Goal: Task Accomplishment & Management: Complete application form

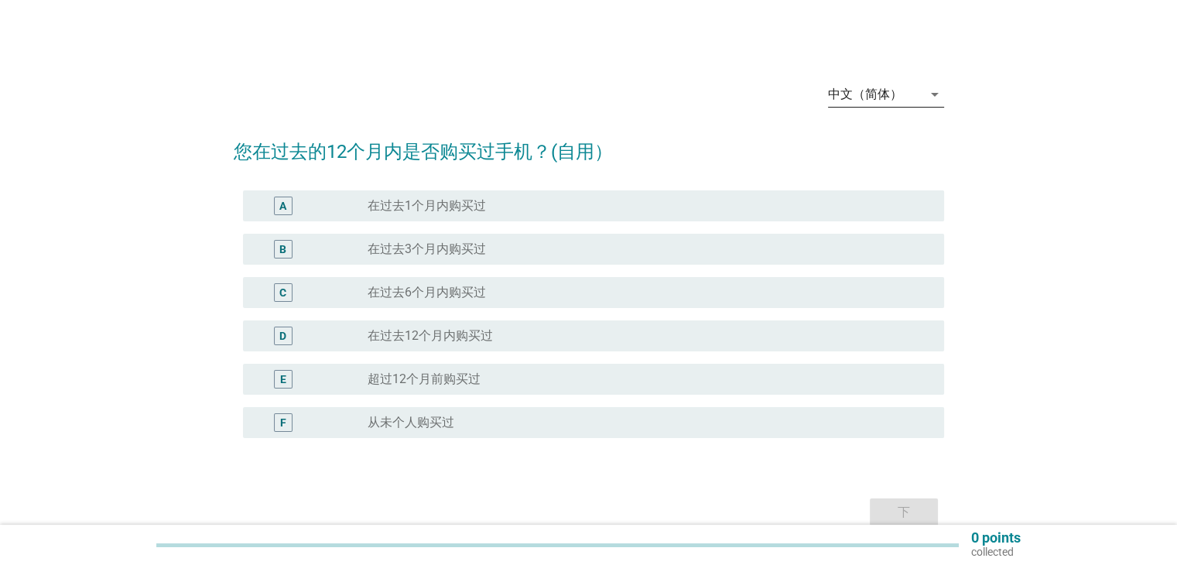
click at [914, 94] on div "中文（简体）" at bounding box center [875, 94] width 94 height 25
click at [882, 109] on div "English" at bounding box center [884, 106] width 91 height 19
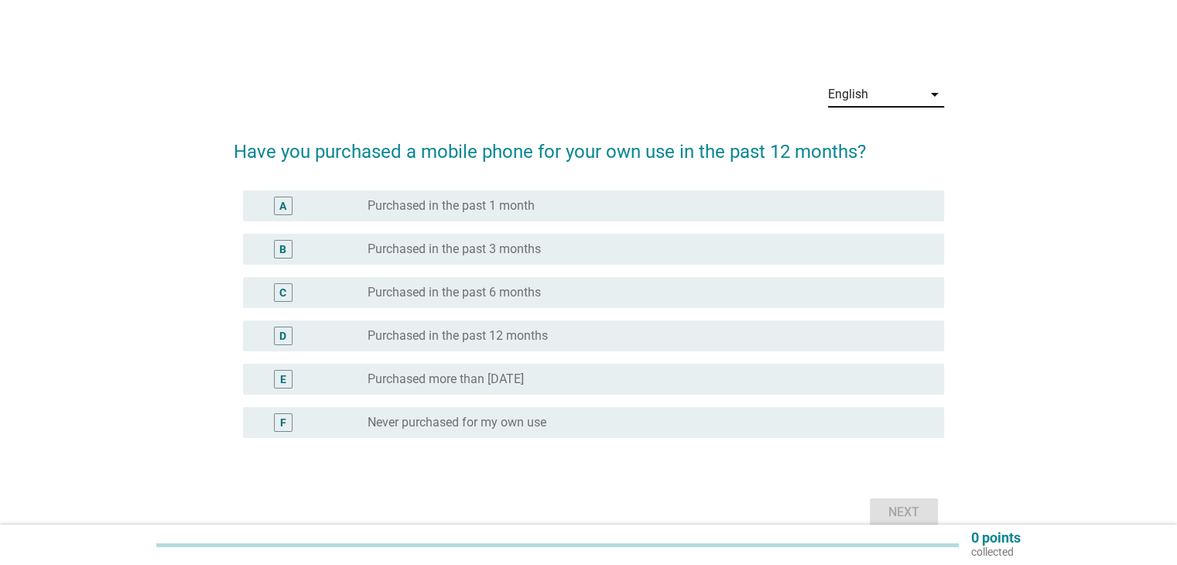
click at [678, 295] on div "radio_button_unchecked Purchased in the past 6 months" at bounding box center [642, 292] width 551 height 15
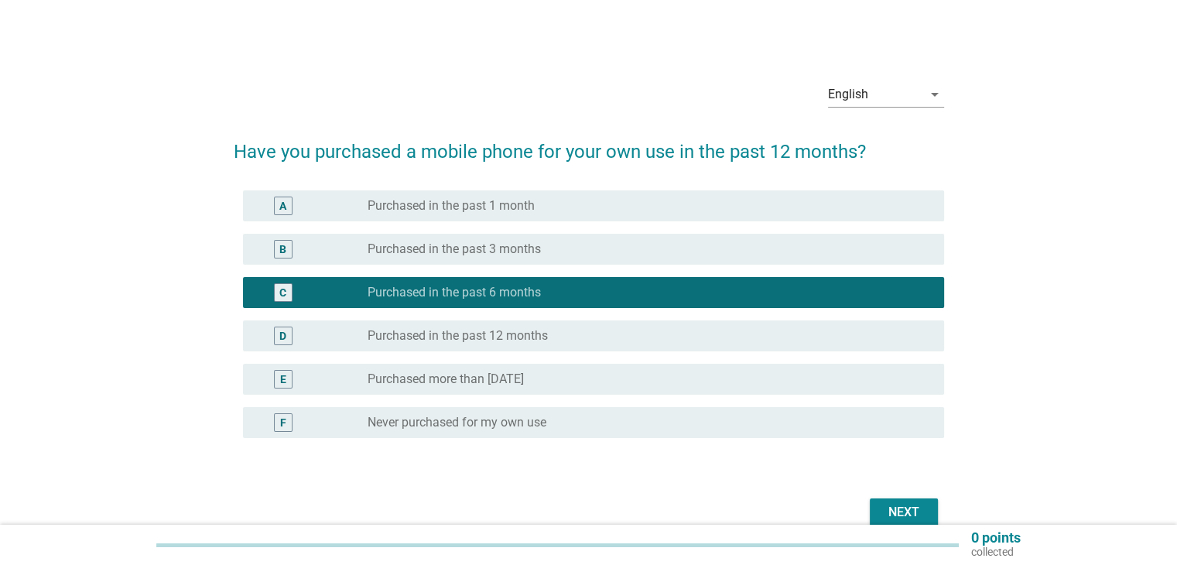
click at [883, 503] on div "Next" at bounding box center [903, 512] width 43 height 19
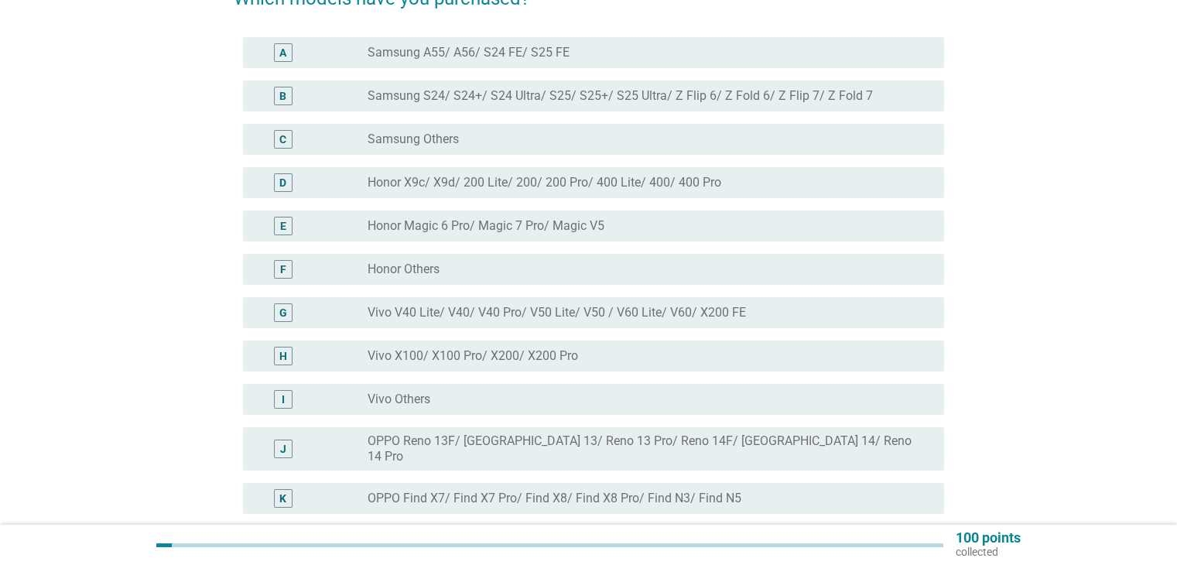
scroll to position [158, 0]
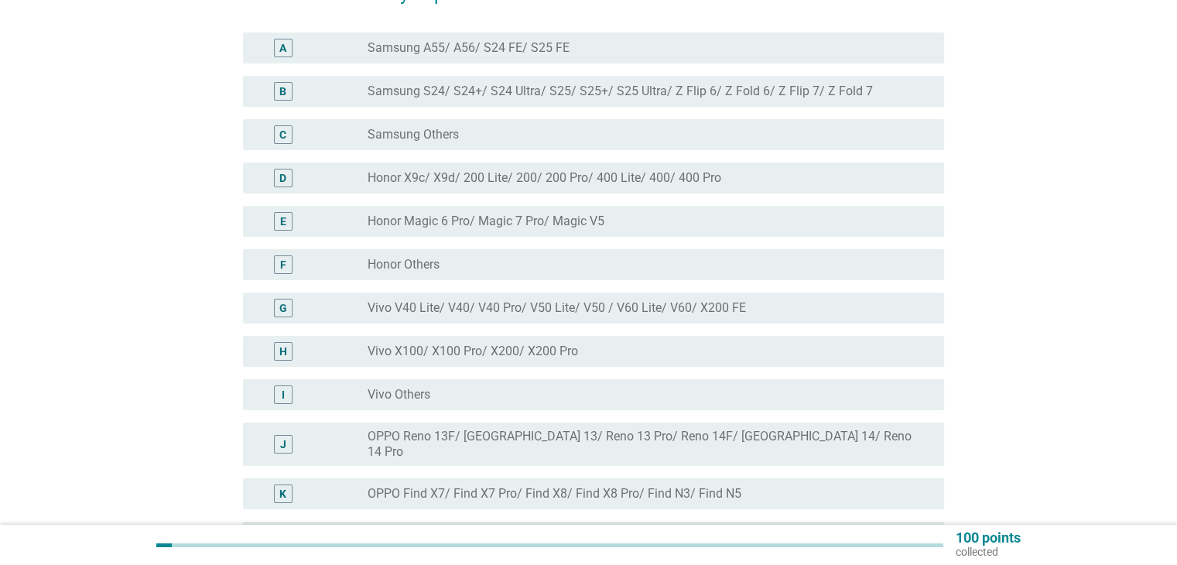
click at [606, 306] on label "Vivo V40 Lite/ V40/ V40 Pro/ V50 Lite/ V50 / V60 Lite/ V60/ X200 FE" at bounding box center [556, 307] width 378 height 15
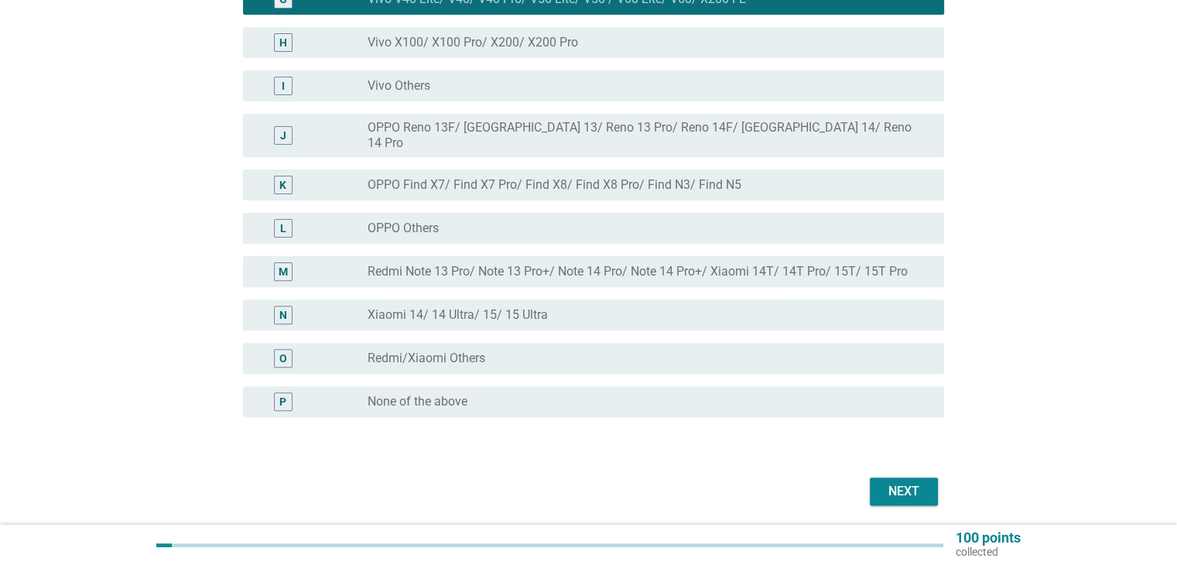
scroll to position [467, 0]
click at [539, 206] on div "L radio_button_unchecked OPPO Others" at bounding box center [589, 227] width 710 height 43
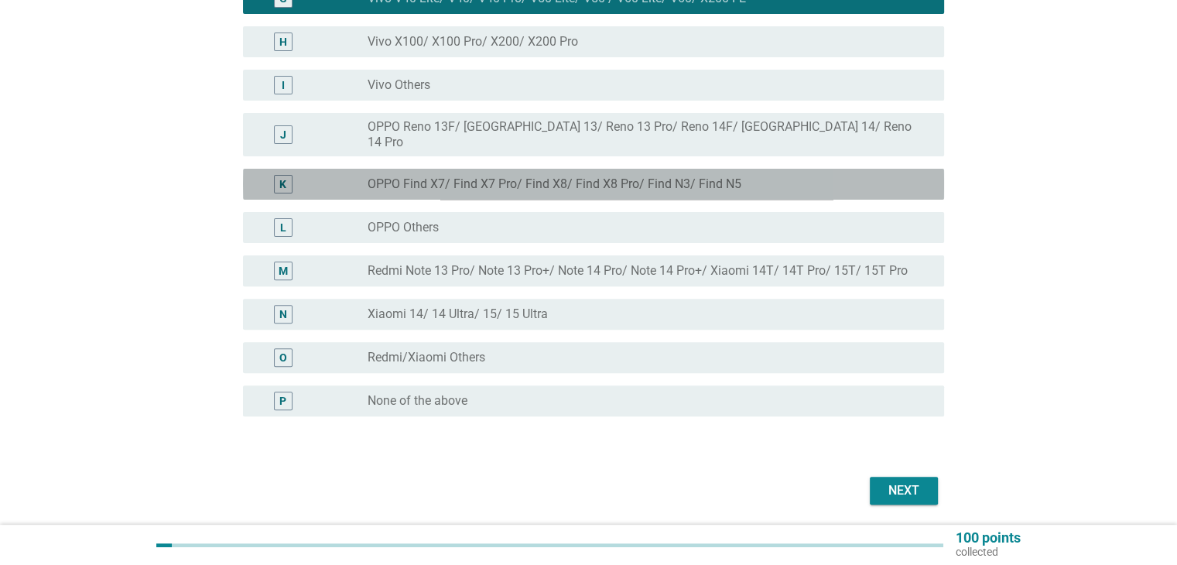
click at [521, 176] on label "OPPO Find X7/ Find X7 Pro/ Find X8/ Find X8 Pro/ Find N3/ Find N5" at bounding box center [554, 183] width 374 height 15
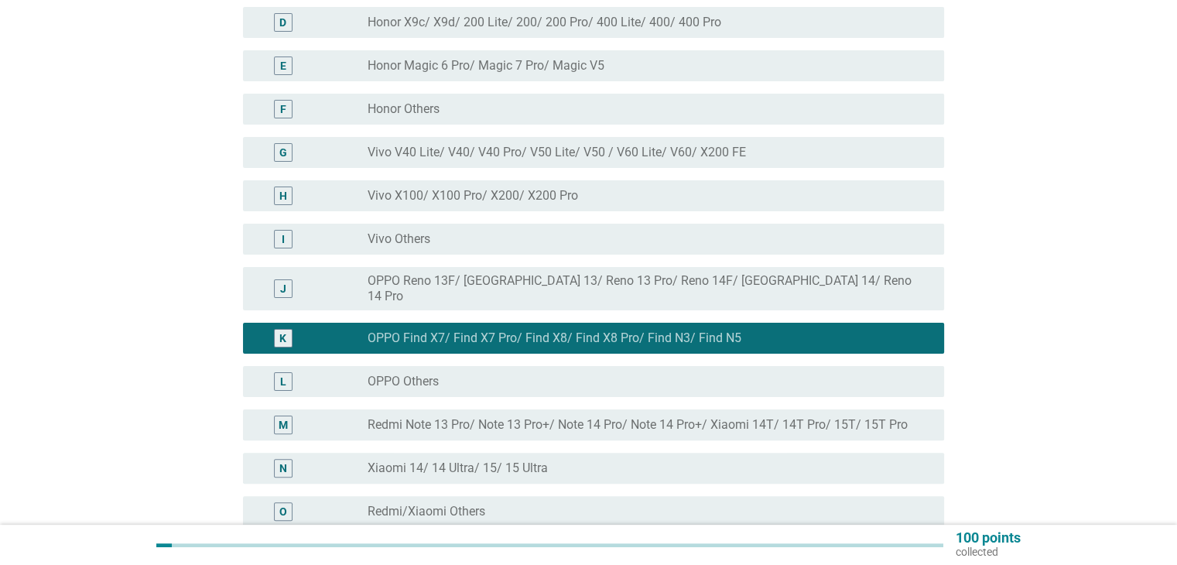
scroll to position [313, 0]
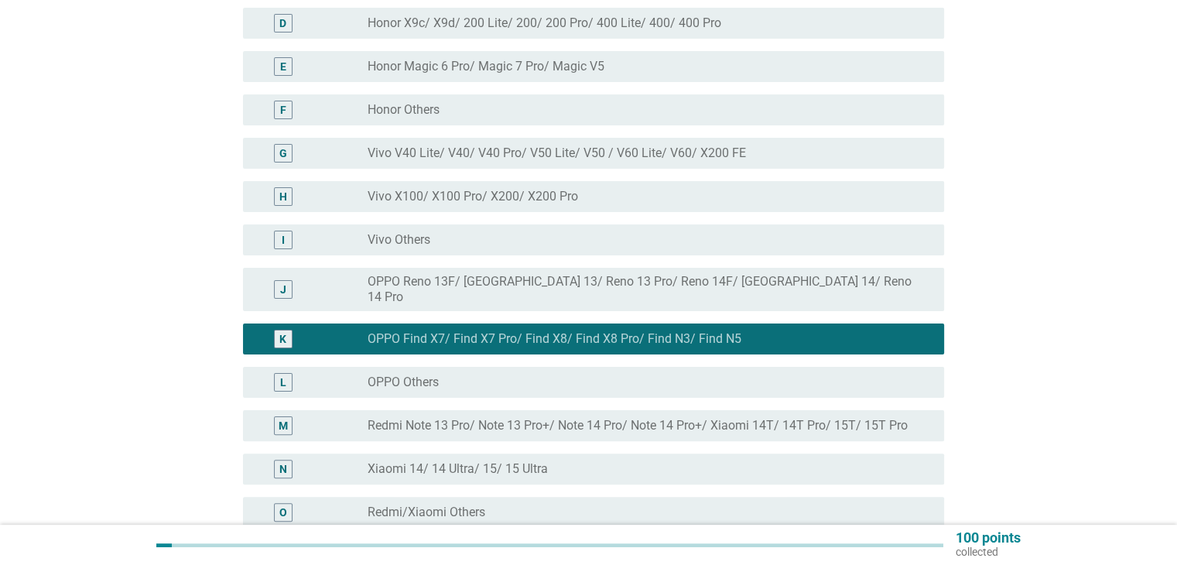
click at [534, 152] on label "Vivo V40 Lite/ V40/ V40 Pro/ V50 Lite/ V50 / V60 Lite/ V60/ X200 FE" at bounding box center [556, 152] width 378 height 15
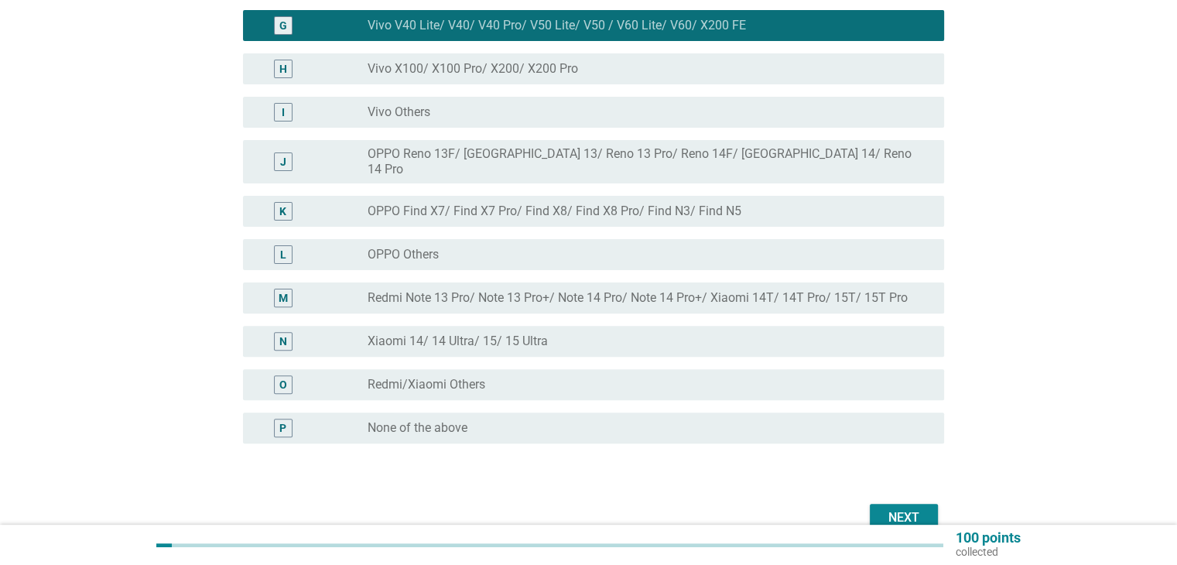
scroll to position [509, 0]
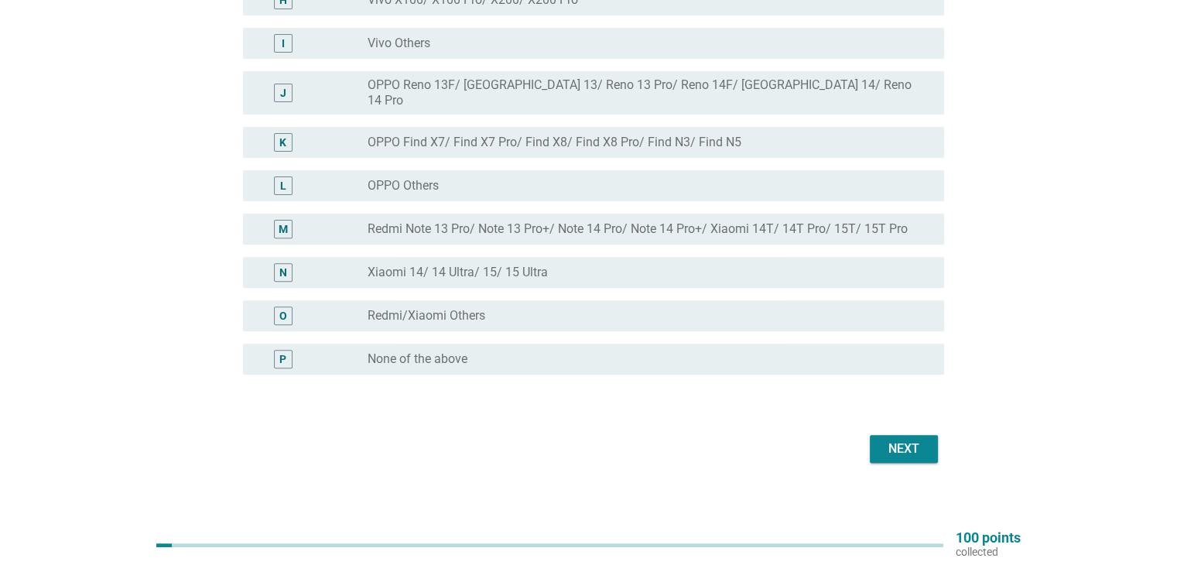
click at [897, 439] on div "Next" at bounding box center [903, 448] width 43 height 19
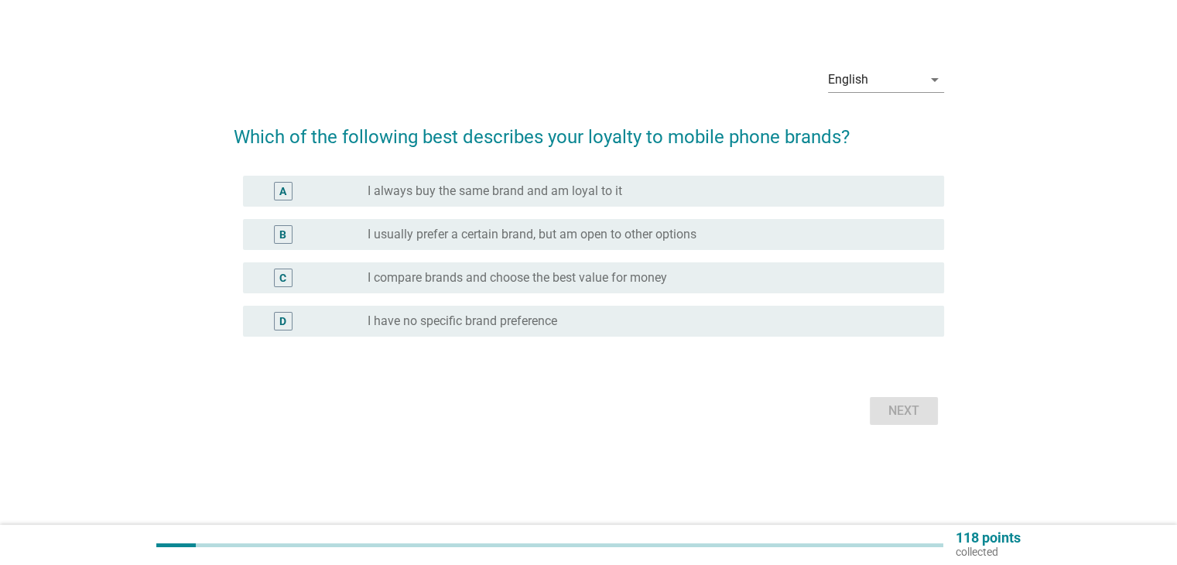
scroll to position [0, 0]
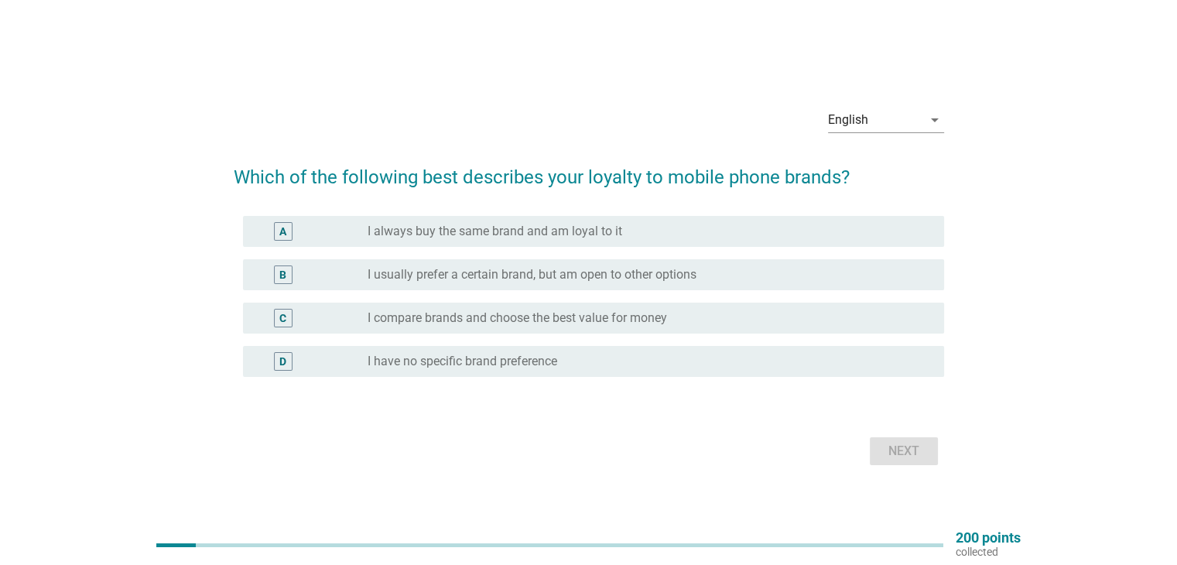
click at [689, 313] on div "radio_button_unchecked I compare brands and choose the best value for money" at bounding box center [642, 317] width 551 height 15
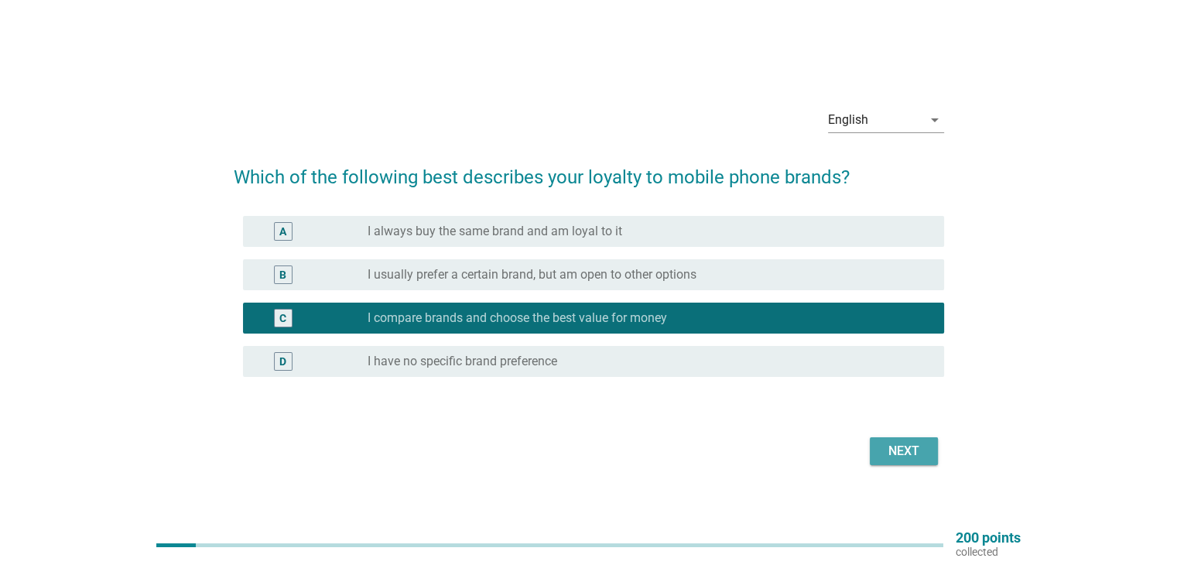
click at [911, 456] on div "Next" at bounding box center [903, 451] width 43 height 19
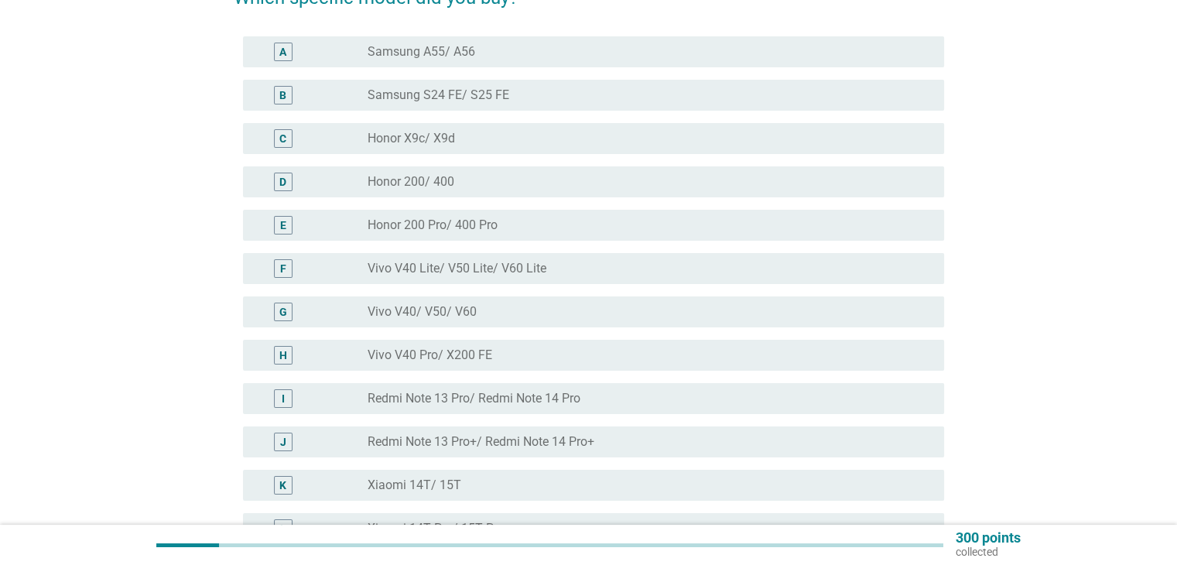
scroll to position [153, 0]
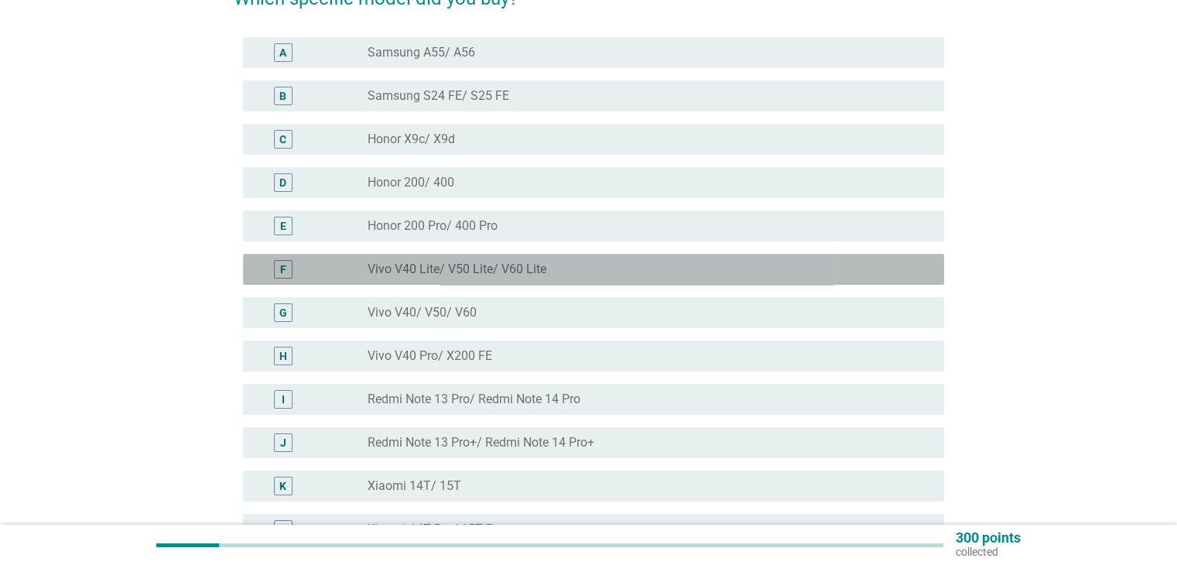
click at [695, 261] on div "radio_button_unchecked Vivo V40 Lite/ V50 Lite/ V60 Lite" at bounding box center [642, 268] width 551 height 15
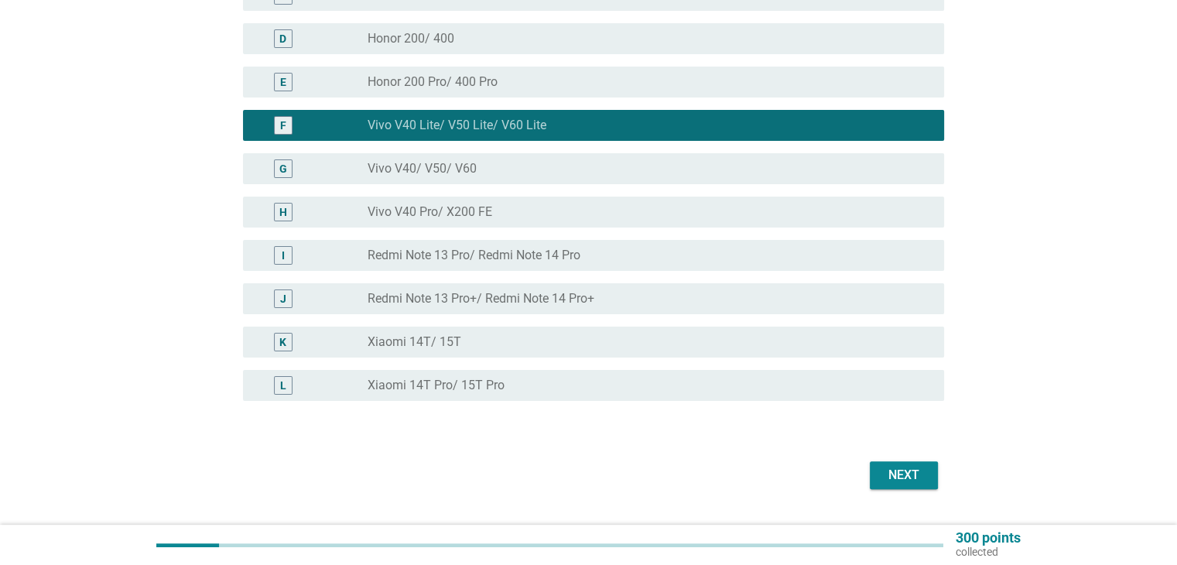
scroll to position [307, 0]
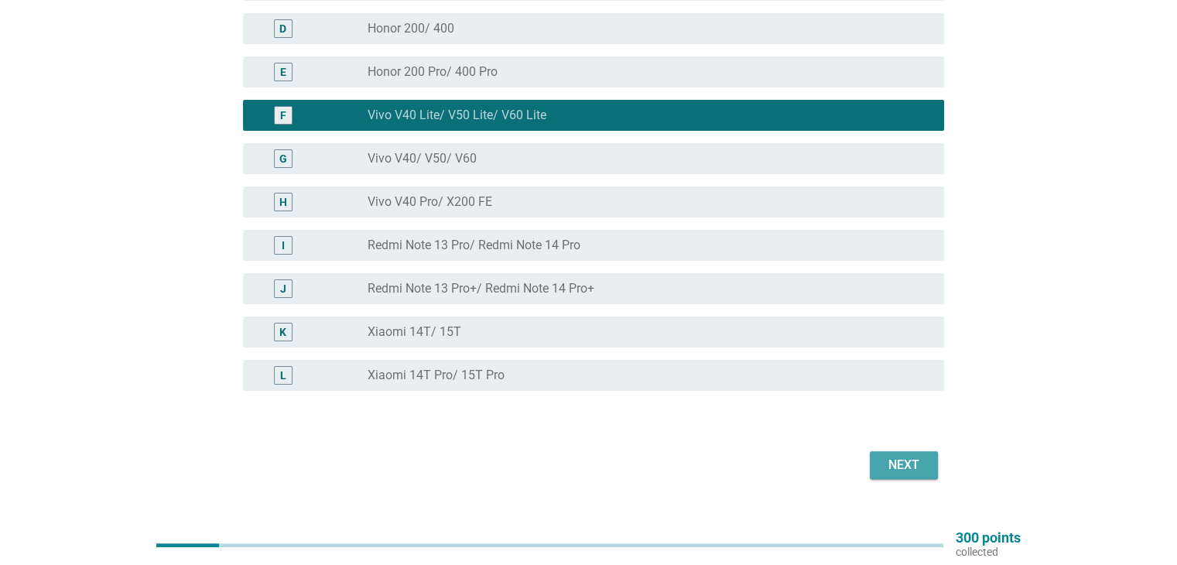
click at [904, 465] on div "Next" at bounding box center [903, 465] width 43 height 19
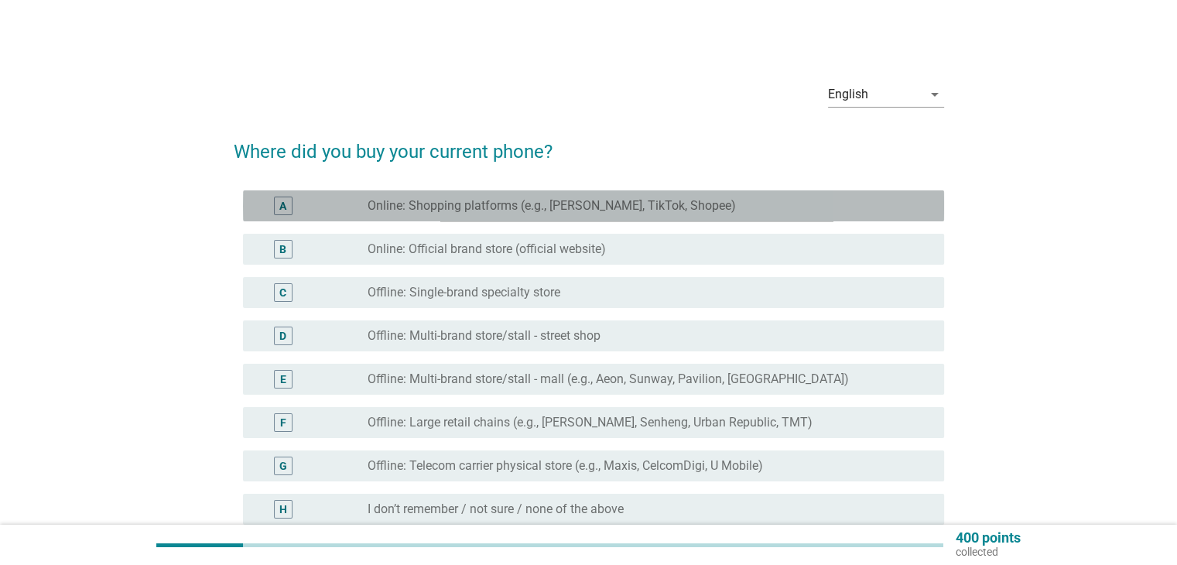
click at [709, 205] on div "radio_button_unchecked Online: Shopping platforms (e.g., Lazada, TikTok, Shopee)" at bounding box center [642, 205] width 551 height 15
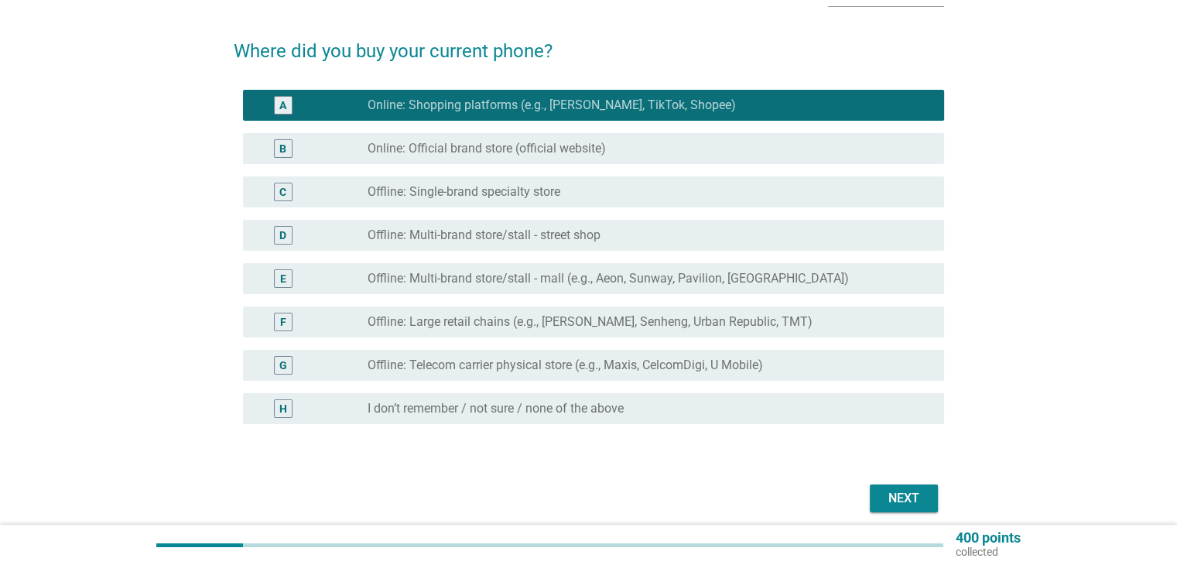
scroll to position [154, 0]
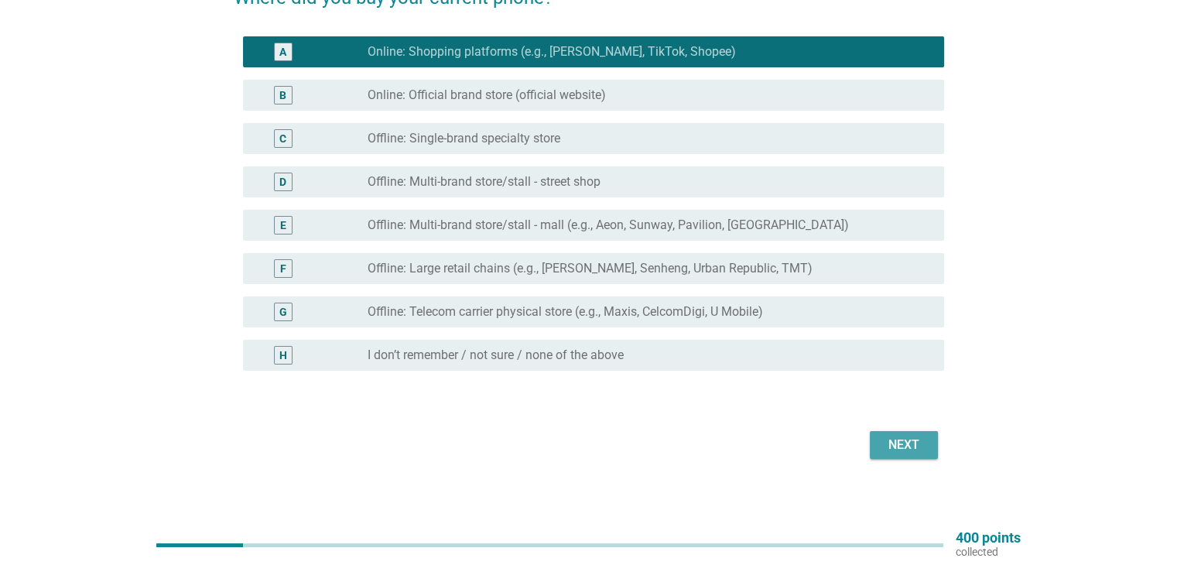
click at [913, 450] on div "Next" at bounding box center [903, 445] width 43 height 19
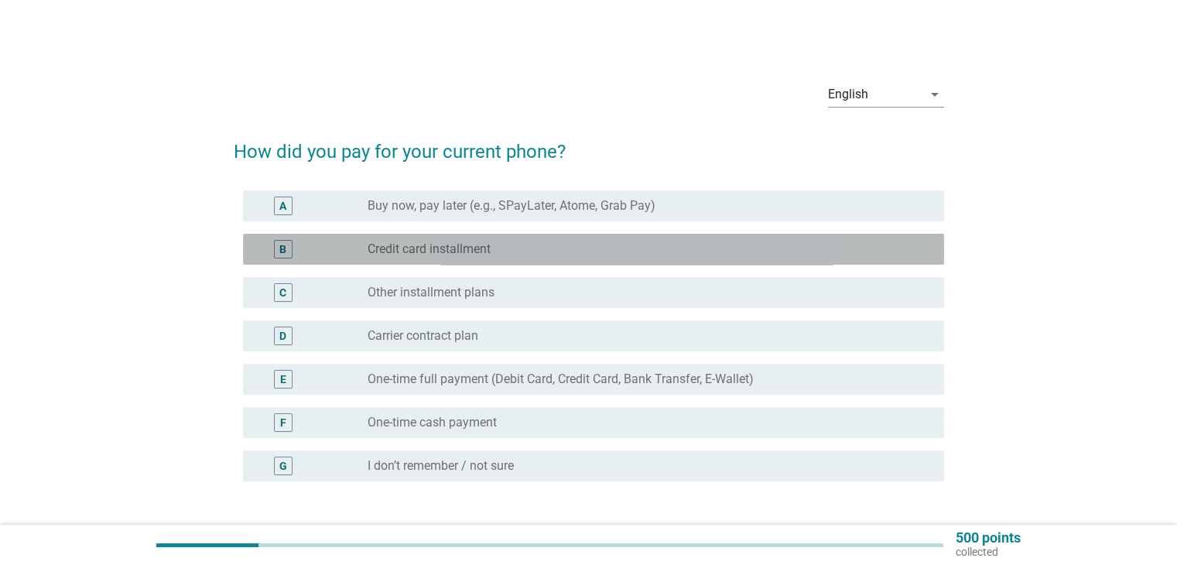
click at [668, 247] on div "radio_button_unchecked Credit card installment" at bounding box center [642, 248] width 551 height 15
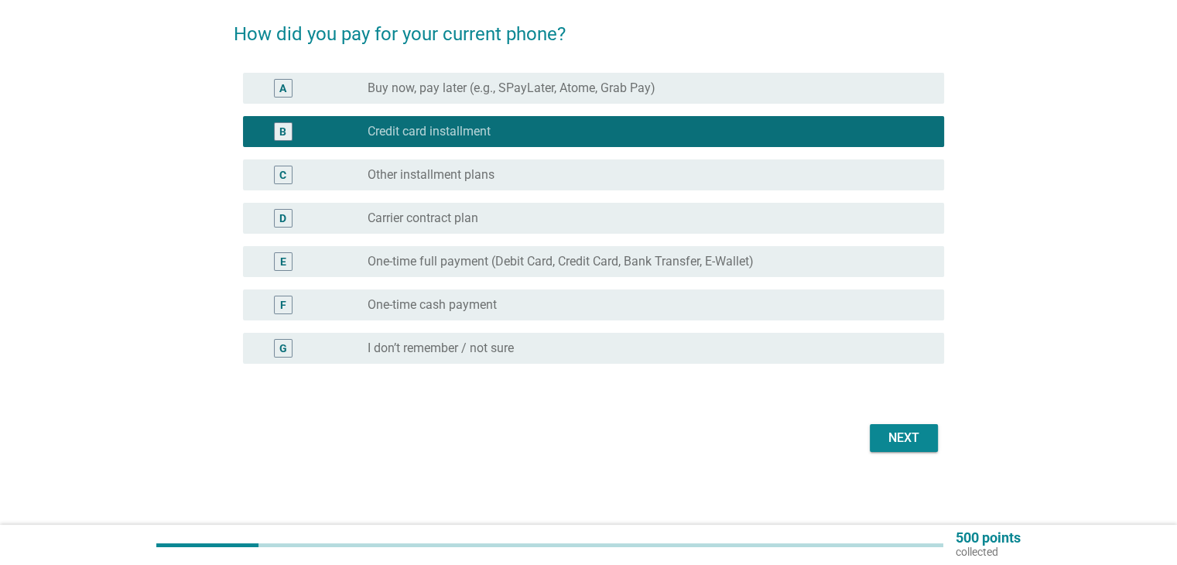
scroll to position [119, 0]
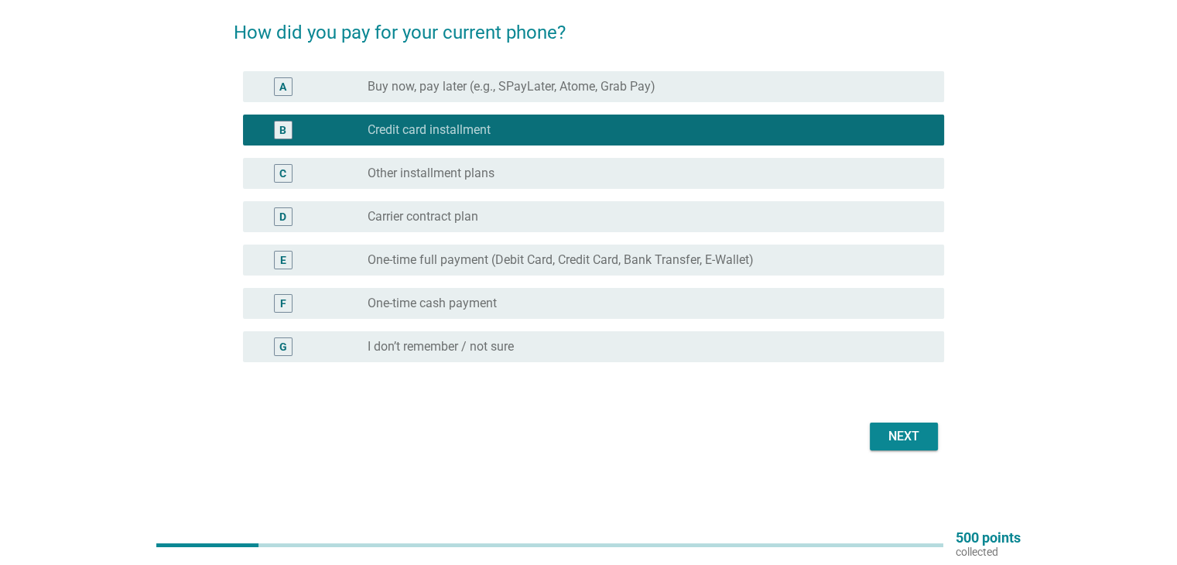
click at [907, 432] on div "Next" at bounding box center [903, 436] width 43 height 19
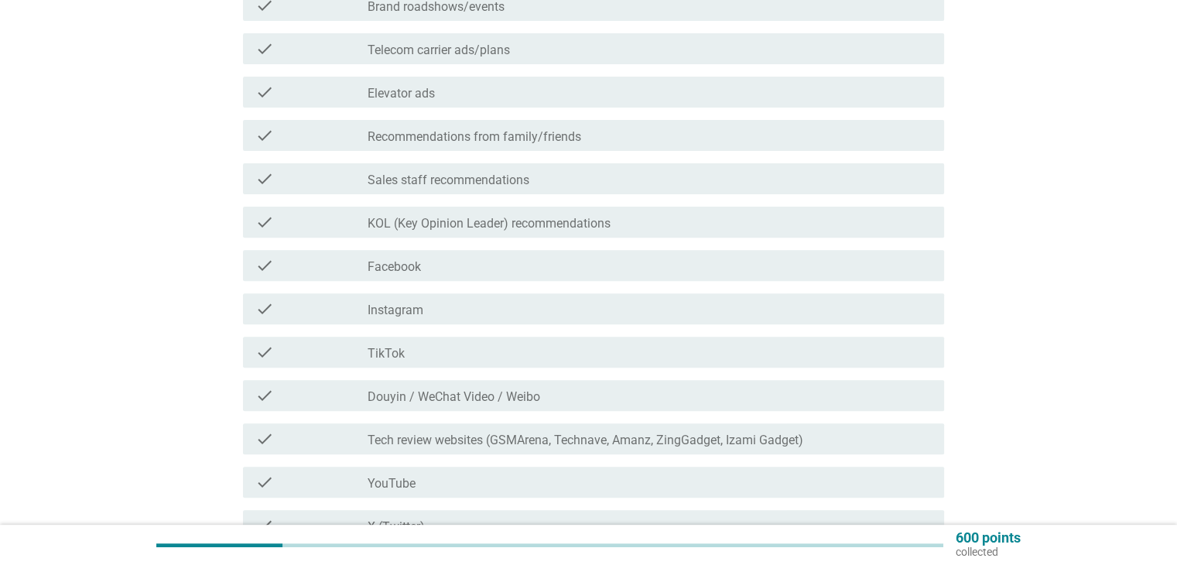
scroll to position [527, 0]
click at [647, 356] on div "check_box_outline_blank TikTok" at bounding box center [648, 351] width 563 height 19
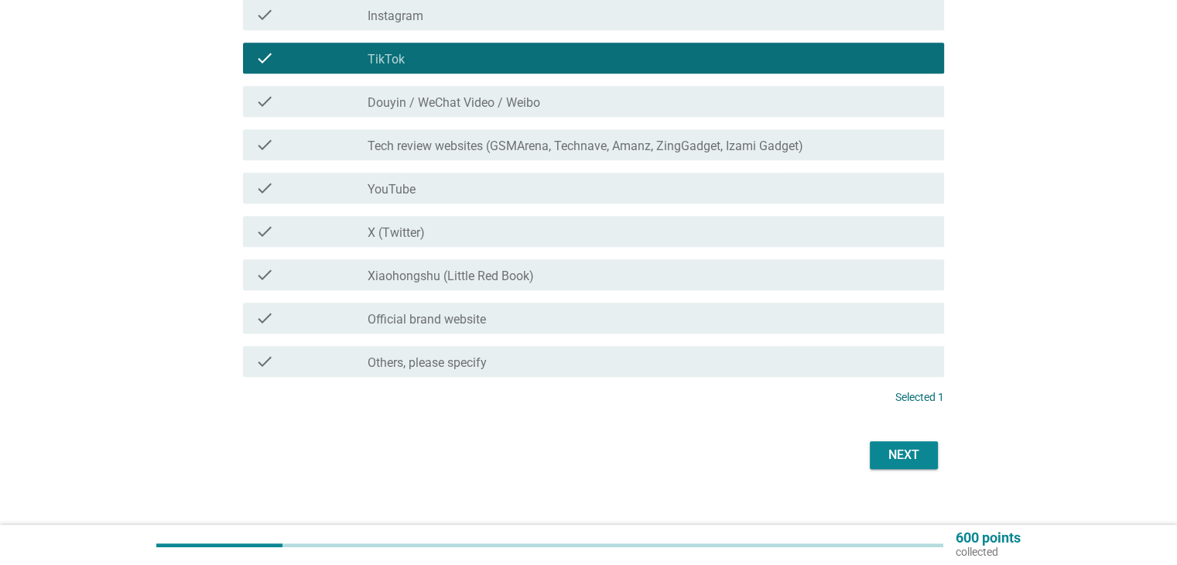
scroll to position [832, 0]
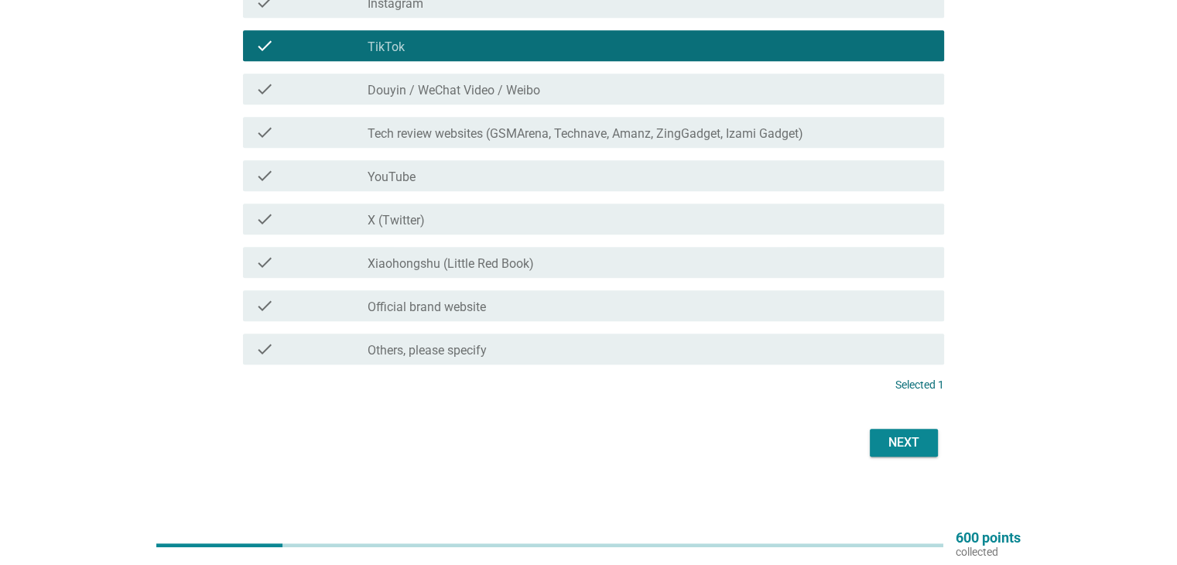
click at [654, 304] on div "check_box_outline_blank Official brand website" at bounding box center [648, 305] width 563 height 19
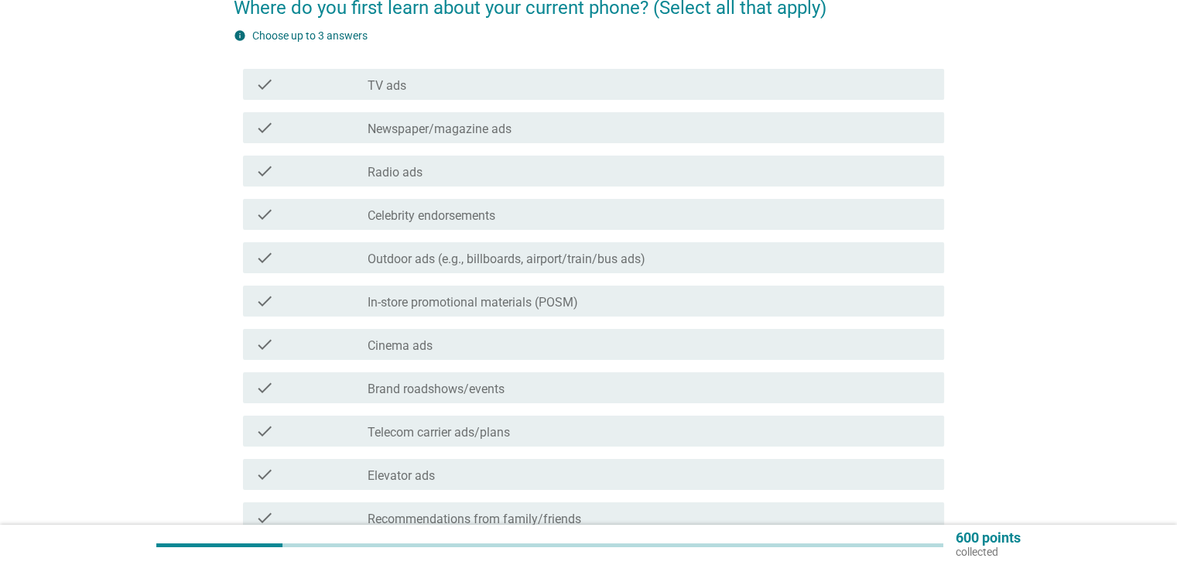
scroll to position [149, 0]
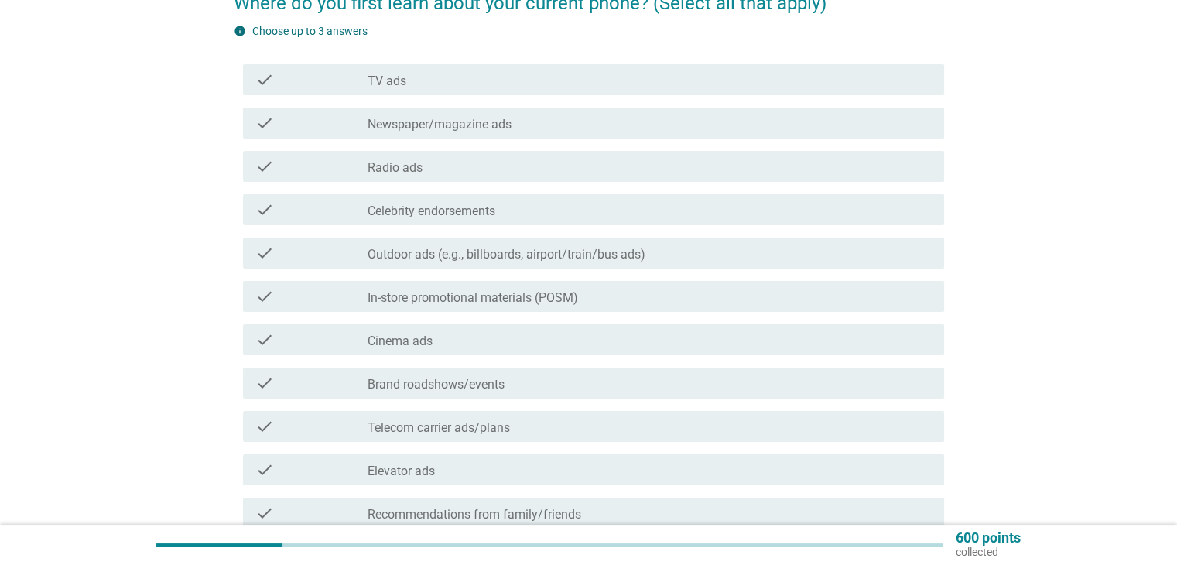
click at [656, 294] on div "check_box_outline_blank In-store promotional materials (POSM)" at bounding box center [648, 296] width 563 height 19
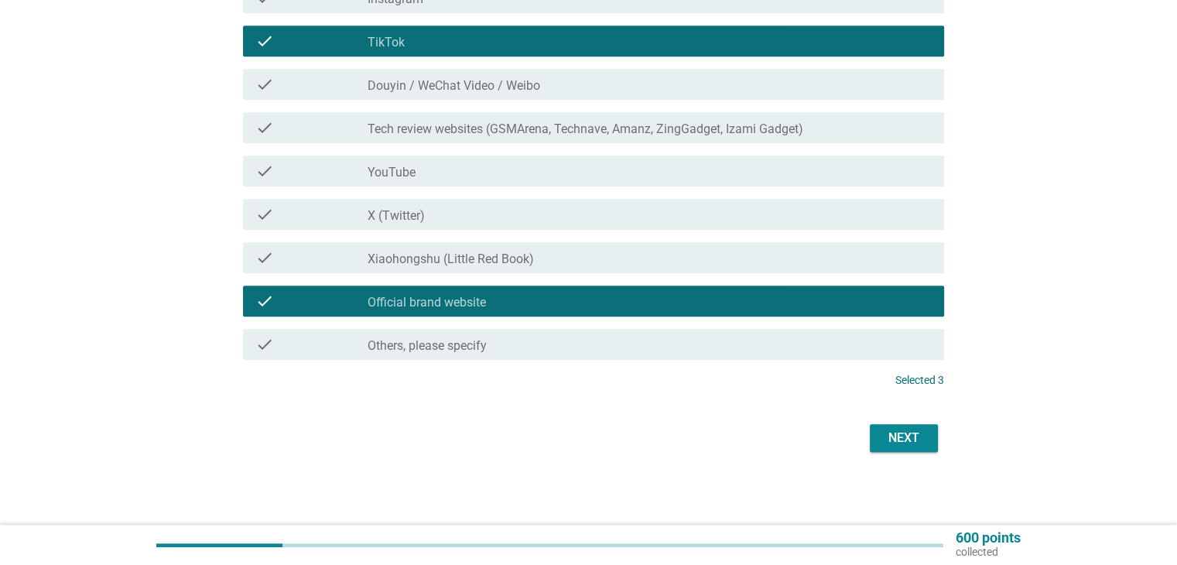
scroll to position [839, 0]
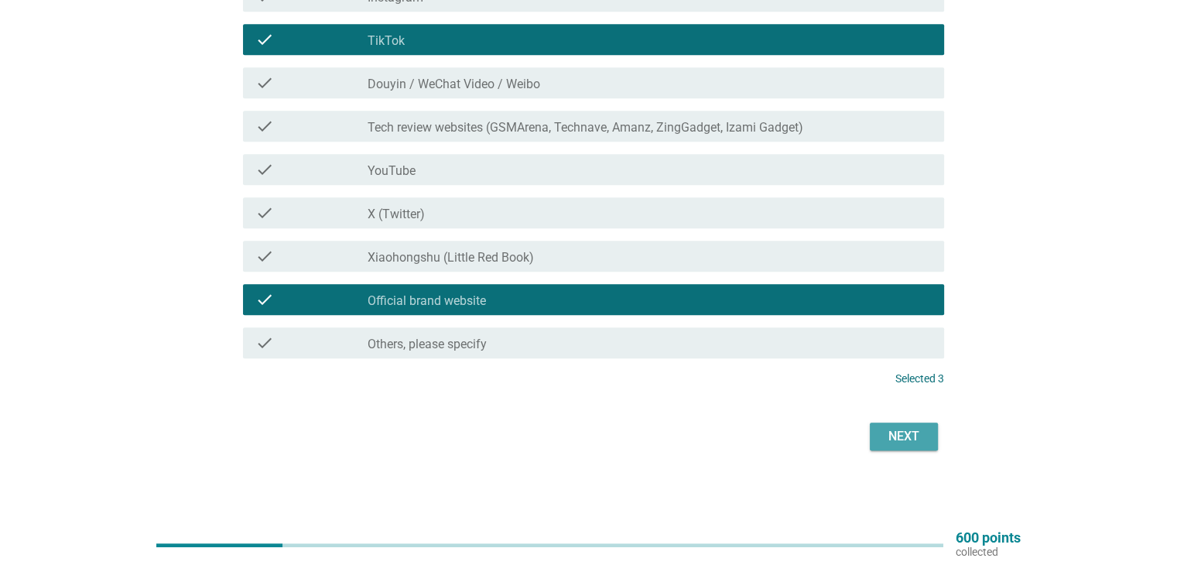
click at [917, 449] on button "Next" at bounding box center [903, 436] width 68 height 28
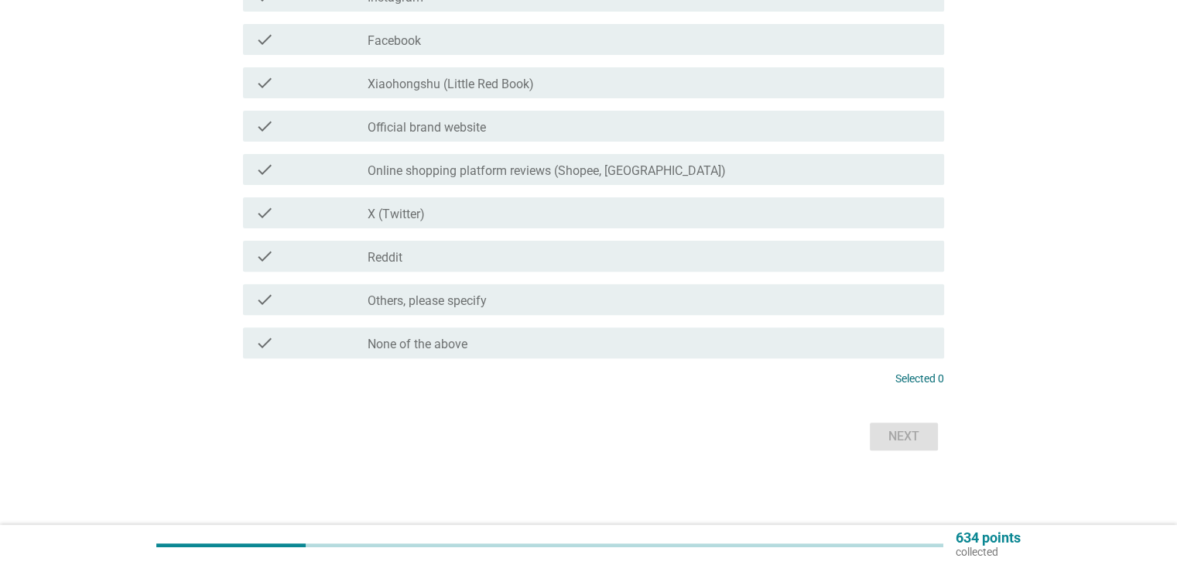
scroll to position [0, 0]
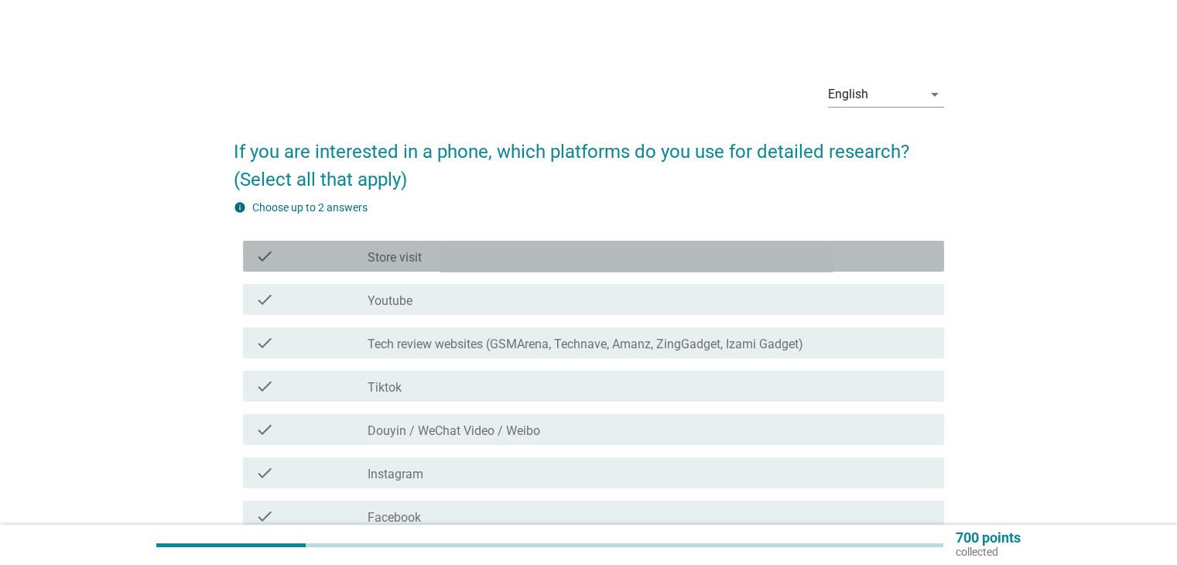
click at [634, 264] on div "check_box_outline_blank Store visit" at bounding box center [648, 256] width 563 height 19
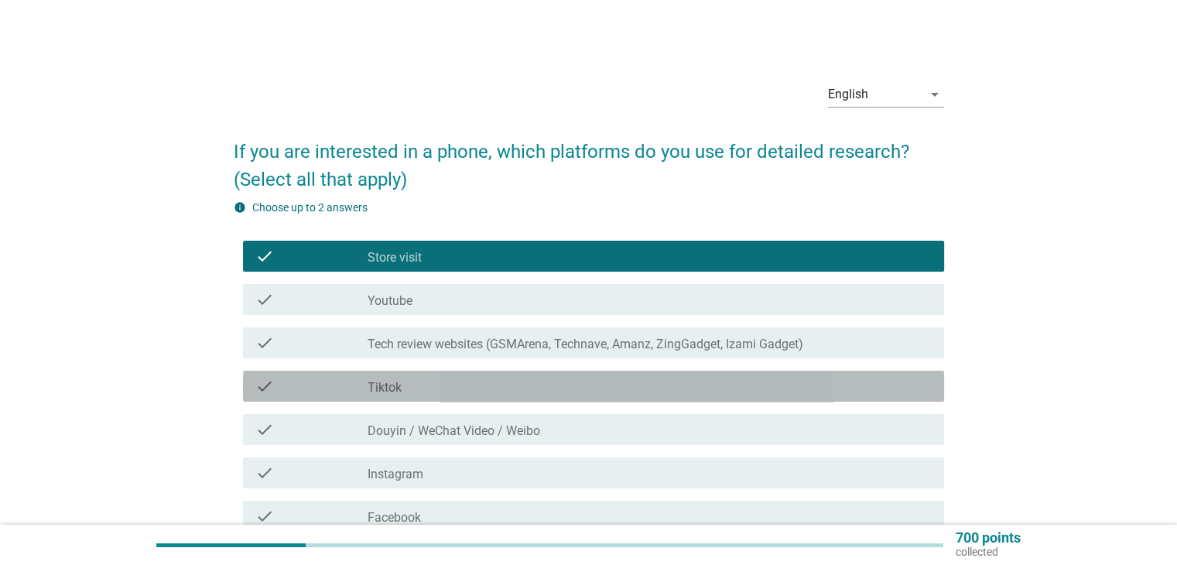
click at [649, 393] on div "check_box_outline_blank Tiktok" at bounding box center [648, 386] width 563 height 19
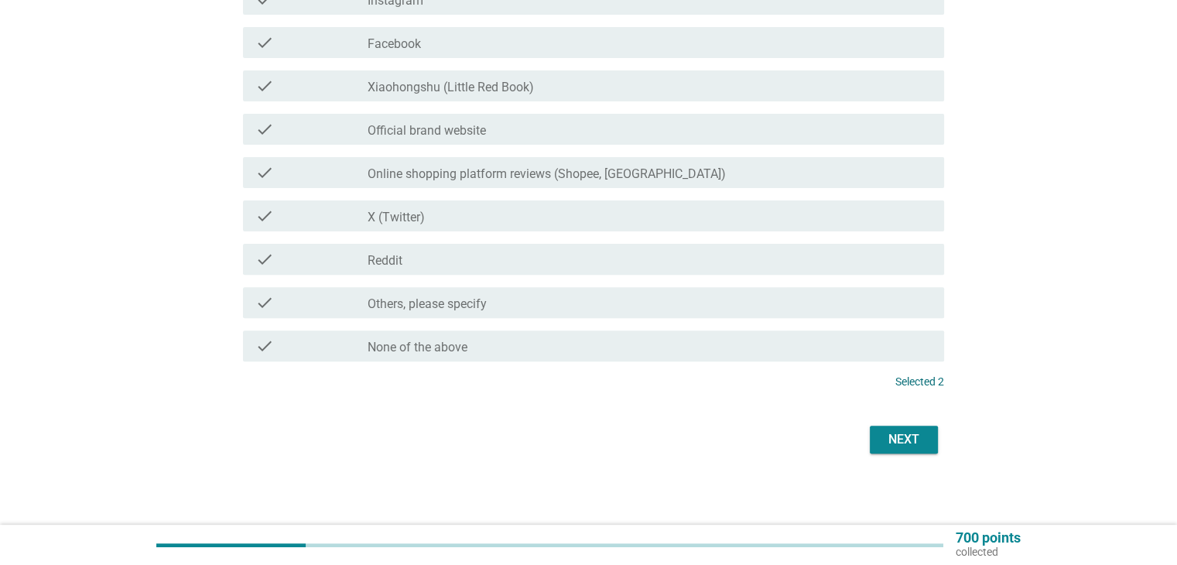
scroll to position [477, 0]
click at [895, 439] on div "Next" at bounding box center [903, 436] width 43 height 19
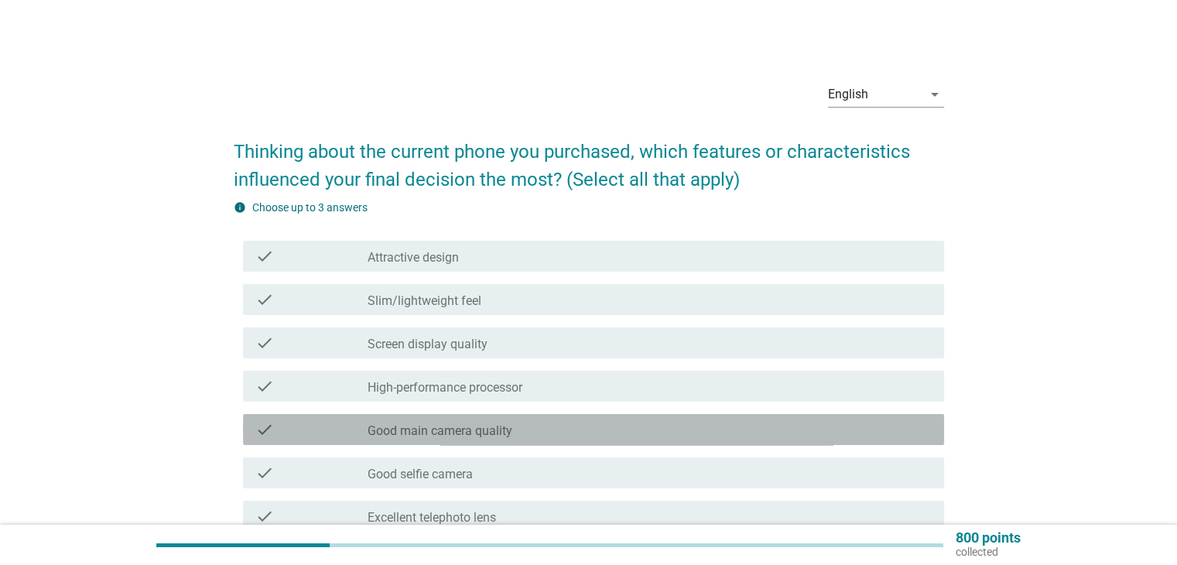
click at [653, 421] on div "check_box_outline_blank Good main camera quality" at bounding box center [648, 429] width 563 height 19
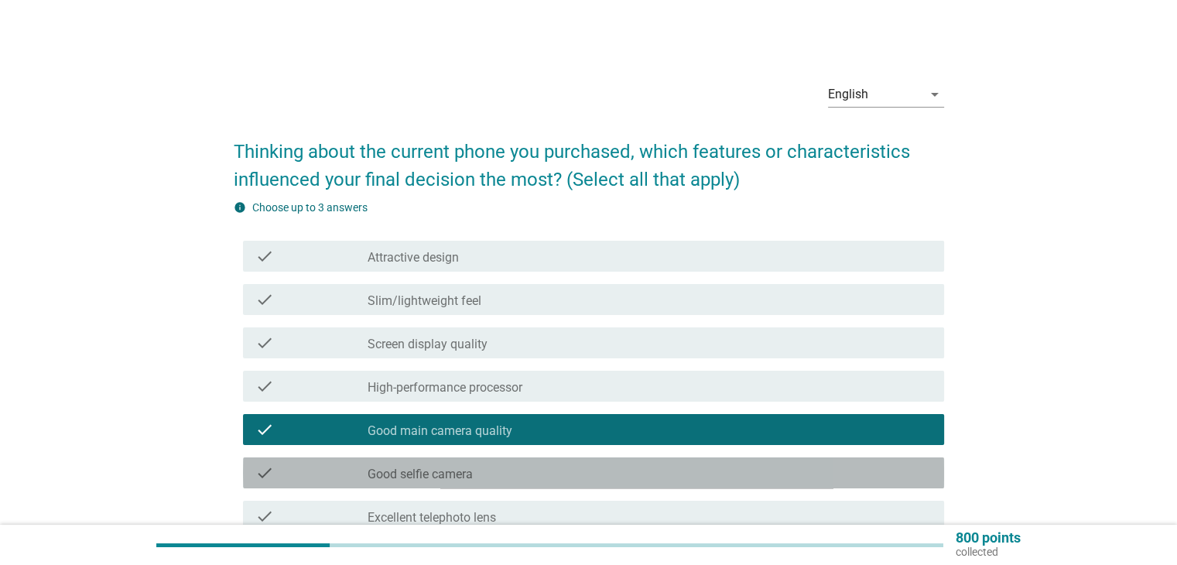
click at [619, 468] on div "check_box_outline_blank Good selfie camera" at bounding box center [648, 472] width 563 height 19
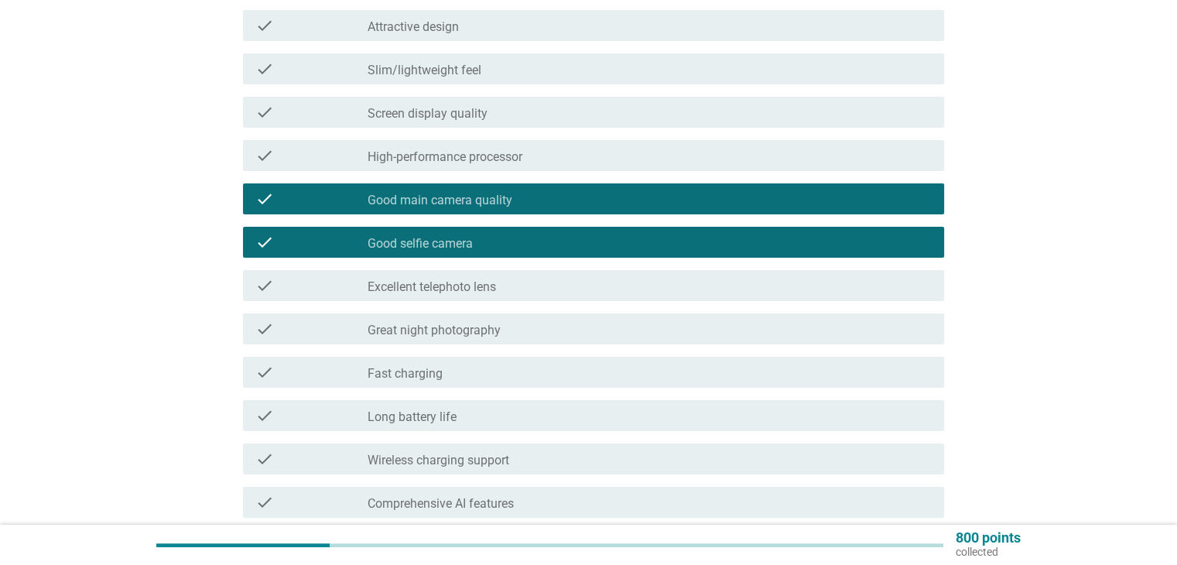
scroll to position [231, 0]
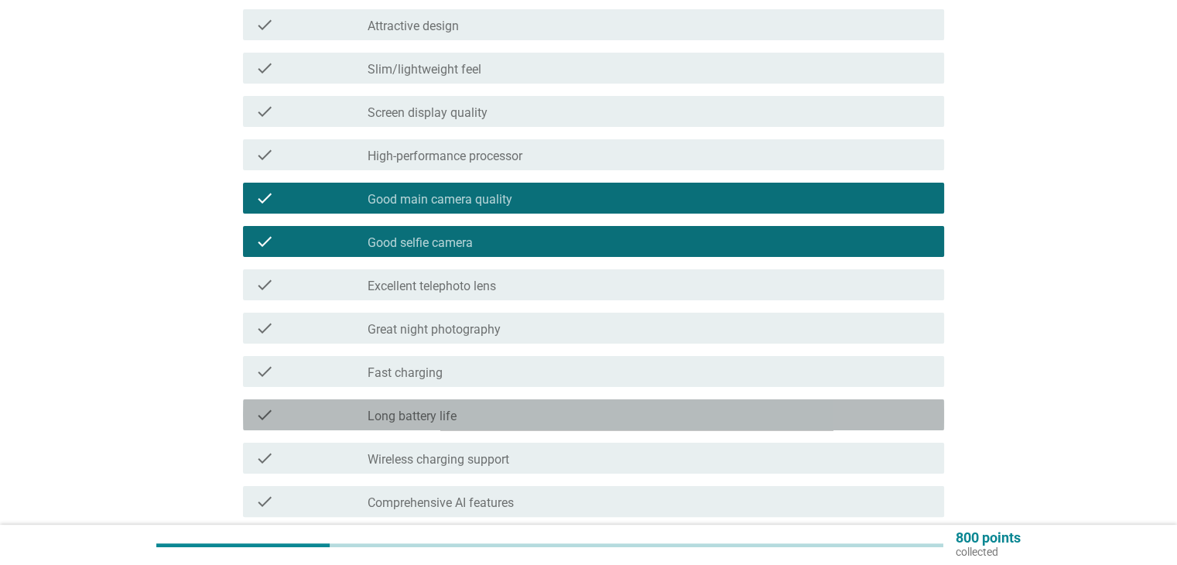
click at [594, 419] on div "check_box_outline_blank Long battery life" at bounding box center [648, 414] width 563 height 19
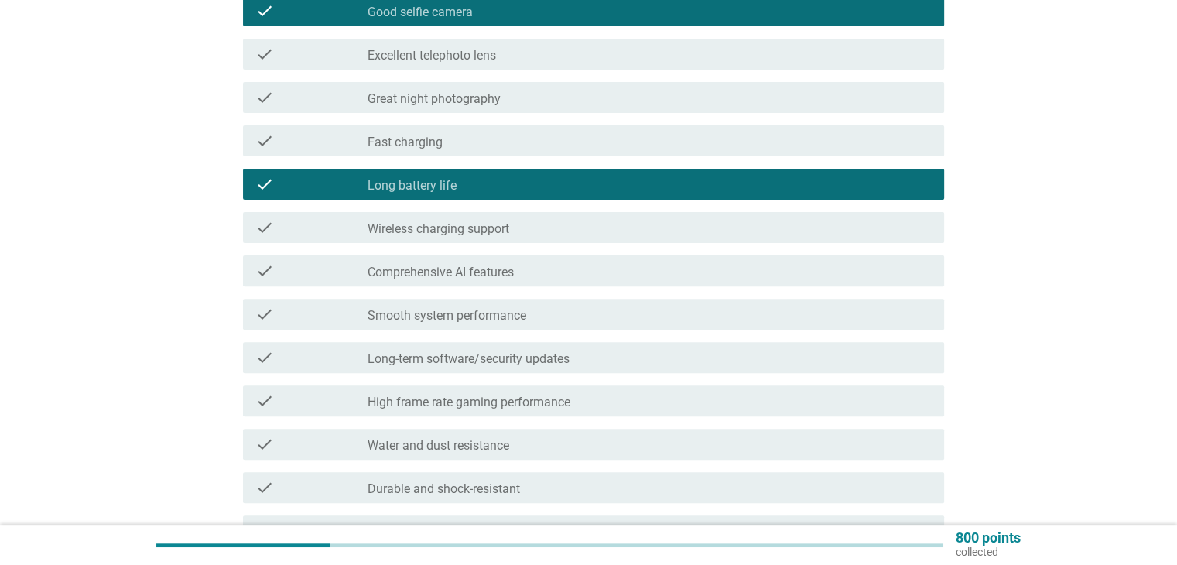
scroll to position [463, 0]
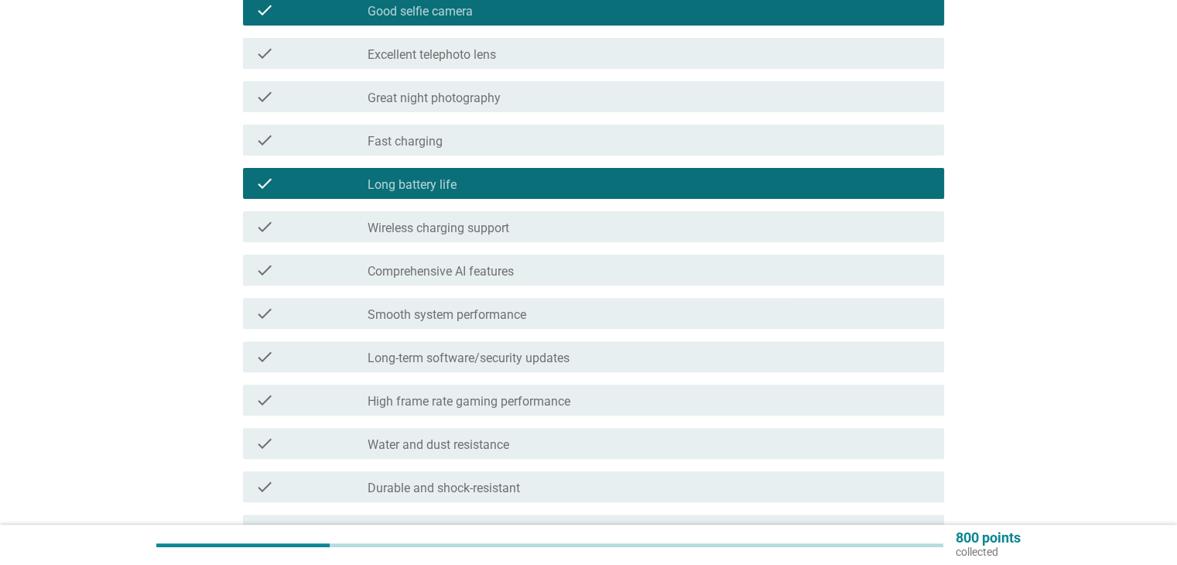
click at [585, 311] on div "check_box_outline_blank Smooth system performance" at bounding box center [648, 313] width 563 height 19
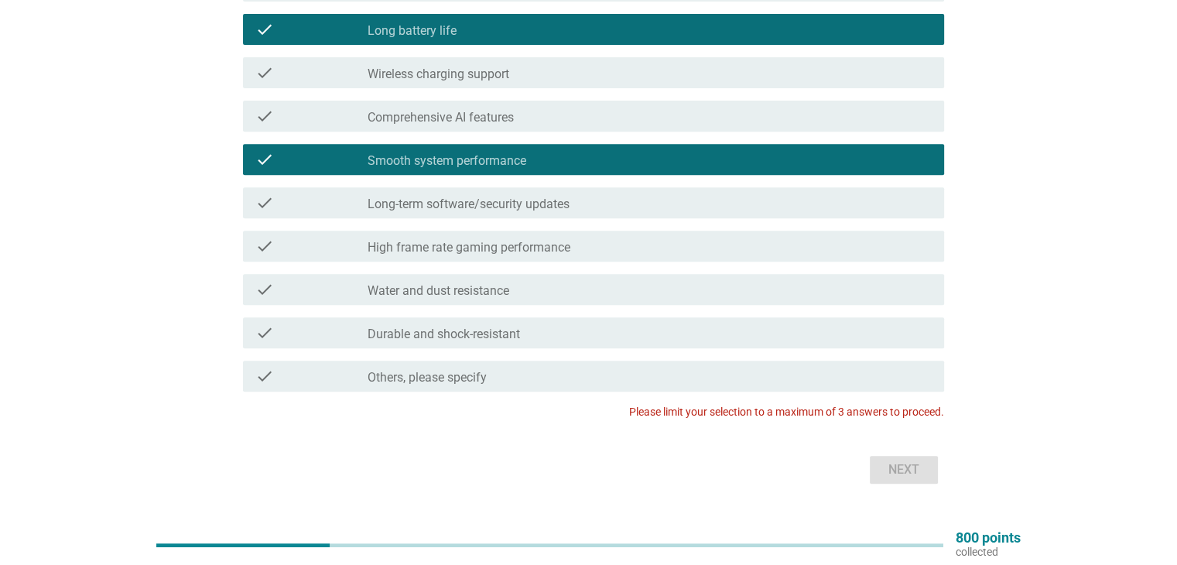
scroll to position [617, 0]
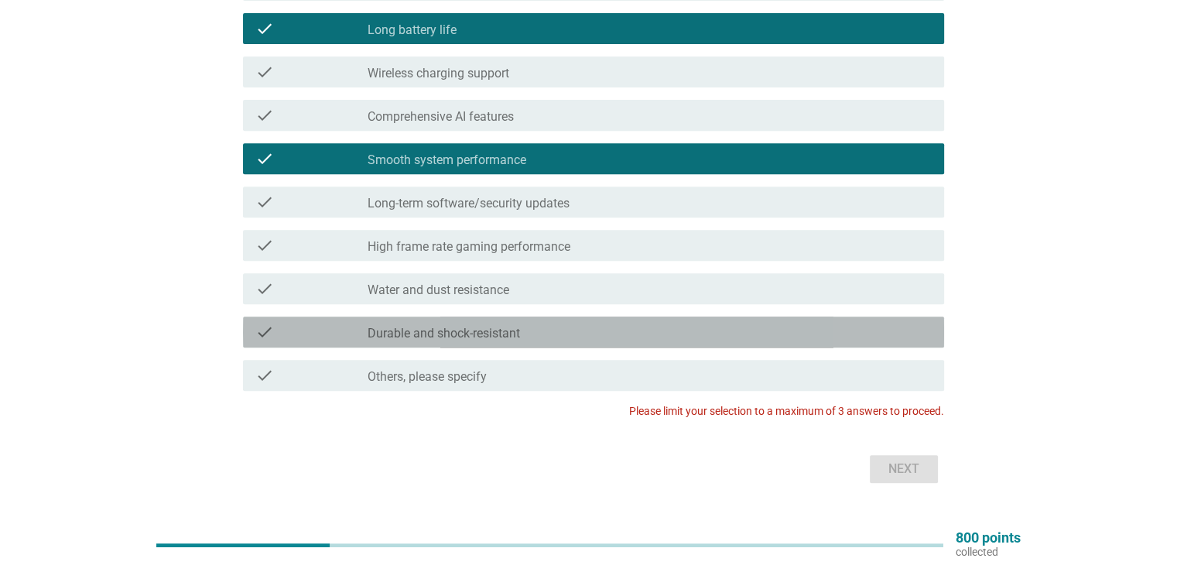
click at [548, 335] on div "check_box_outline_blank Durable and shock-resistant" at bounding box center [648, 332] width 563 height 19
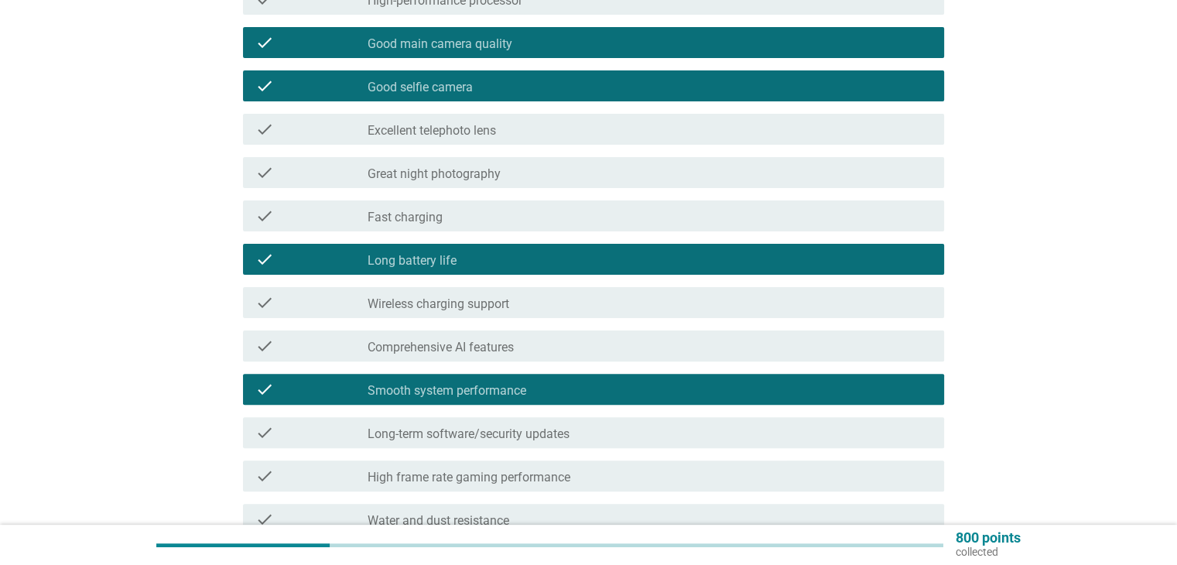
scroll to position [393, 0]
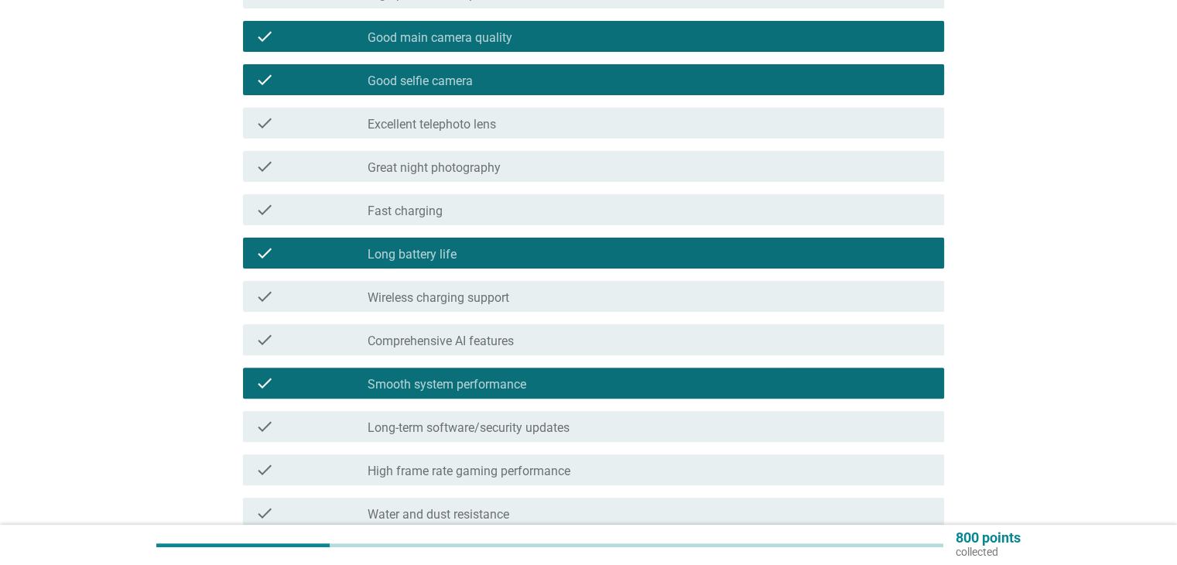
click at [490, 75] on div "check_box_outline_blank Good selfie camera" at bounding box center [648, 79] width 563 height 19
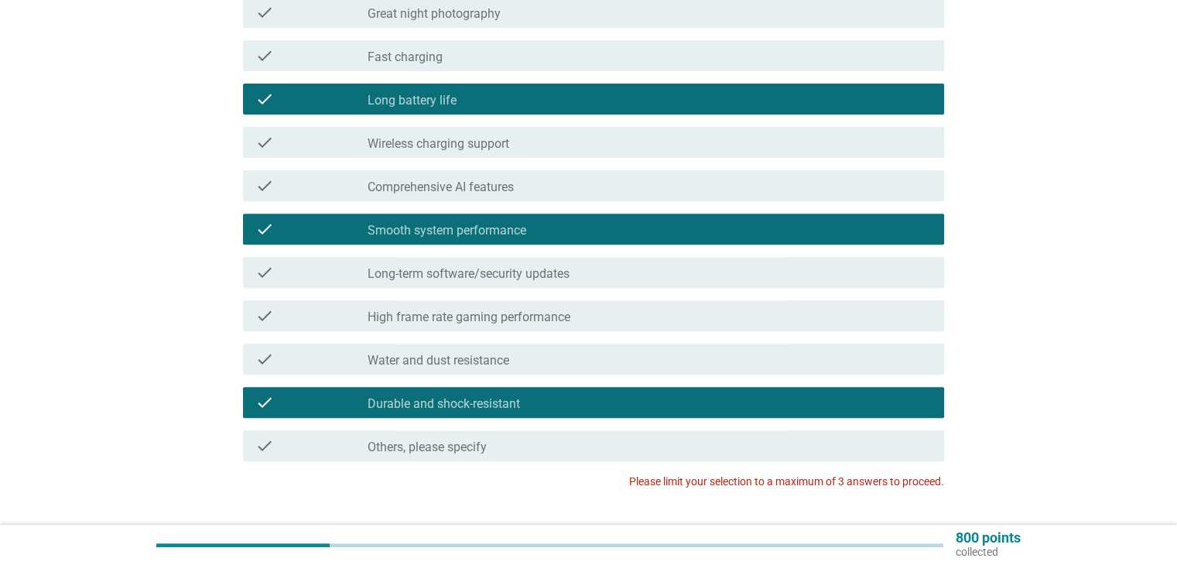
scroll to position [548, 0]
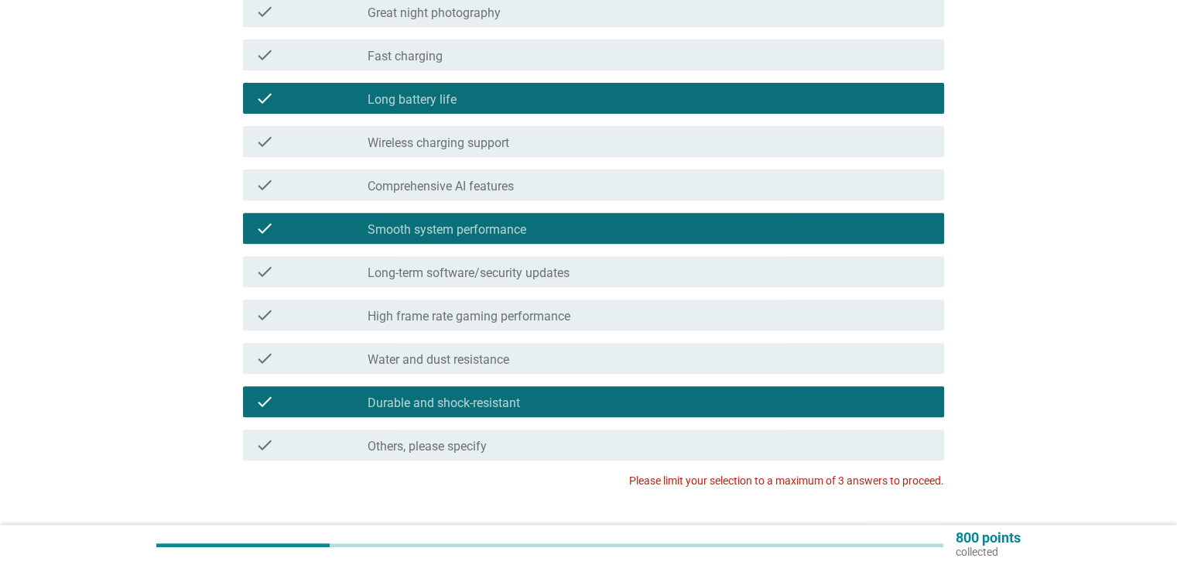
click at [521, 397] on div "check_box_outline_blank Durable and shock-resistant" at bounding box center [648, 401] width 563 height 19
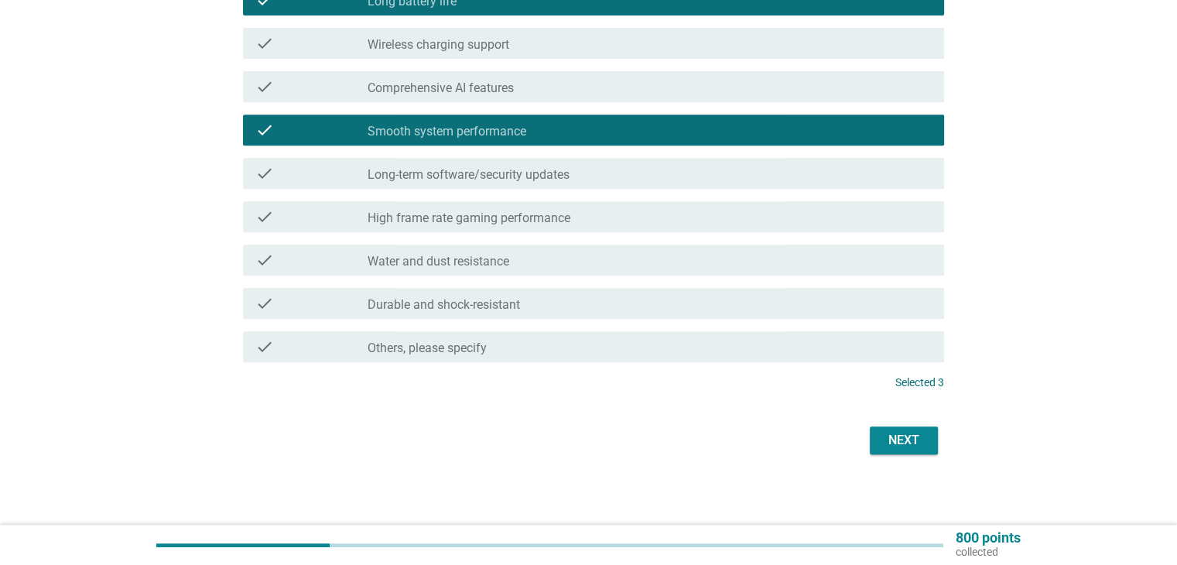
scroll to position [650, 0]
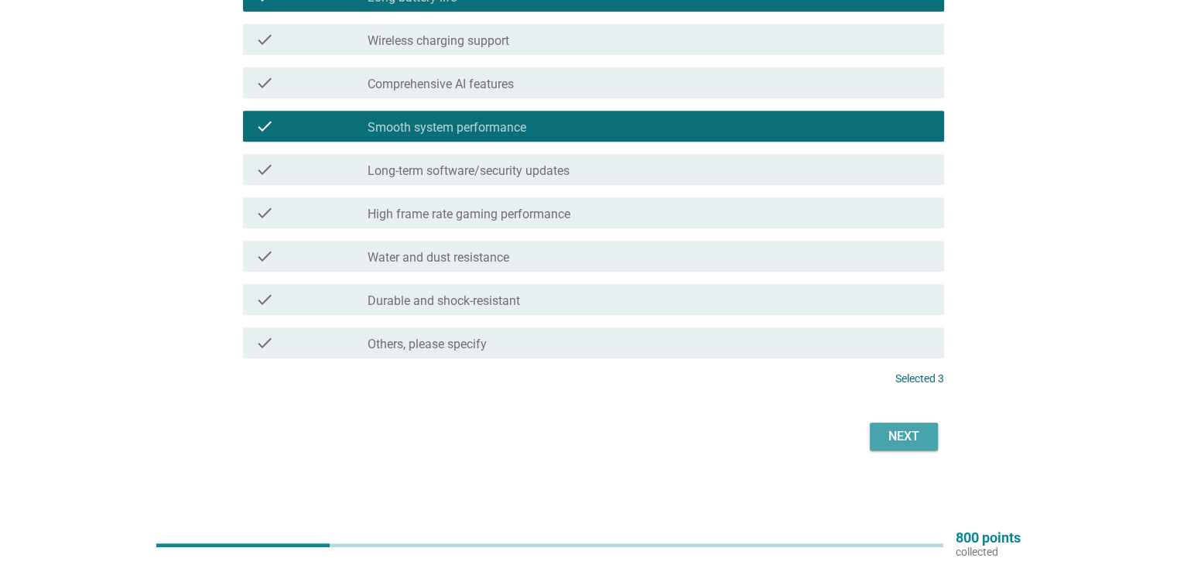
click at [910, 445] on button "Next" at bounding box center [903, 436] width 68 height 28
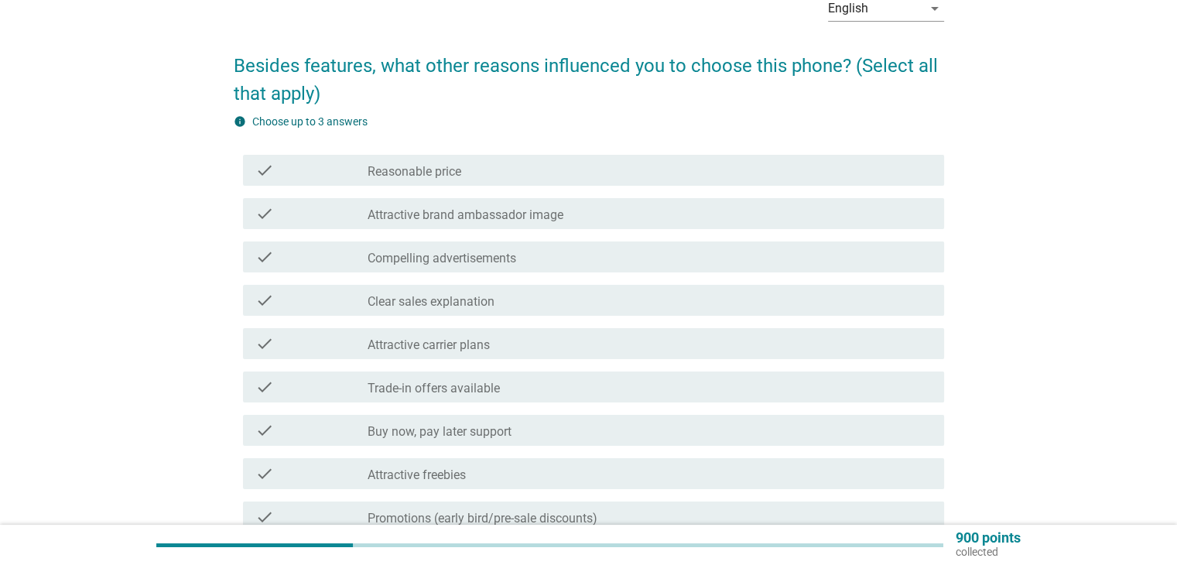
scroll to position [0, 0]
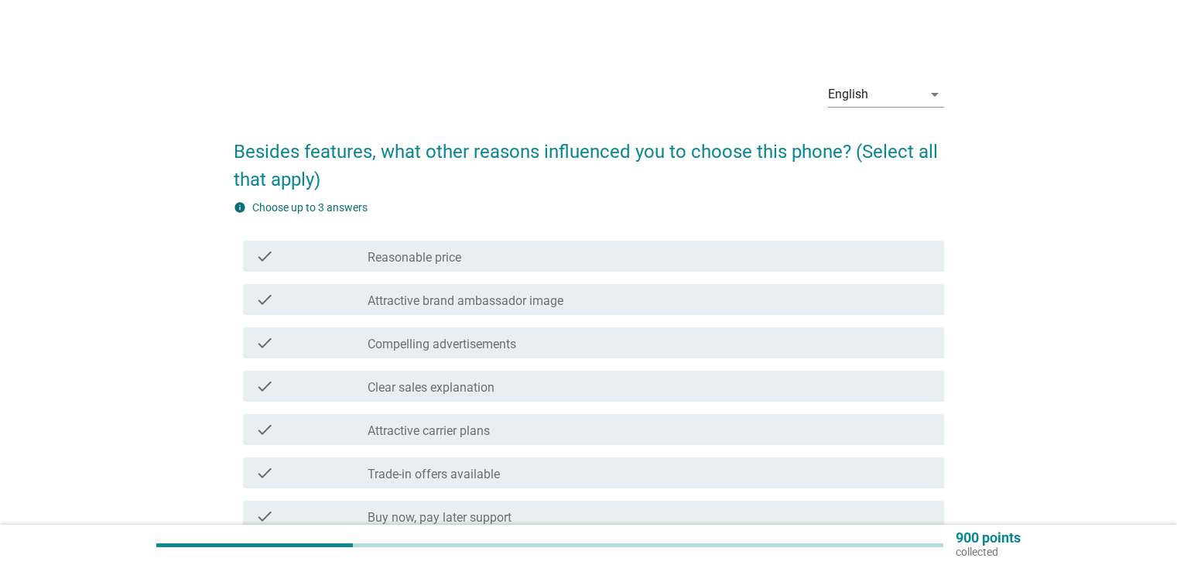
click at [691, 248] on div "check_box_outline_blank Reasonable price" at bounding box center [648, 256] width 563 height 19
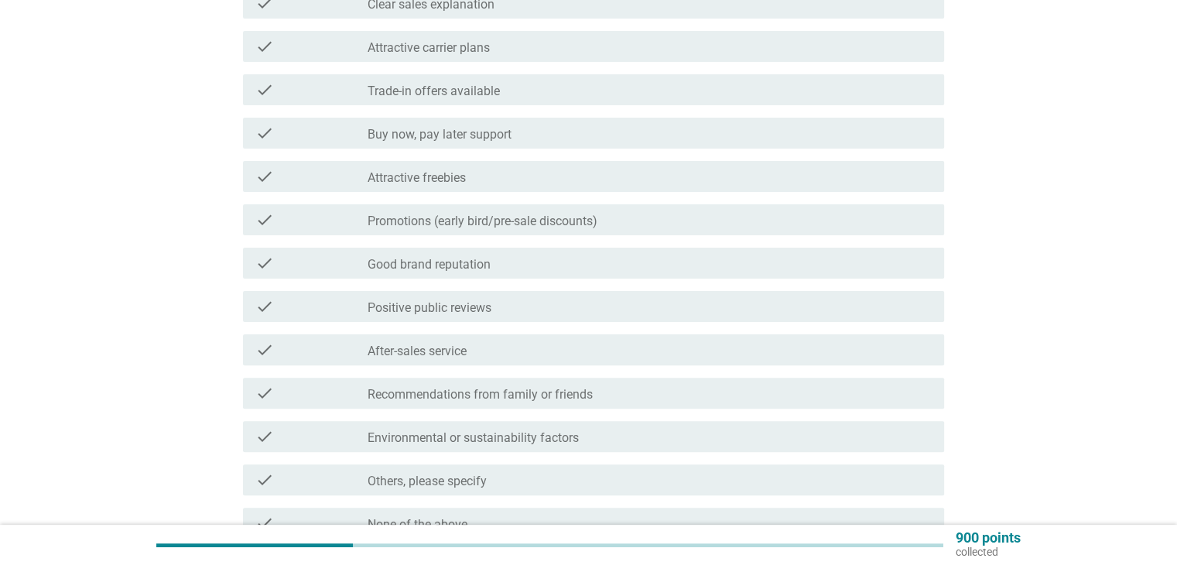
scroll to position [384, 0]
click at [658, 218] on div "check_box_outline_blank Promotions (early bird/pre-sale discounts)" at bounding box center [648, 219] width 563 height 19
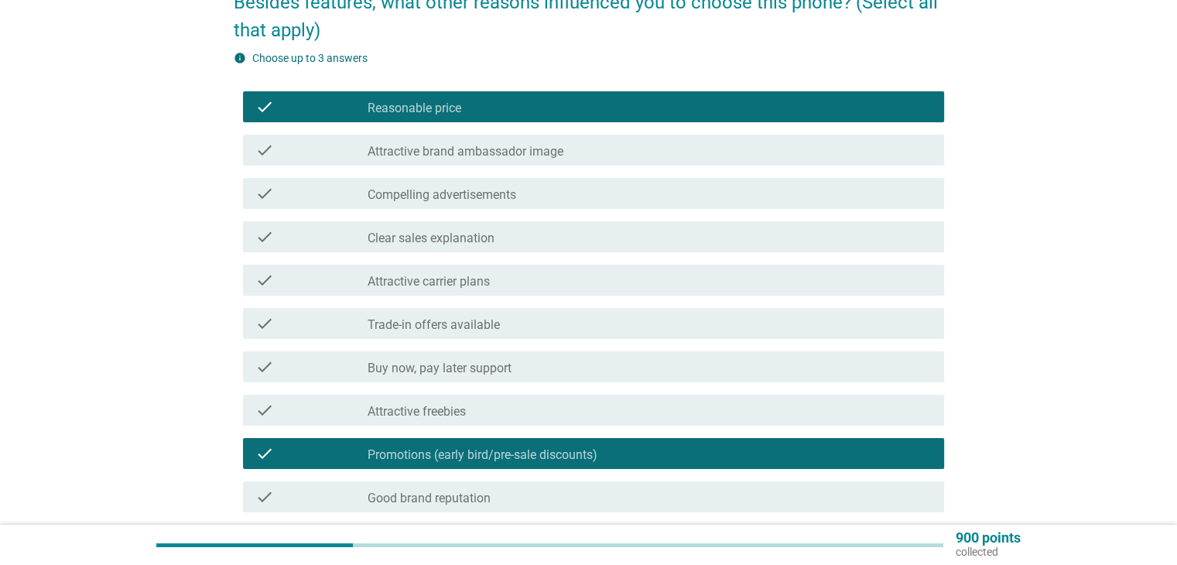
scroll to position [149, 0]
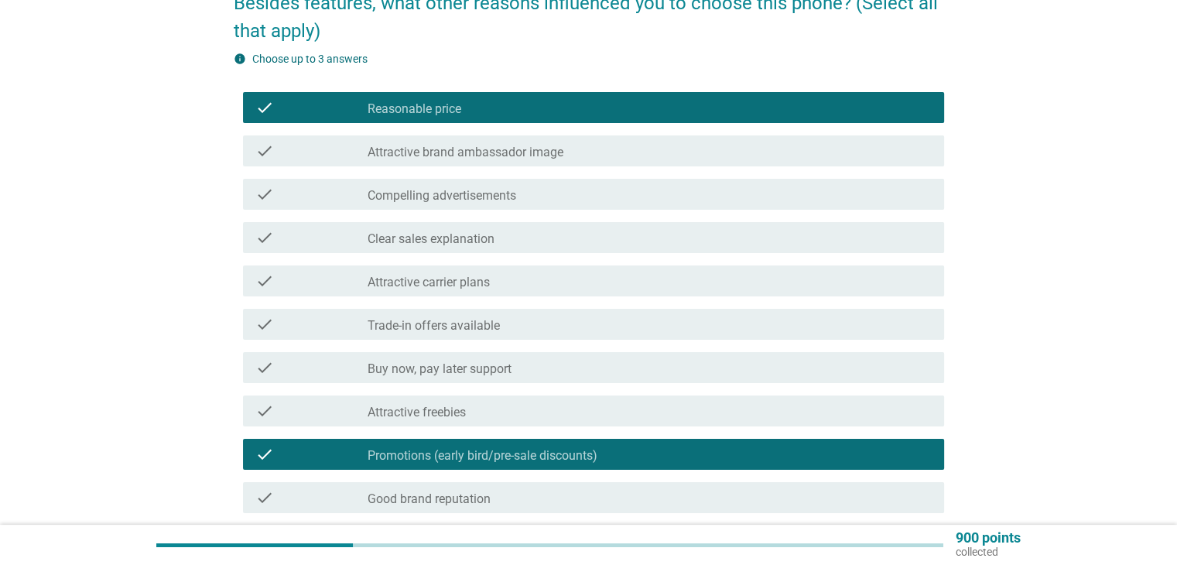
click at [649, 231] on div "check_box_outline_blank Clear sales explanation" at bounding box center [648, 237] width 563 height 19
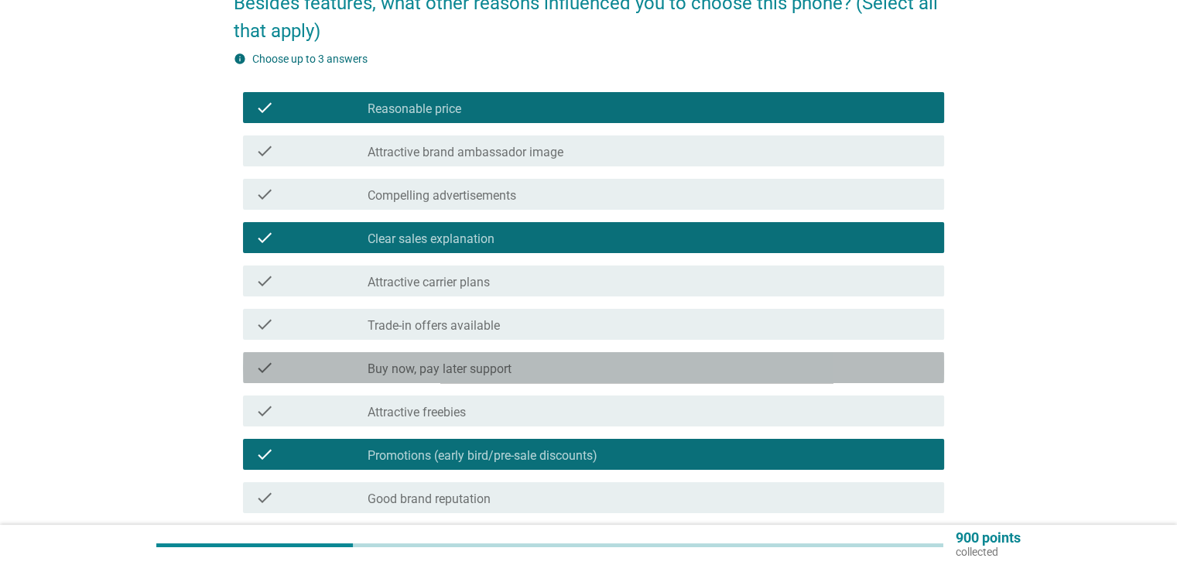
click at [685, 371] on div "check_box_outline_blank Buy now, pay later support" at bounding box center [648, 367] width 563 height 19
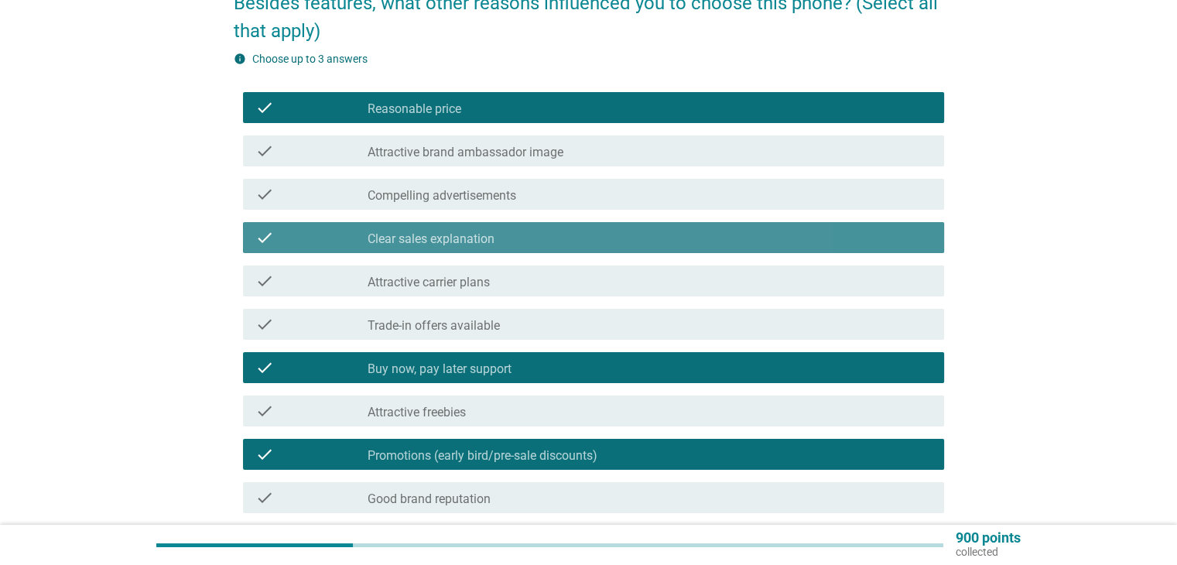
click at [681, 238] on div "check_box_outline_blank Clear sales explanation" at bounding box center [648, 237] width 563 height 19
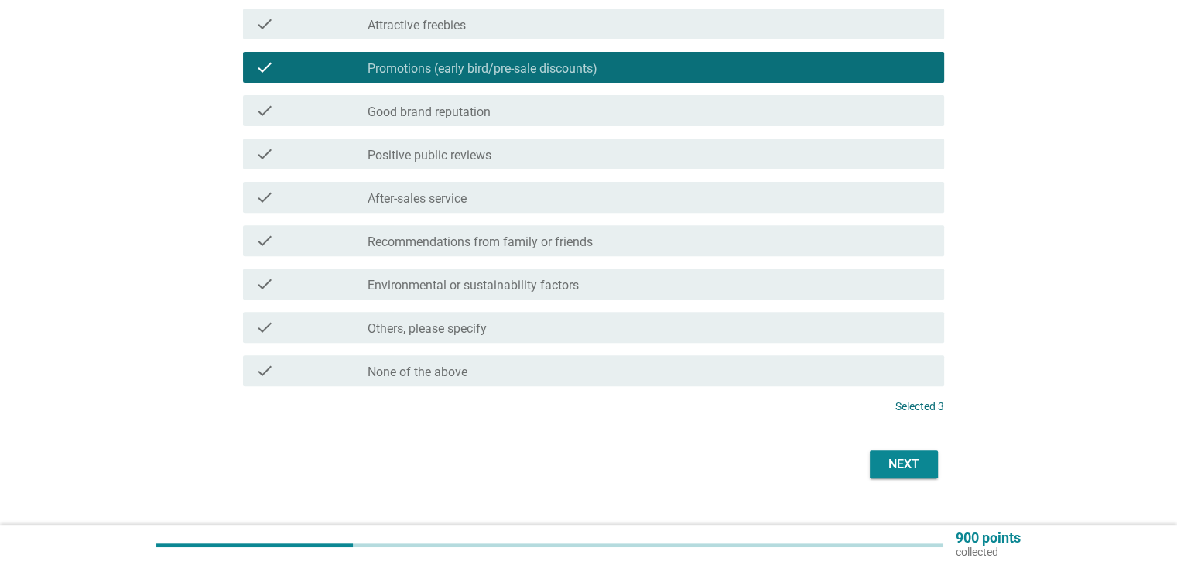
scroll to position [563, 0]
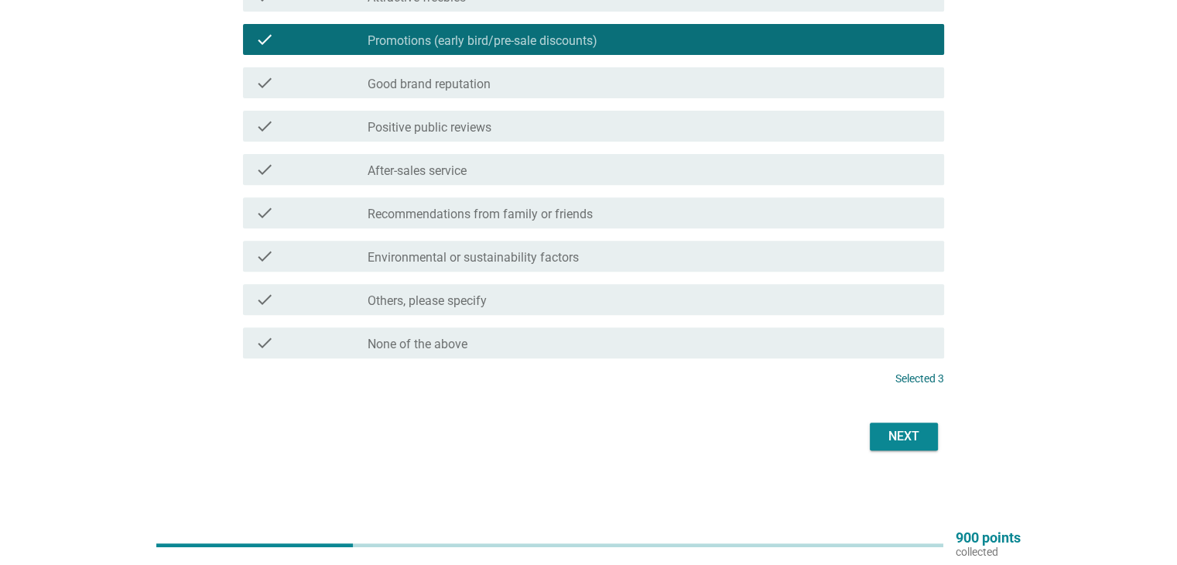
click at [916, 442] on div "Next" at bounding box center [903, 436] width 43 height 19
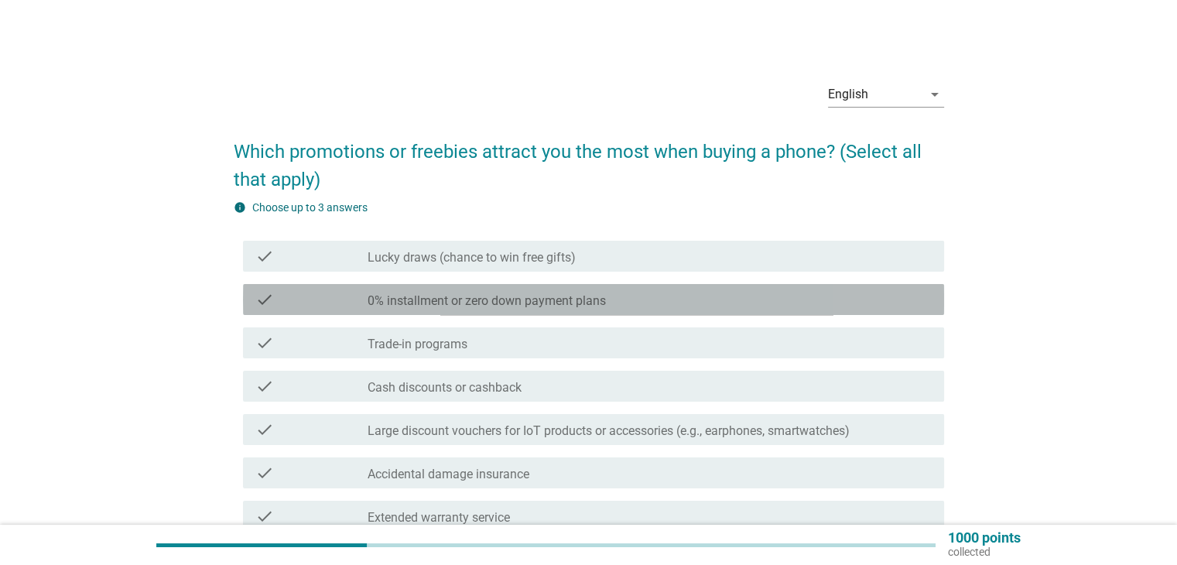
click at [657, 291] on div "check_box_outline_blank 0% installment or zero down payment plans" at bounding box center [648, 299] width 563 height 19
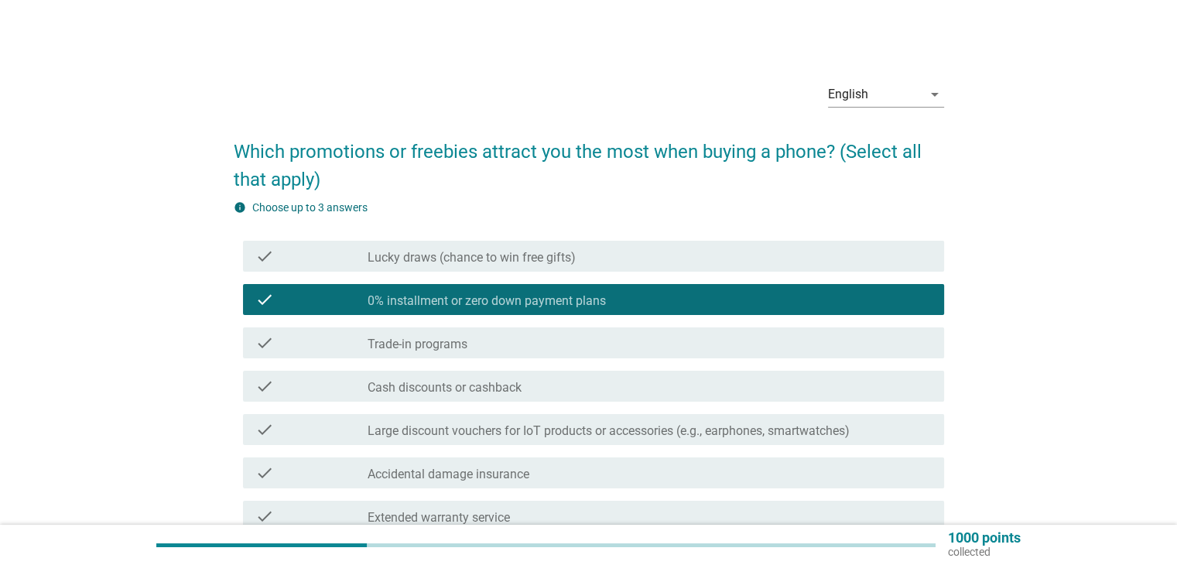
click at [627, 383] on div "check_box_outline_blank Cash discounts or cashback" at bounding box center [648, 386] width 563 height 19
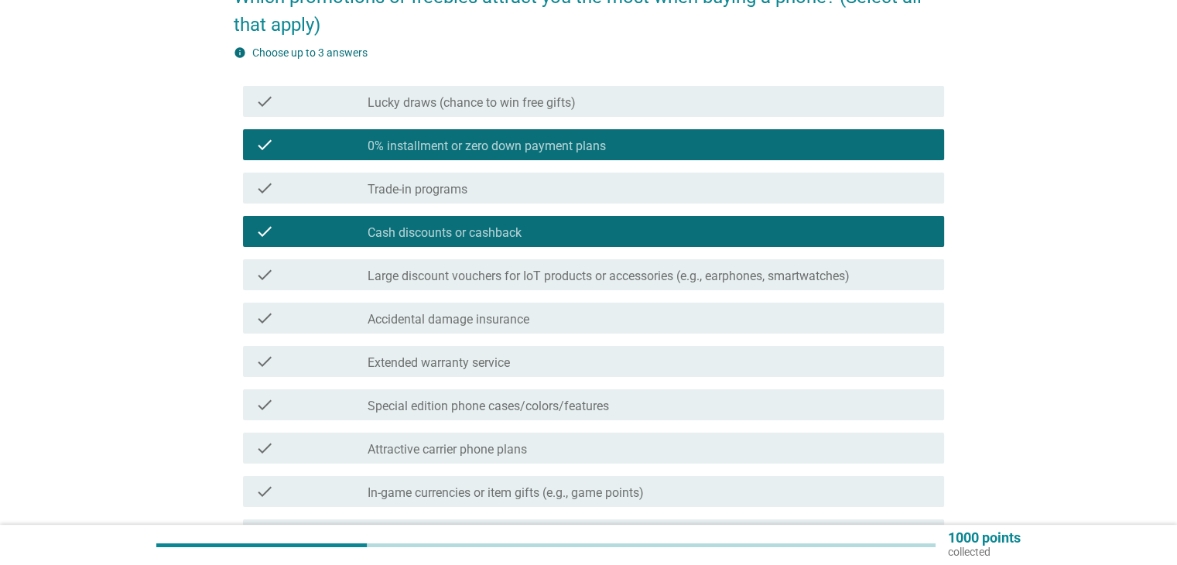
scroll to position [155, 0]
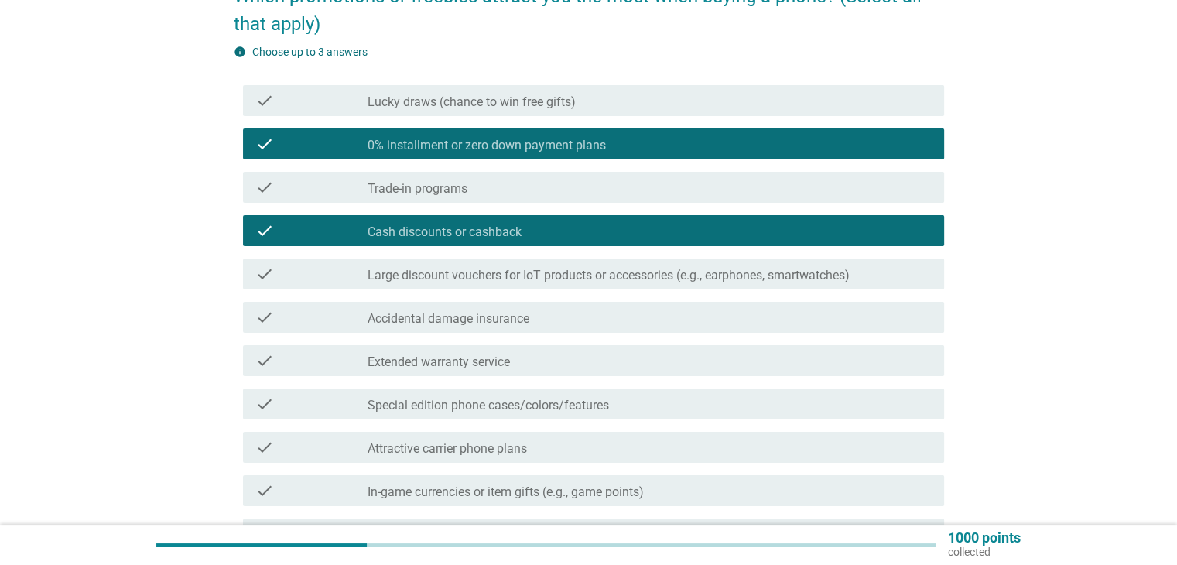
click at [652, 289] on div "check check_box_outline_blank Large discount vouchers for IoT products or acces…" at bounding box center [593, 273] width 701 height 31
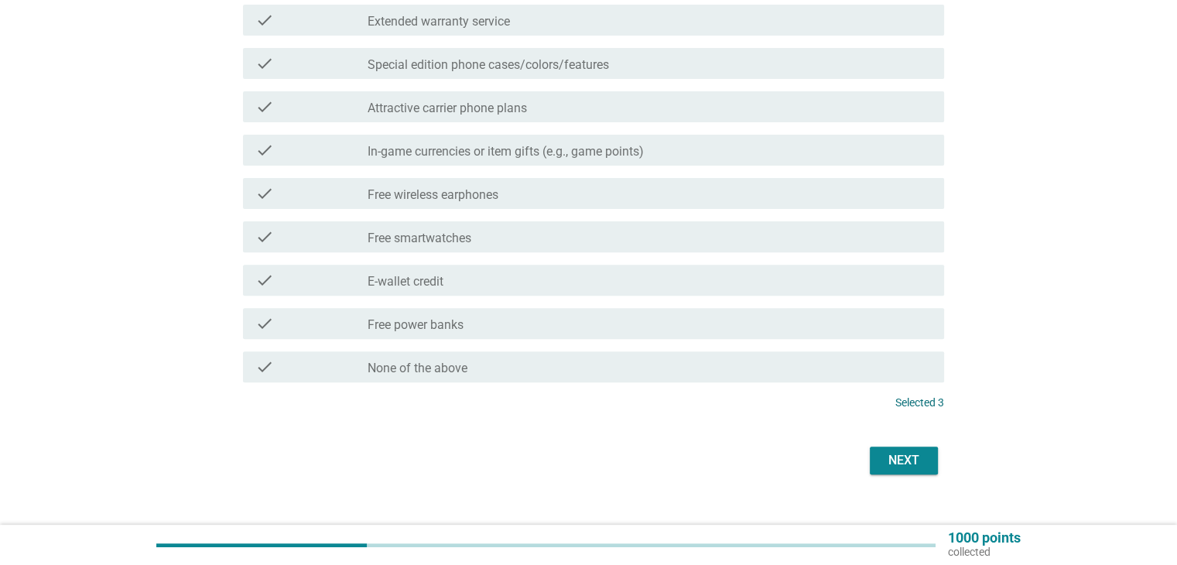
scroll to position [520, 0]
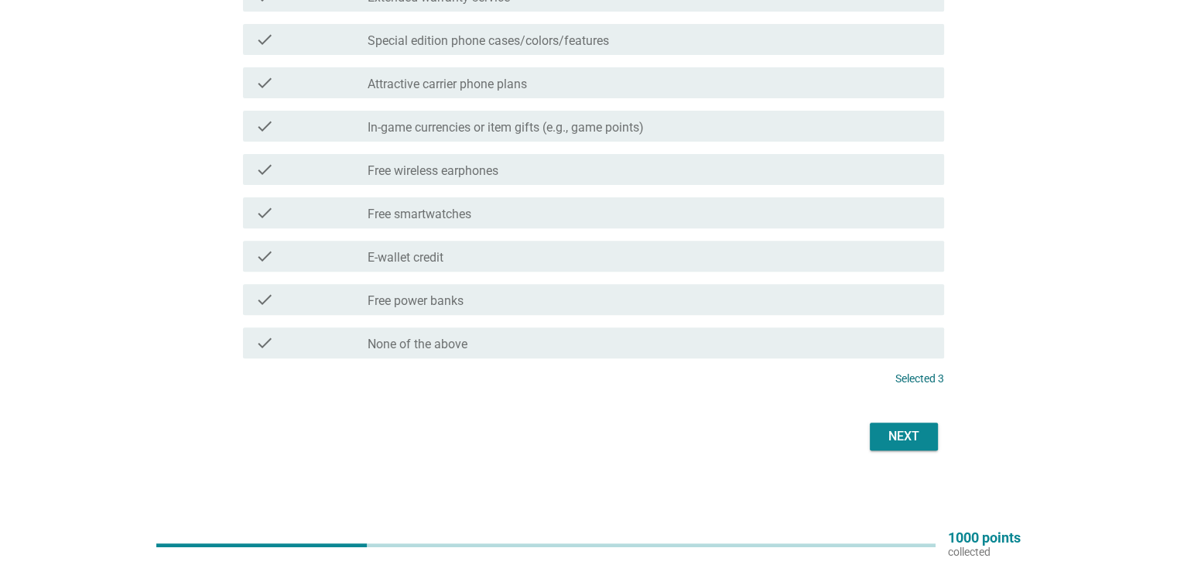
click at [892, 435] on div "Next" at bounding box center [903, 436] width 43 height 19
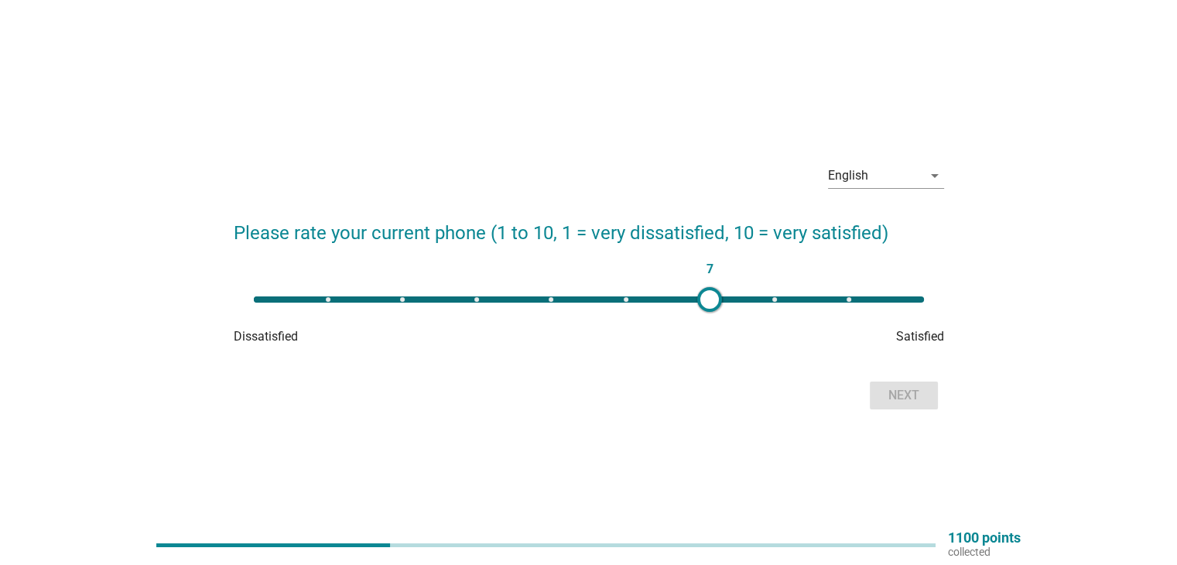
type input "8"
drag, startPoint x: 253, startPoint y: 306, endPoint x: 780, endPoint y: 313, distance: 526.8
click at [780, 313] on div "8" at bounding box center [588, 299] width 695 height 31
click at [927, 407] on button "Next" at bounding box center [903, 395] width 68 height 28
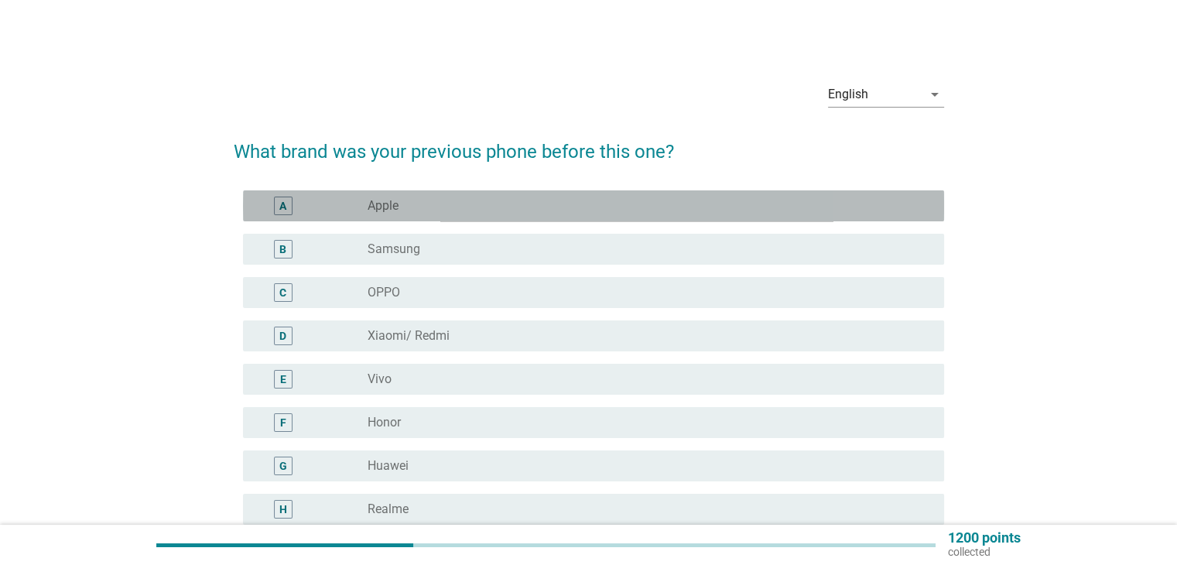
click at [550, 196] on div "radio_button_unchecked Apple" at bounding box center [648, 205] width 563 height 19
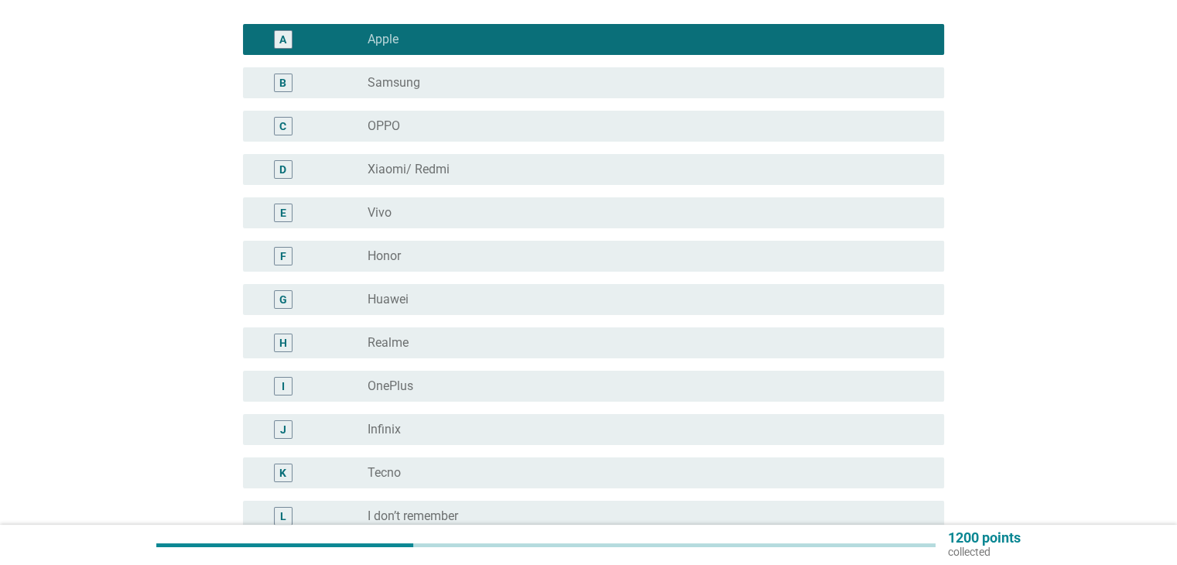
scroll to position [155, 0]
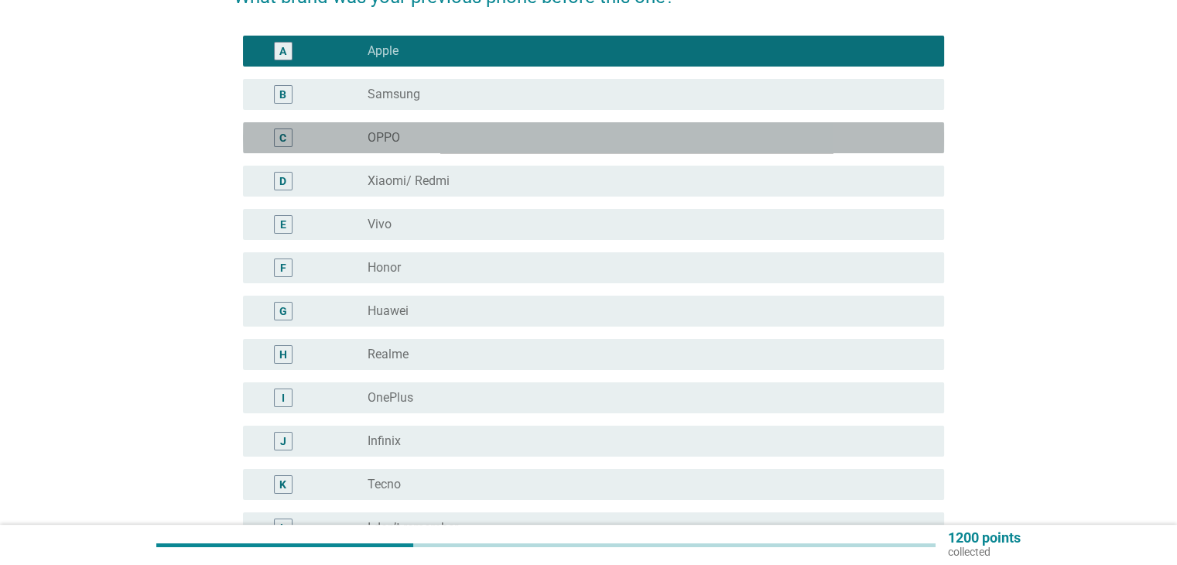
click at [452, 142] on div "radio_button_unchecked OPPO" at bounding box center [642, 137] width 551 height 15
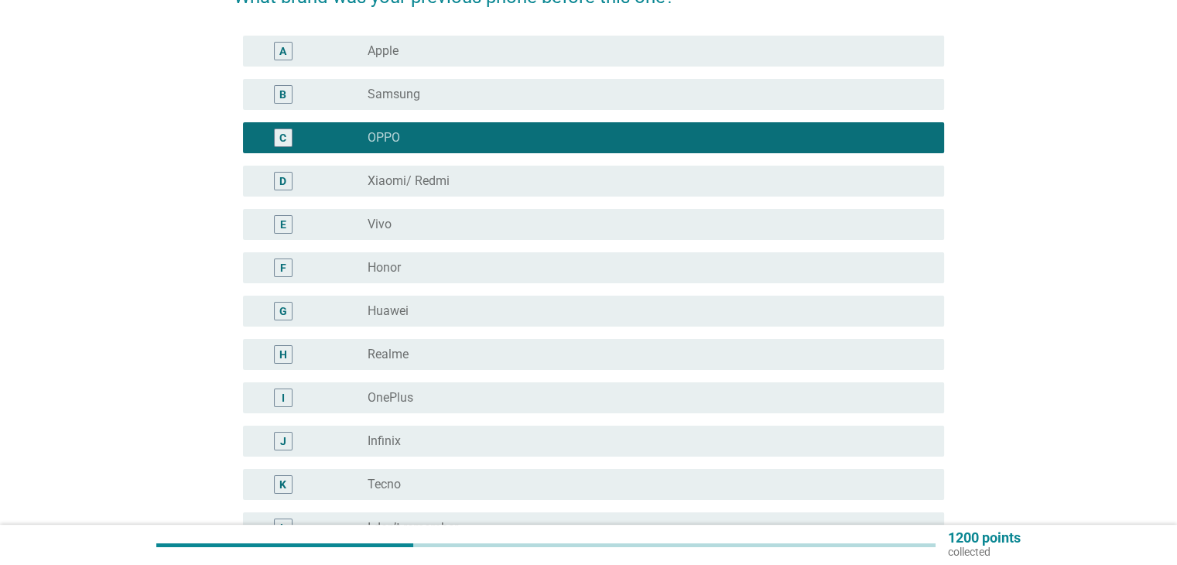
click at [472, 69] on div "A radio_button_unchecked Apple" at bounding box center [589, 50] width 710 height 43
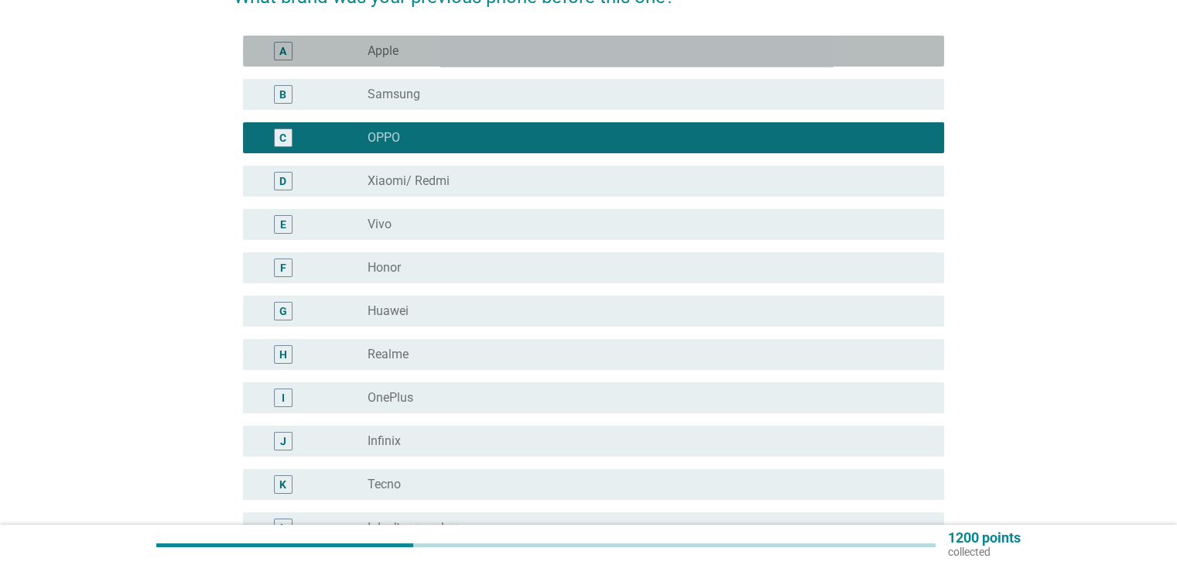
click at [482, 59] on div "radio_button_unchecked Apple" at bounding box center [648, 51] width 563 height 19
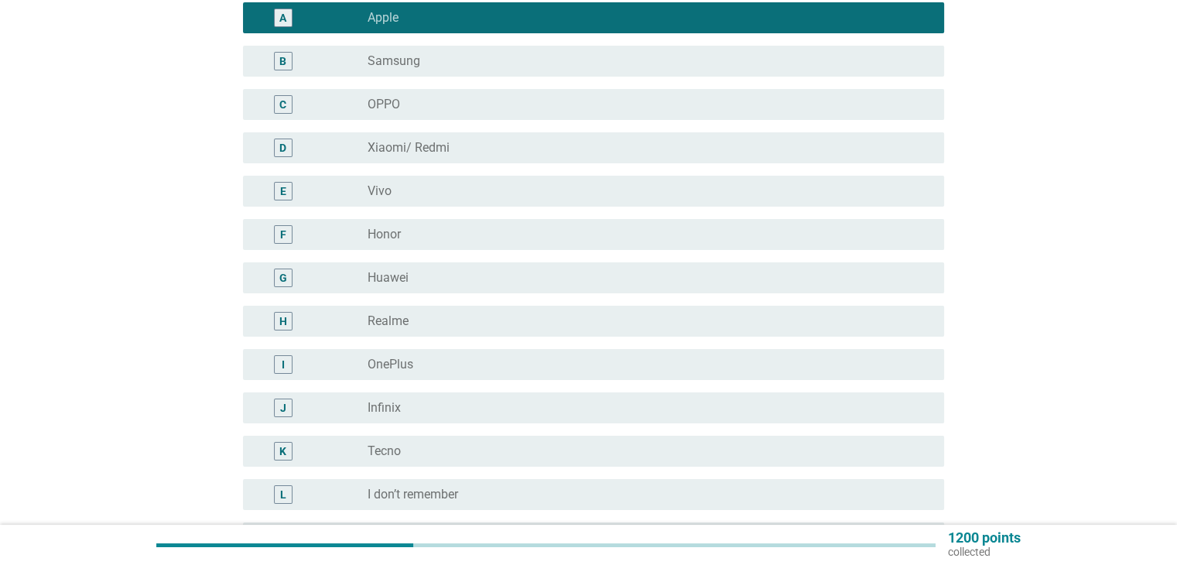
scroll to position [379, 0]
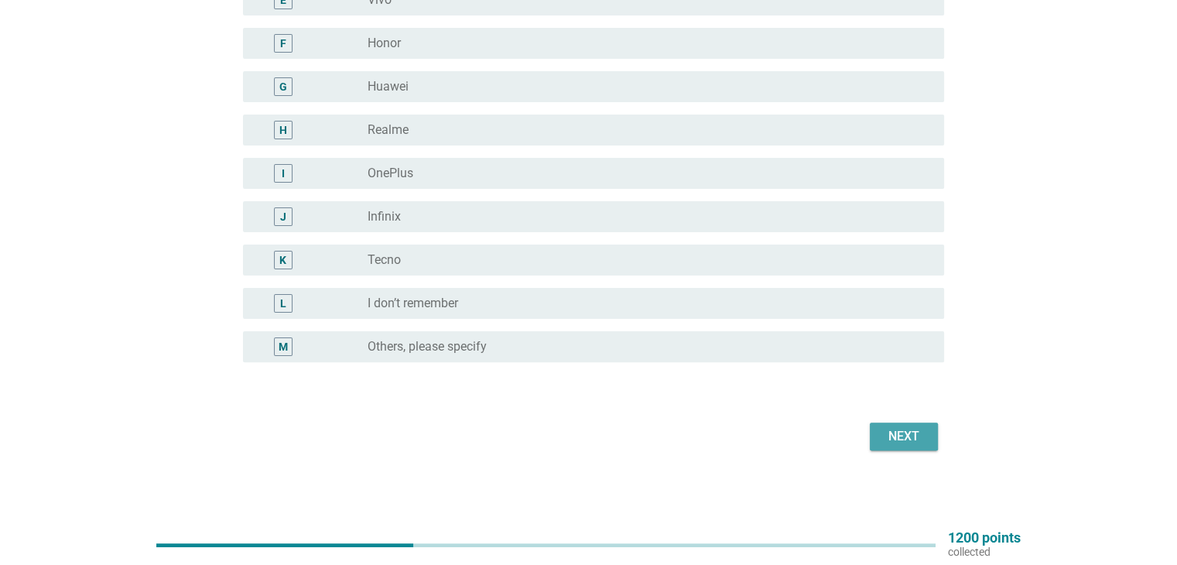
click at [894, 438] on div "Next" at bounding box center [903, 436] width 43 height 19
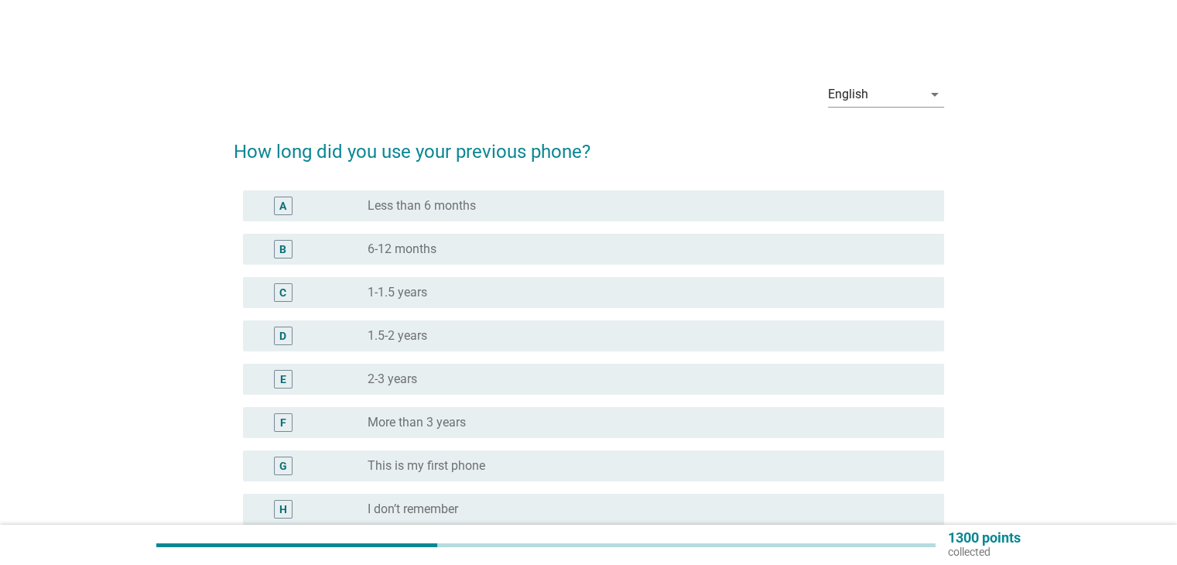
click at [448, 375] on div "radio_button_unchecked 2-3 years" at bounding box center [642, 378] width 551 height 15
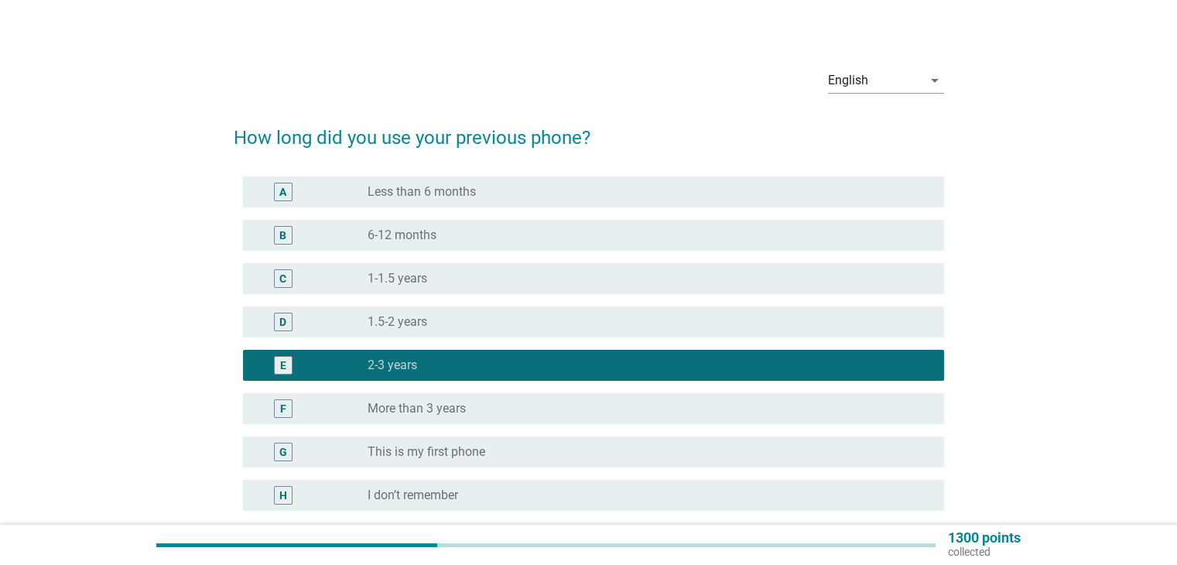
scroll to position [162, 0]
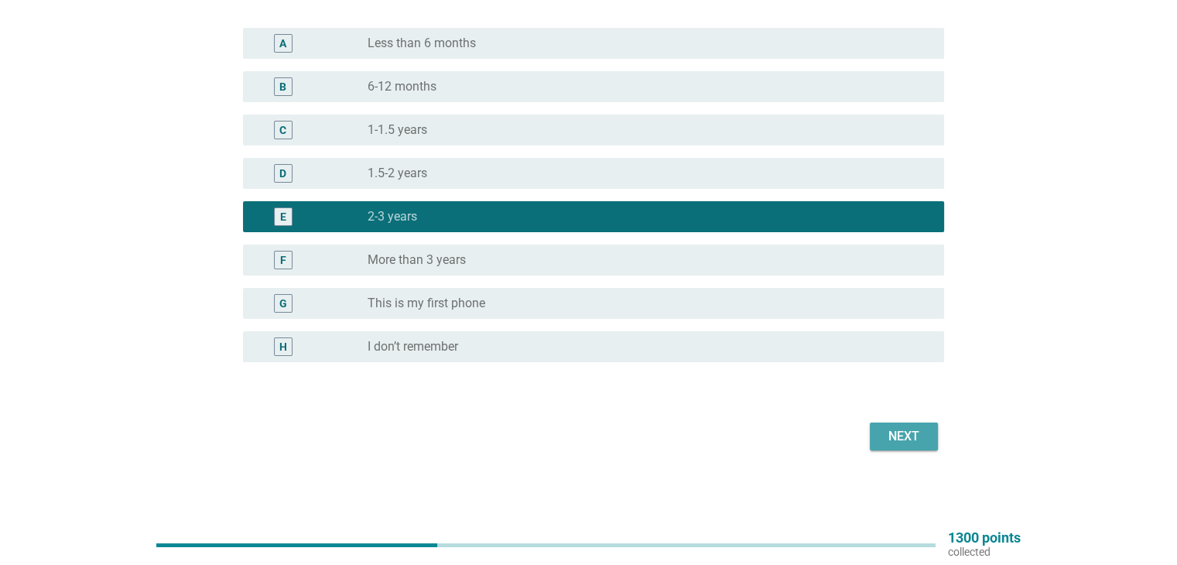
click at [900, 437] on div "Next" at bounding box center [903, 436] width 43 height 19
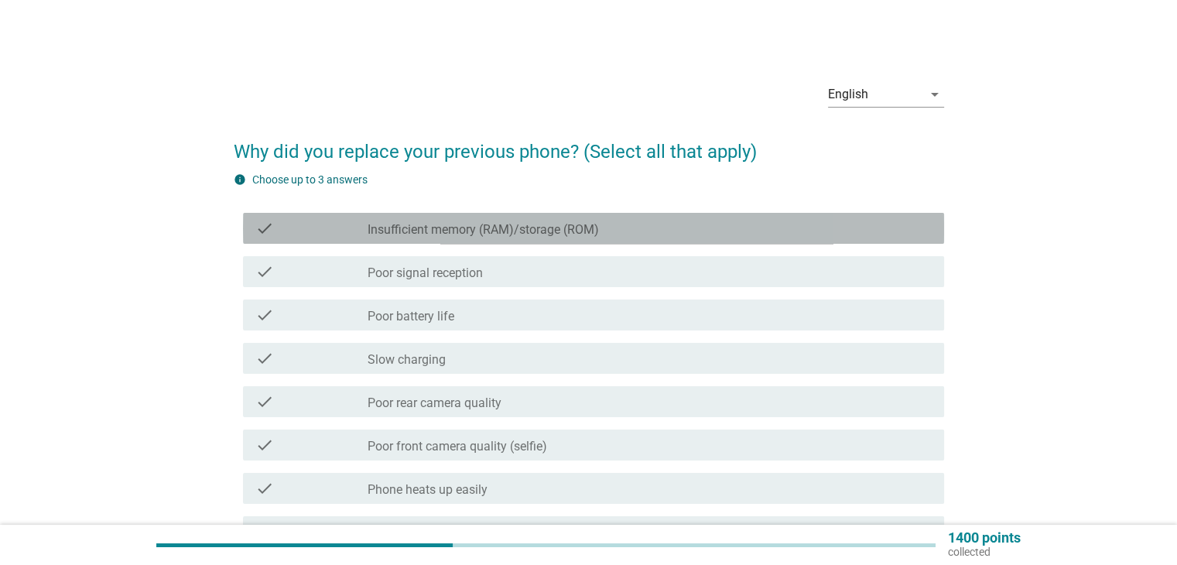
click at [612, 220] on div "check_box_outline_blank Insufficient memory (RAM)/storage (ROM)" at bounding box center [648, 228] width 563 height 19
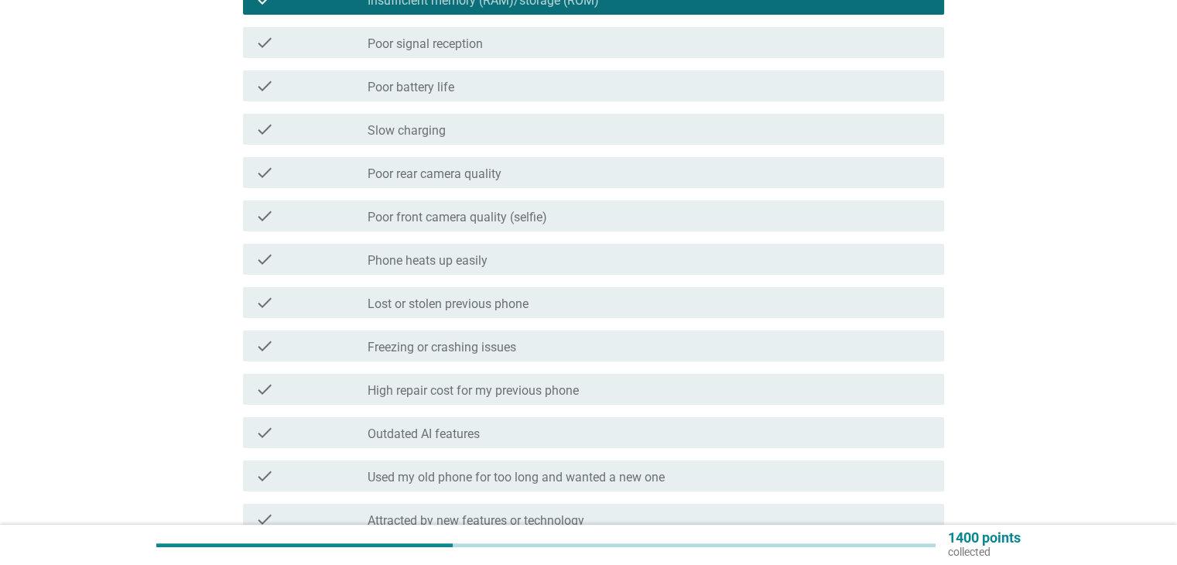
scroll to position [229, 0]
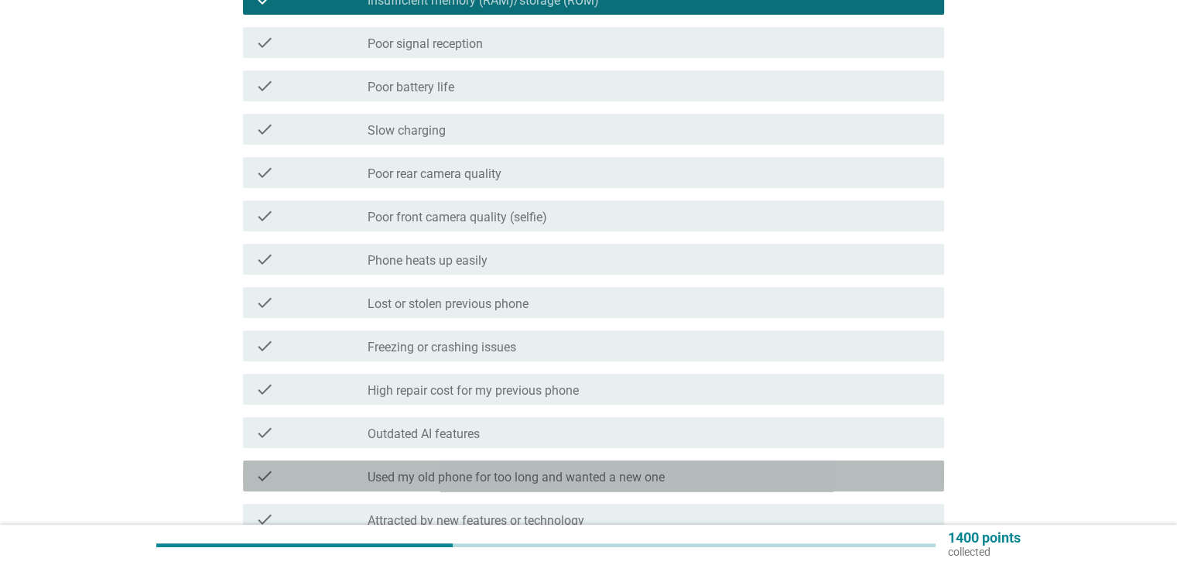
click at [621, 485] on div "check check_box_outline_blank Used my old phone for too long and wanted a new o…" at bounding box center [593, 475] width 701 height 31
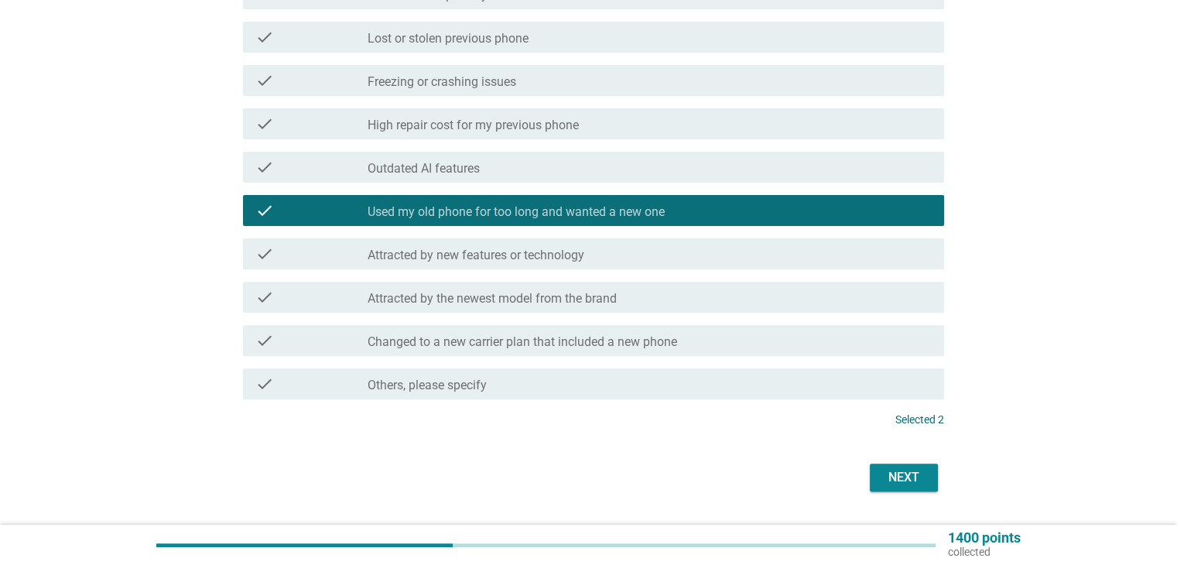
scroll to position [535, 0]
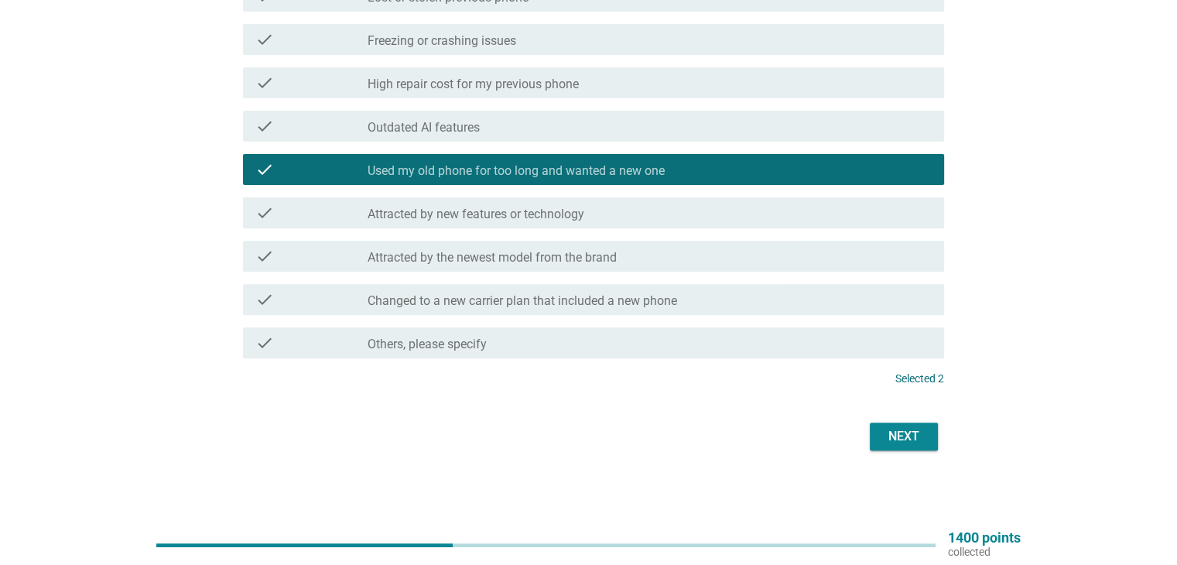
click at [883, 432] on div "Next" at bounding box center [903, 436] width 43 height 19
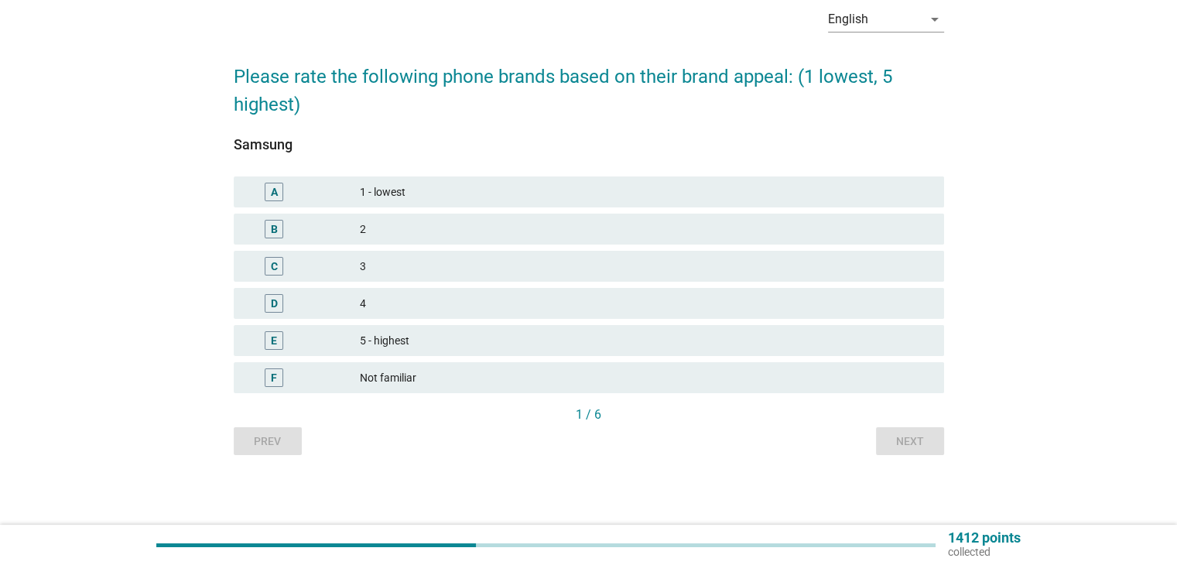
scroll to position [0, 0]
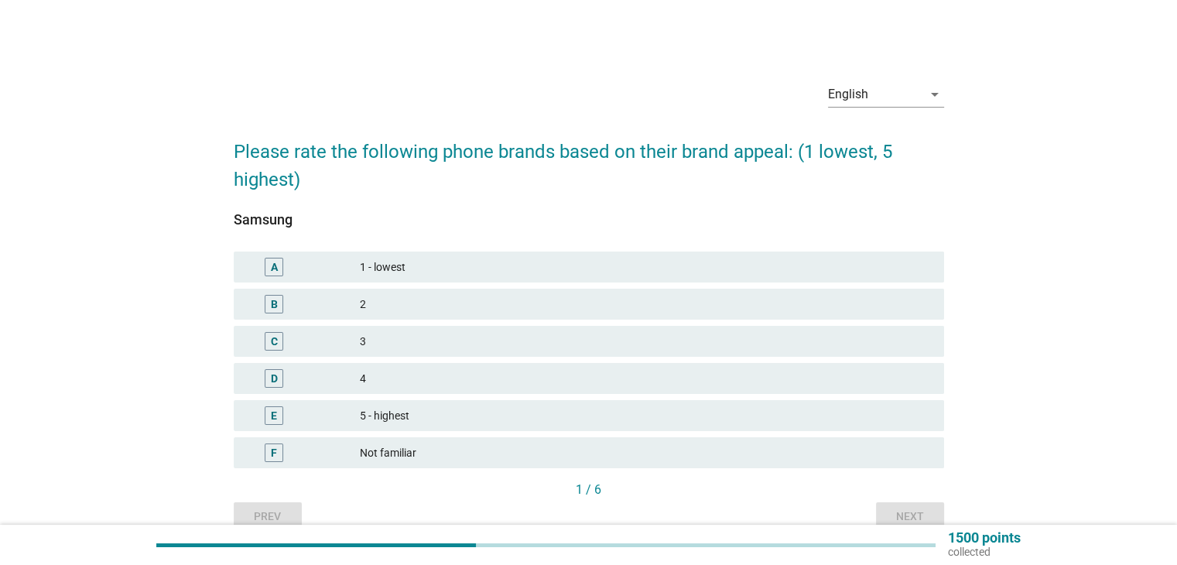
click at [654, 414] on div "5 - highest" at bounding box center [645, 415] width 571 height 19
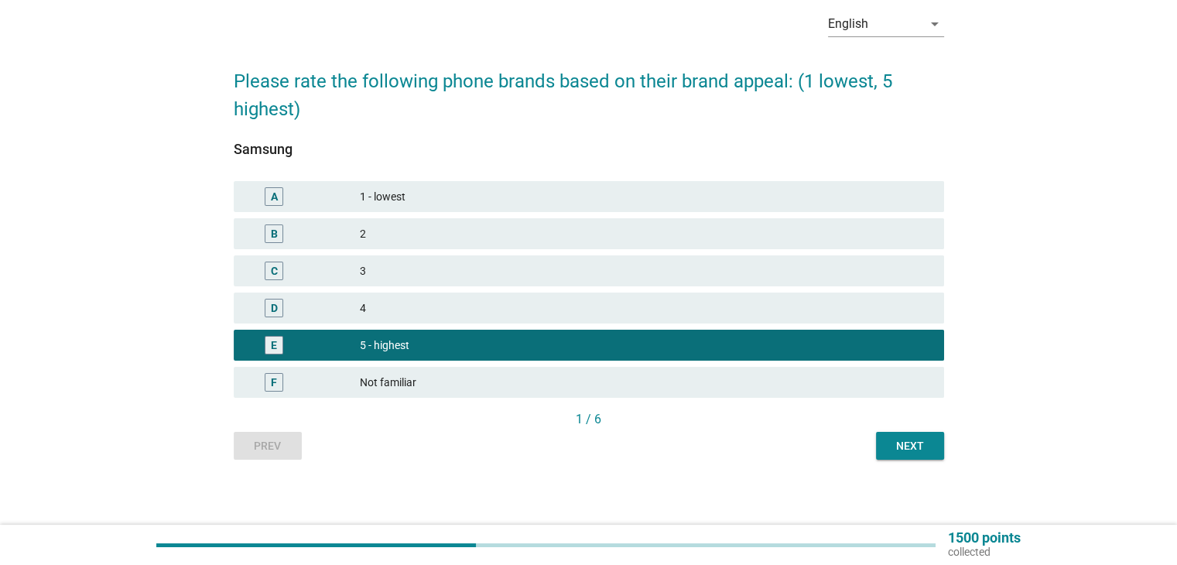
scroll to position [75, 0]
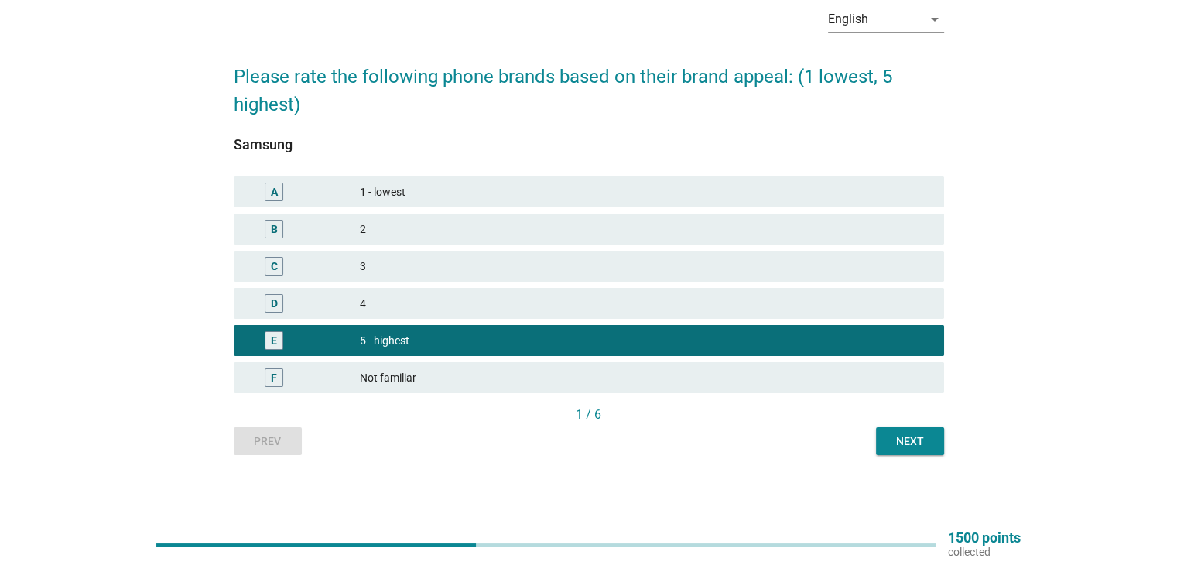
click at [893, 444] on div "Next" at bounding box center [909, 441] width 43 height 16
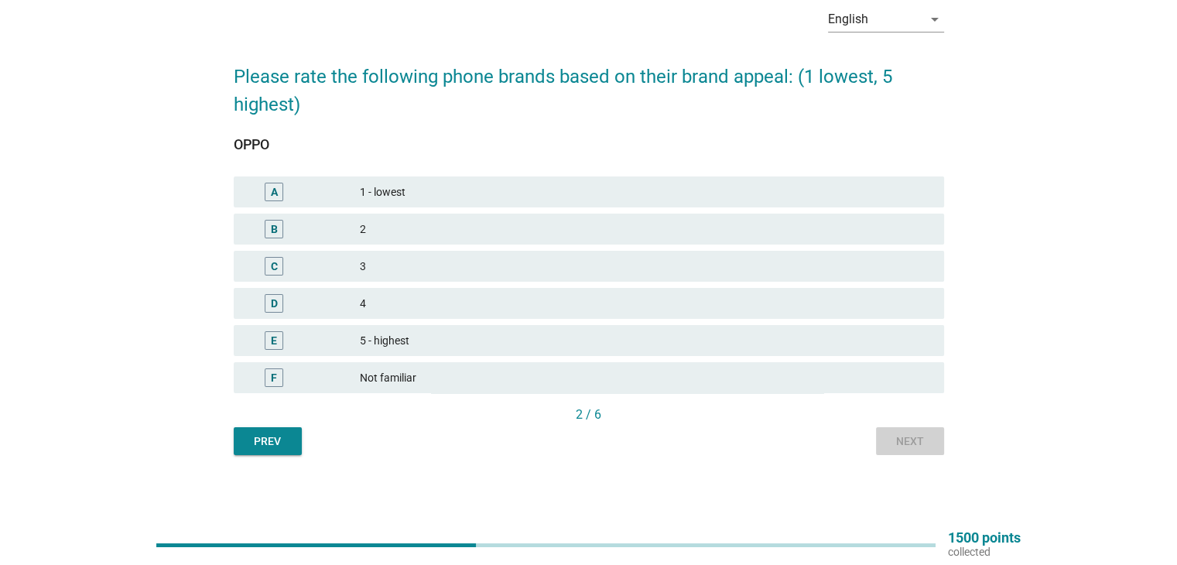
scroll to position [0, 0]
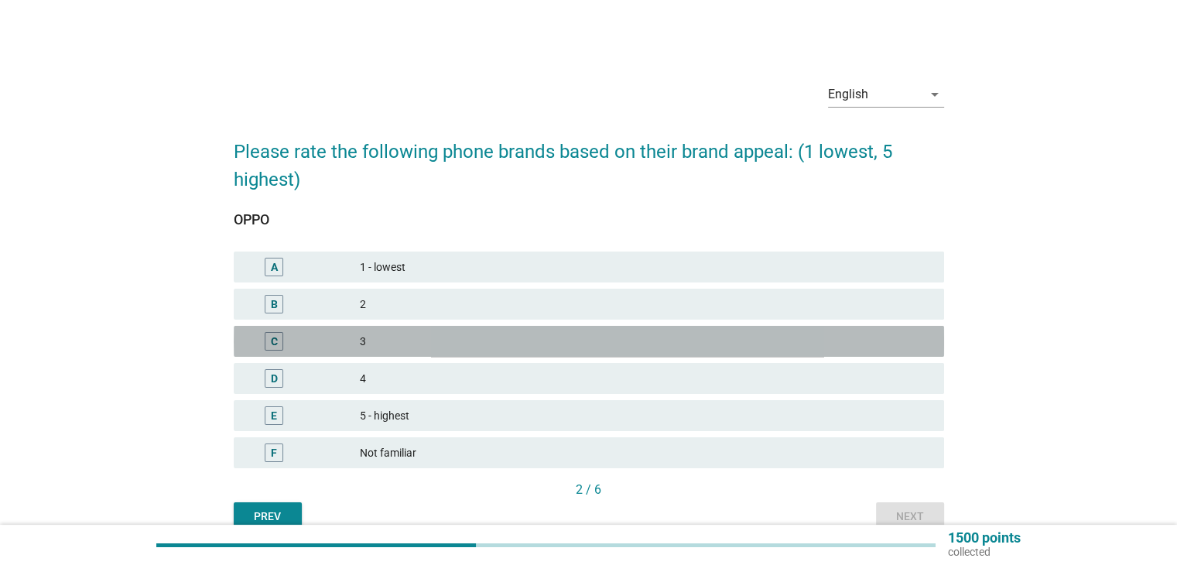
click at [596, 354] on div "C 3" at bounding box center [589, 341] width 710 height 31
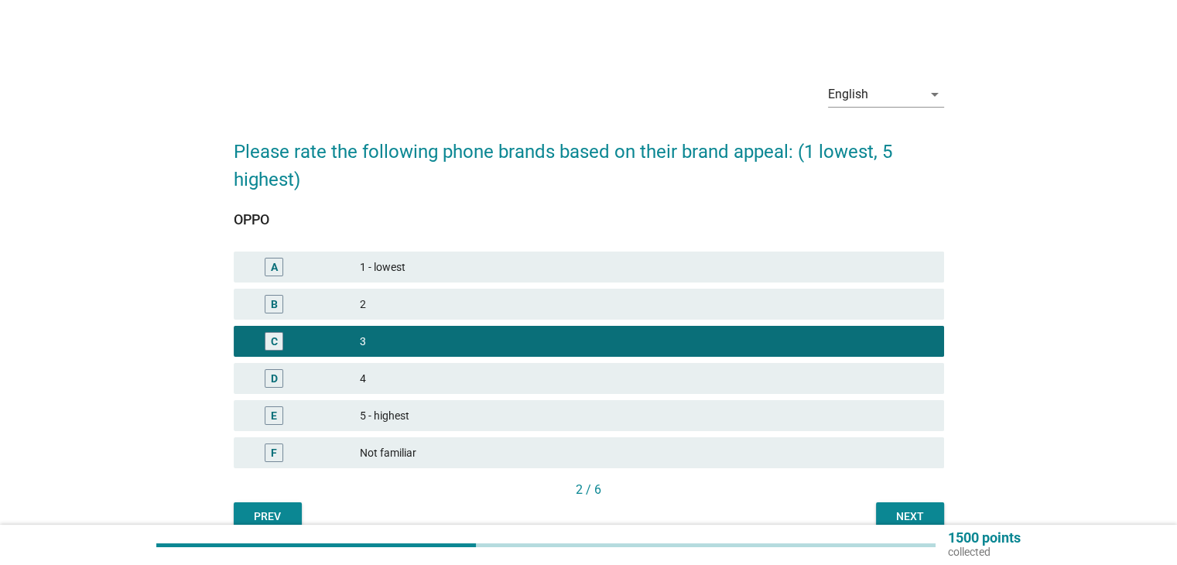
click at [927, 509] on div "Next" at bounding box center [909, 516] width 43 height 16
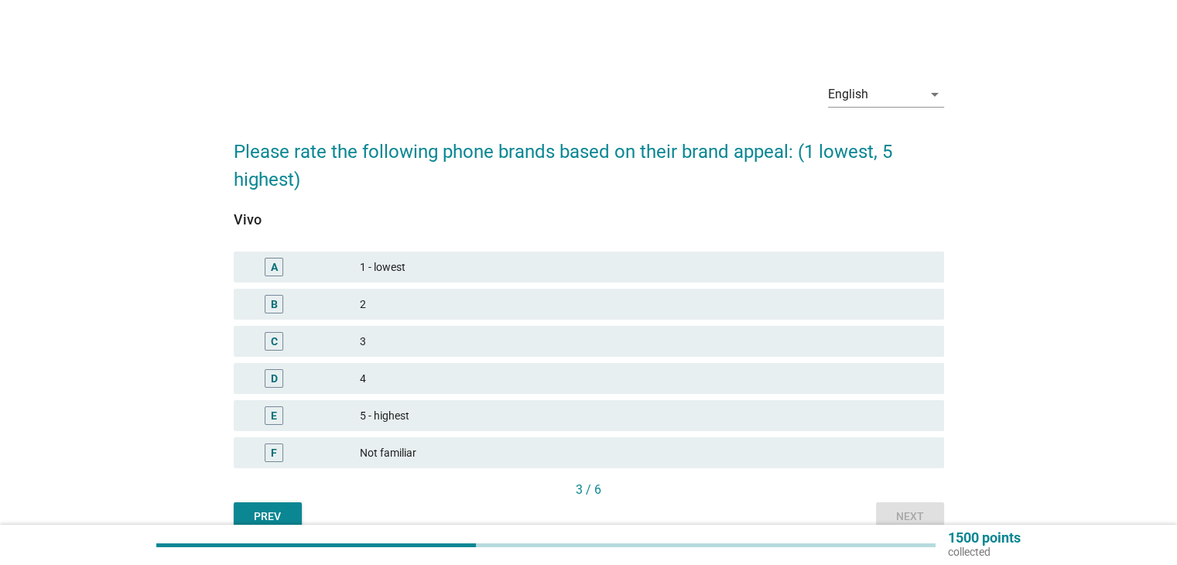
click at [617, 367] on div "D 4" at bounding box center [589, 378] width 710 height 31
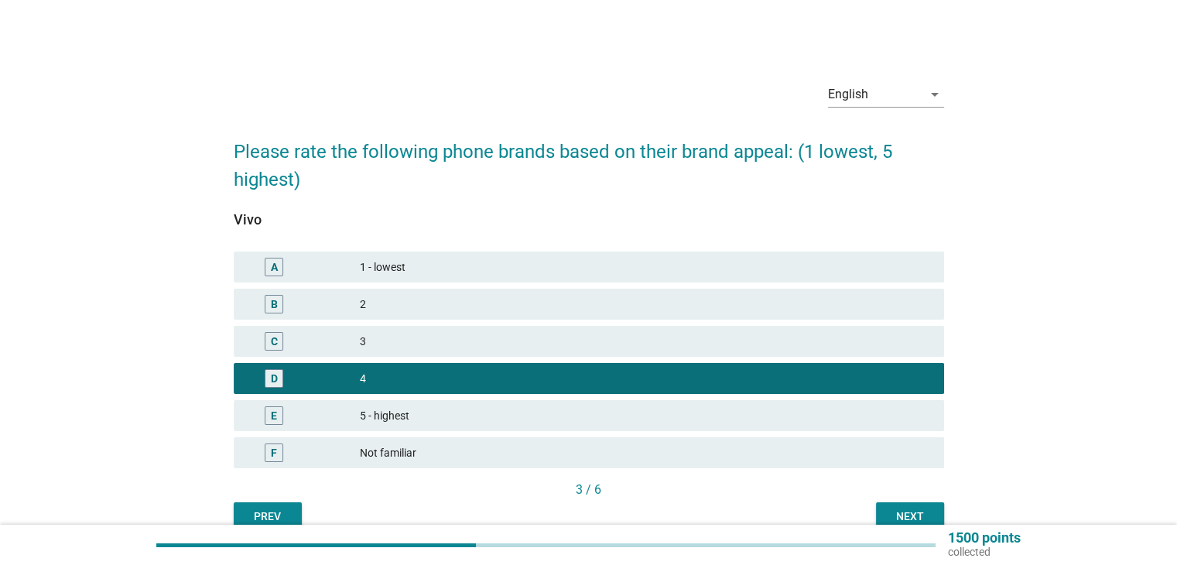
click at [617, 346] on div "3" at bounding box center [645, 341] width 571 height 19
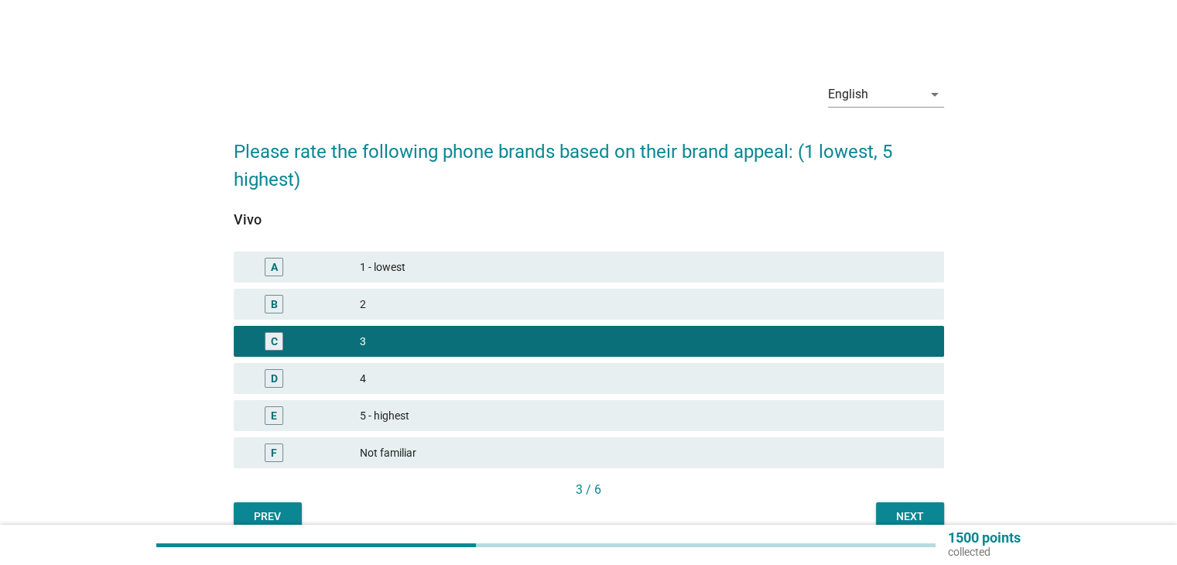
click at [882, 509] on button "Next" at bounding box center [910, 516] width 68 height 28
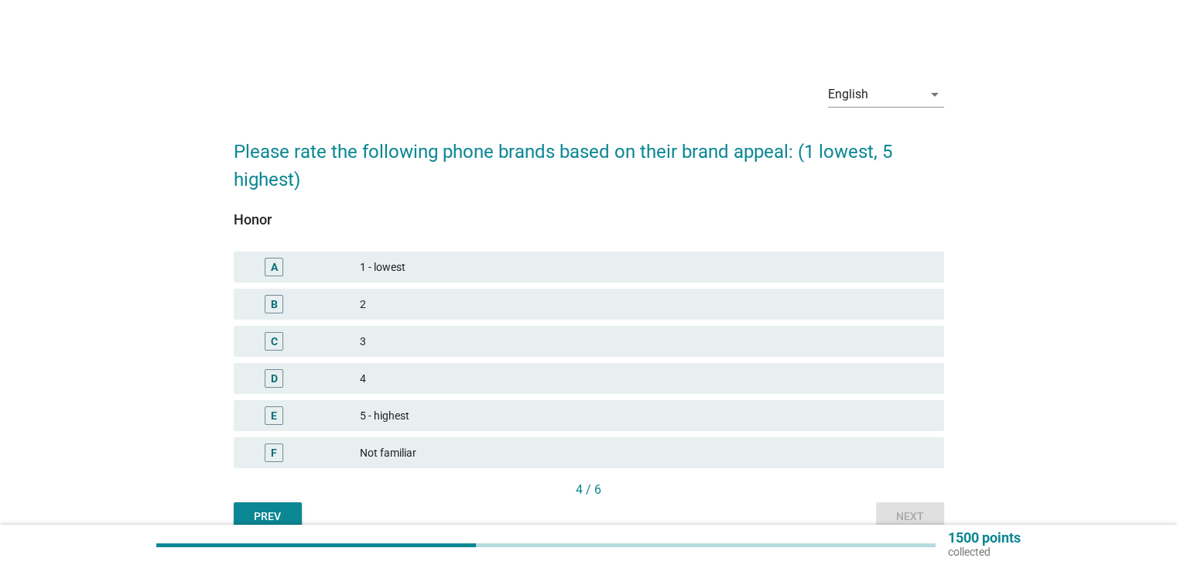
click at [597, 340] on div "3" at bounding box center [645, 341] width 571 height 19
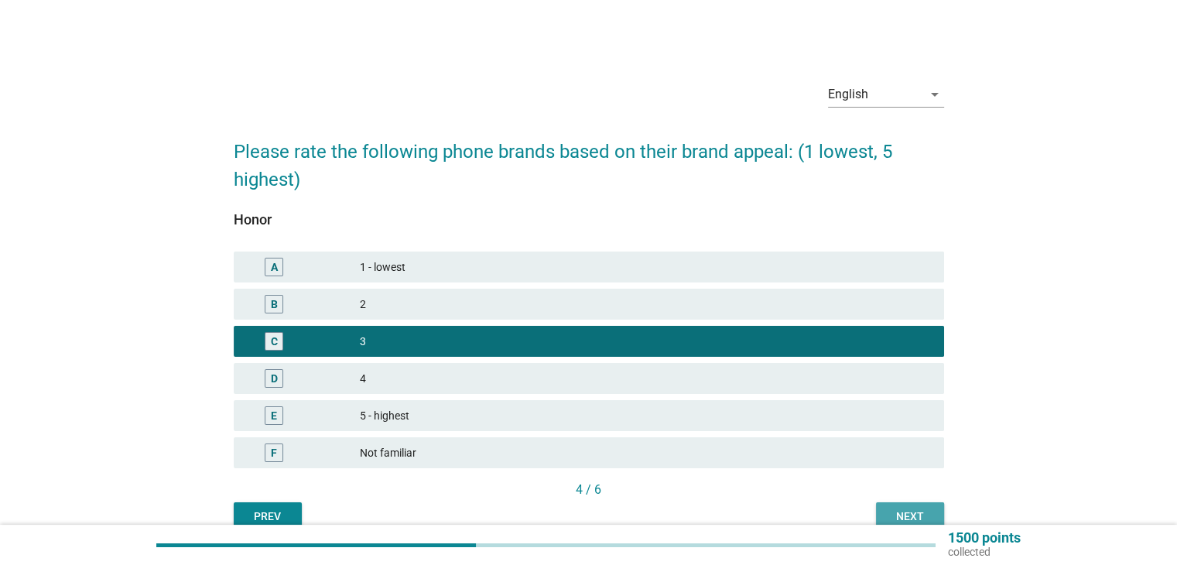
click at [908, 518] on div "Next" at bounding box center [909, 516] width 43 height 16
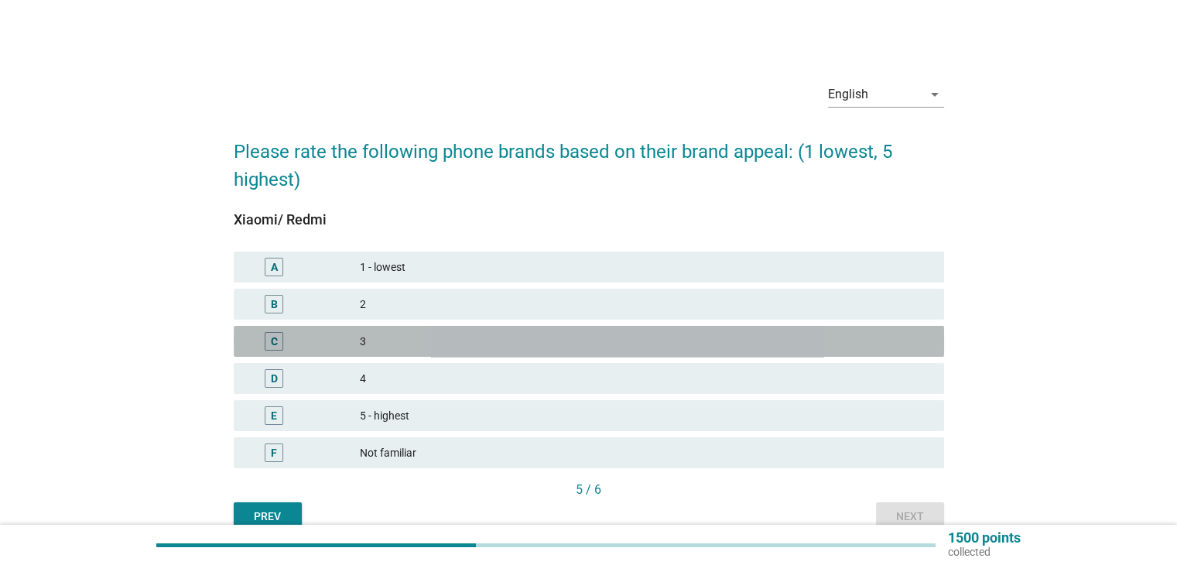
click at [622, 345] on div "3" at bounding box center [645, 341] width 571 height 19
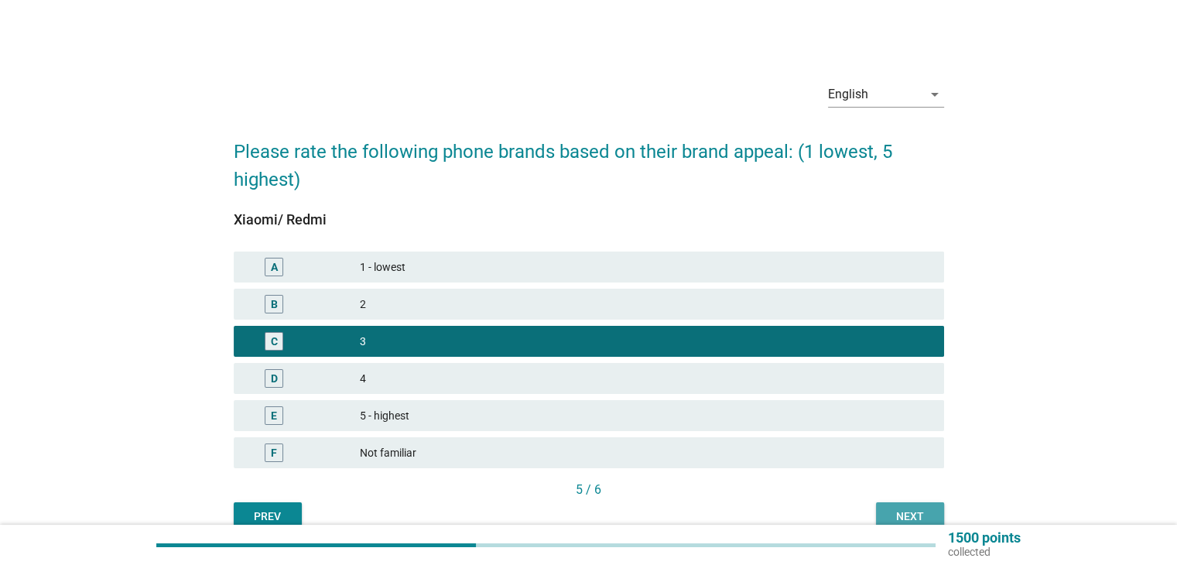
click at [898, 515] on div "Next" at bounding box center [909, 516] width 43 height 16
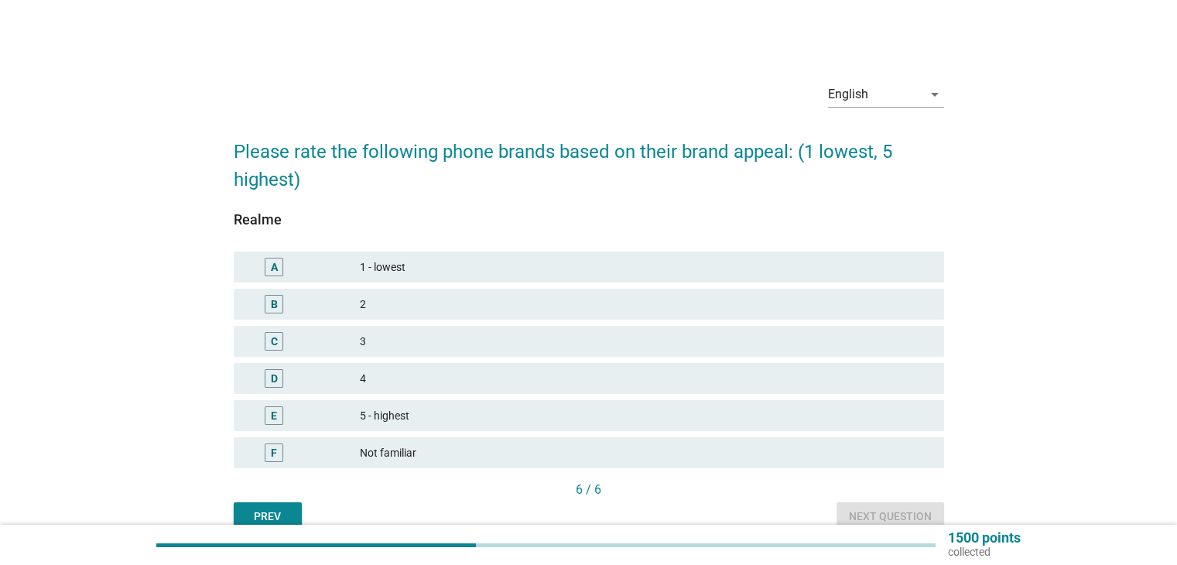
click at [600, 357] on div "C 3" at bounding box center [589, 341] width 716 height 37
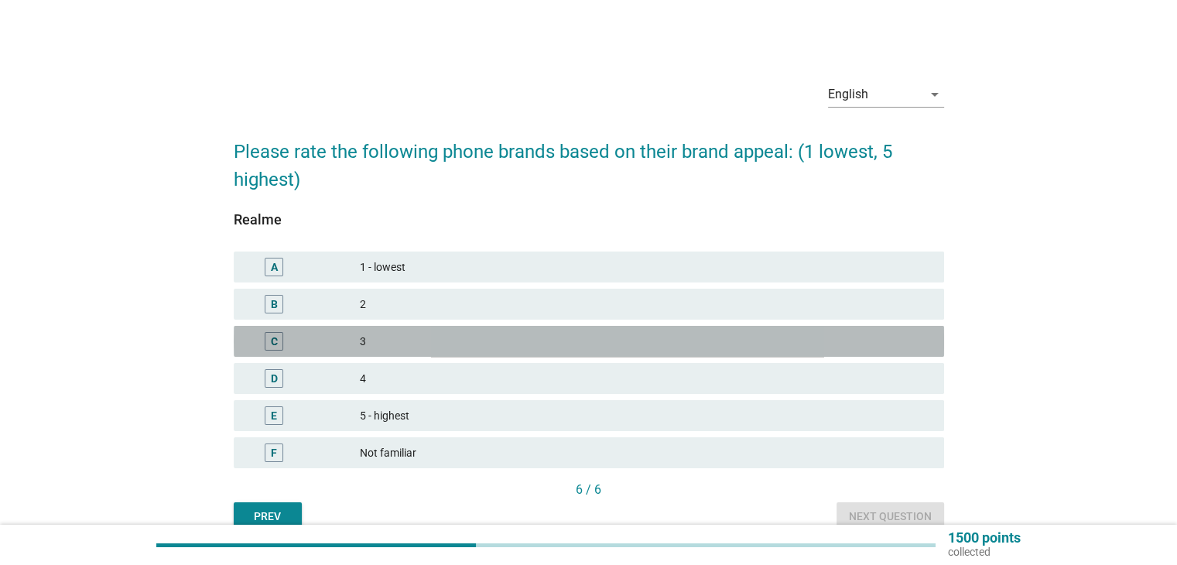
click at [588, 347] on div "3" at bounding box center [645, 341] width 571 height 19
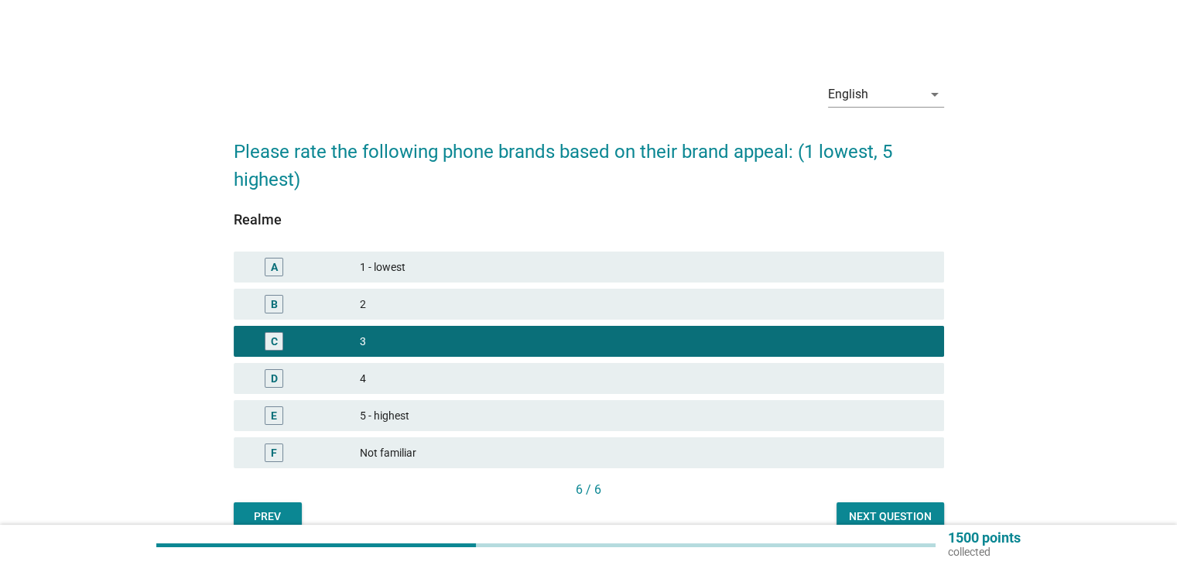
click at [852, 516] on div "Next question" at bounding box center [890, 516] width 83 height 16
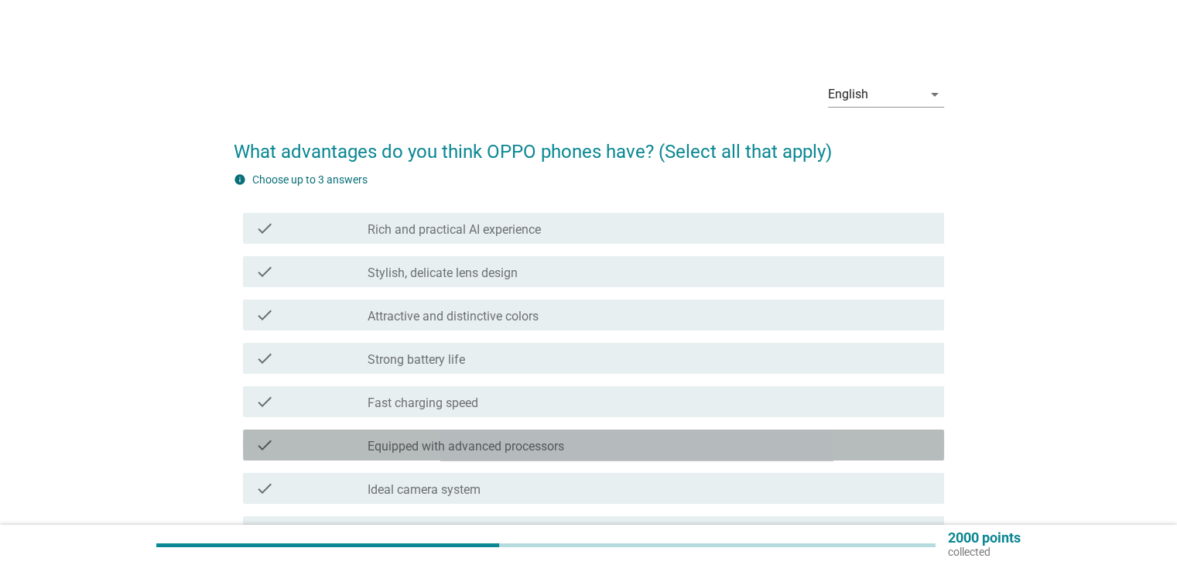
click at [678, 439] on div "check_box_outline_blank Equipped with advanced processors" at bounding box center [648, 445] width 563 height 19
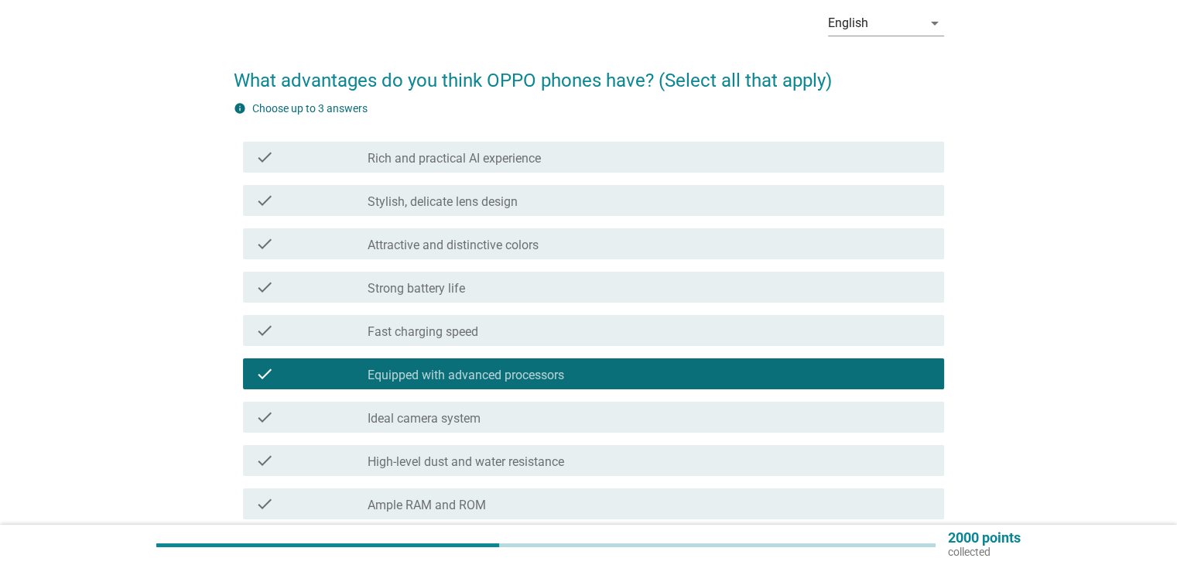
scroll to position [77, 0]
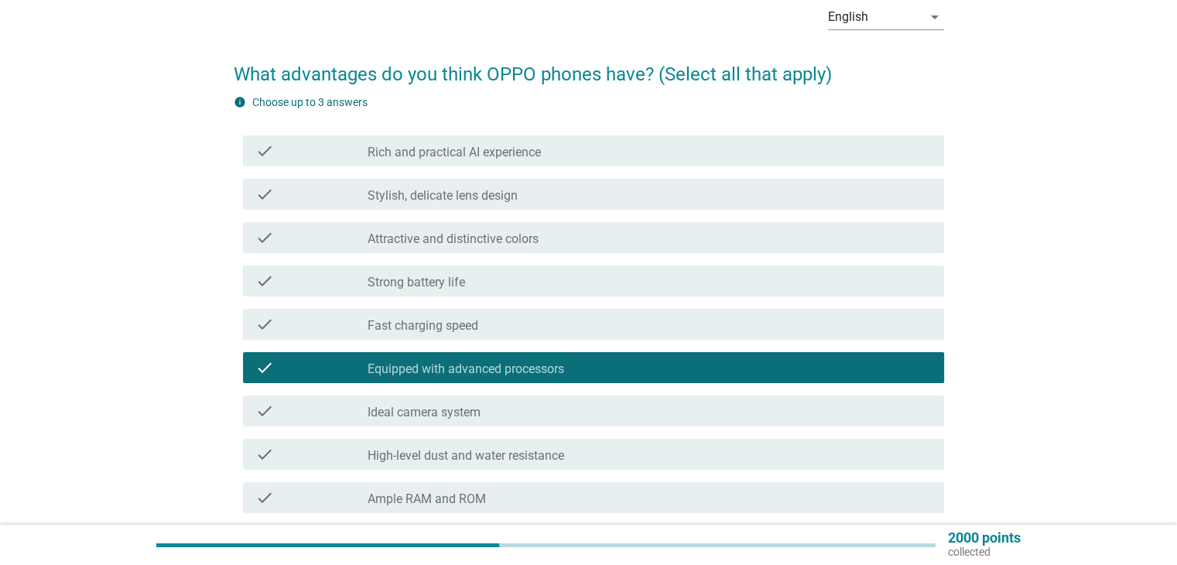
click at [628, 407] on div "check_box_outline_blank Ideal camera system" at bounding box center [648, 410] width 563 height 19
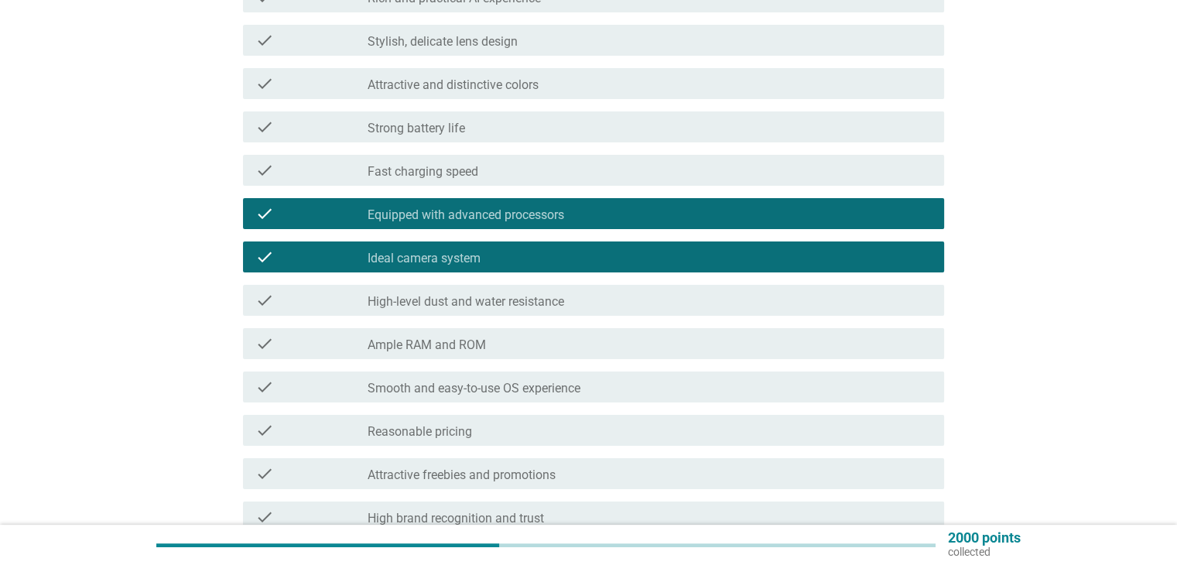
scroll to position [232, 0]
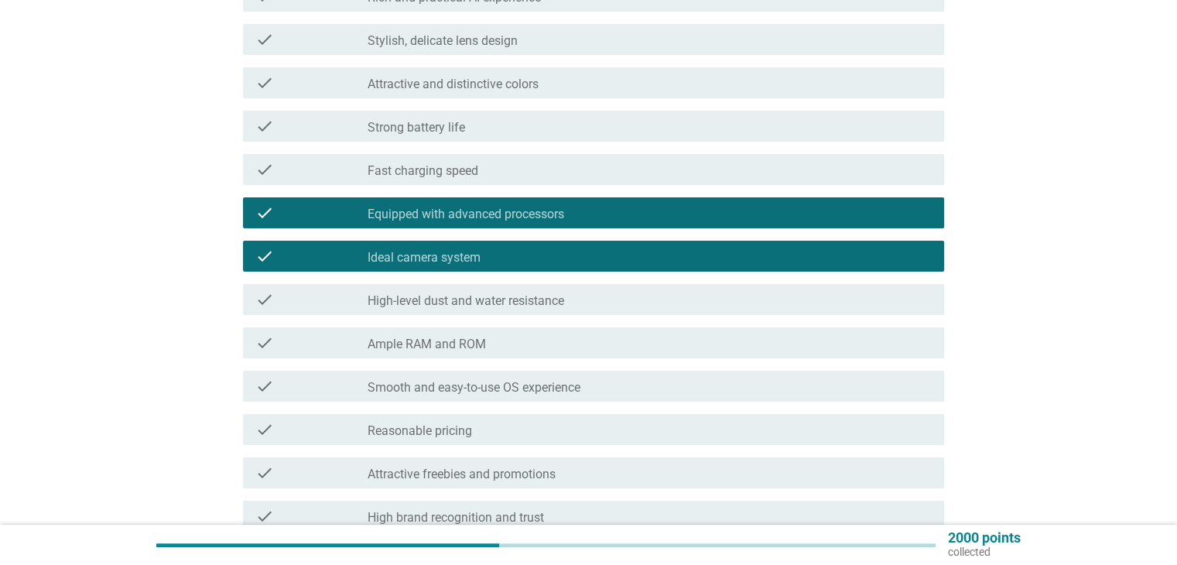
click at [596, 346] on div "check_box_outline_blank Ample RAM and ROM" at bounding box center [648, 342] width 563 height 19
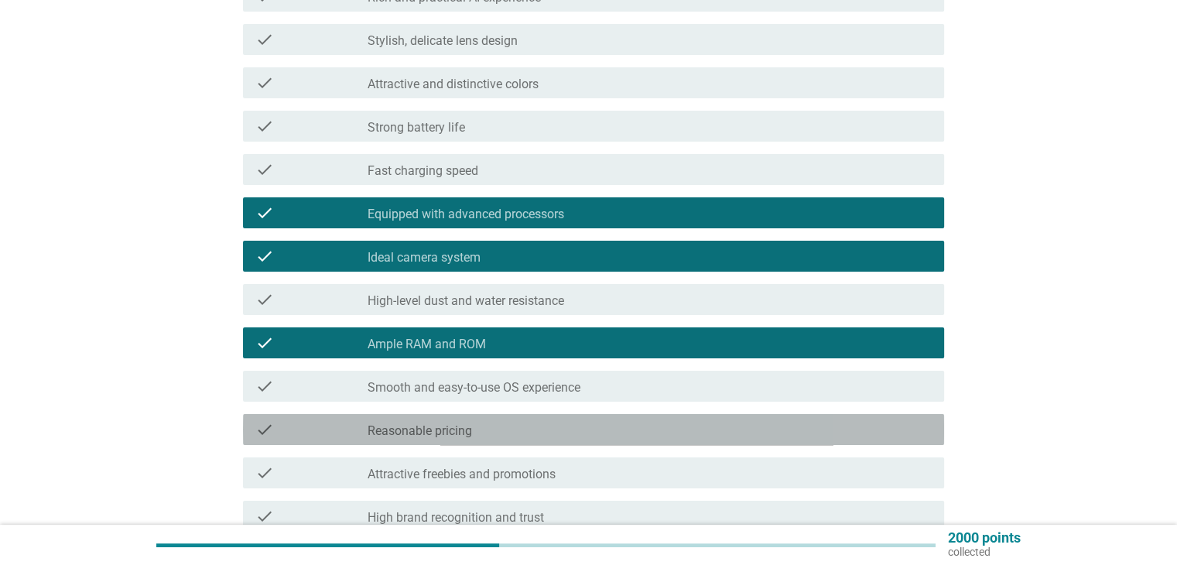
click at [605, 429] on div "check_box_outline_blank Reasonable pricing" at bounding box center [648, 429] width 563 height 19
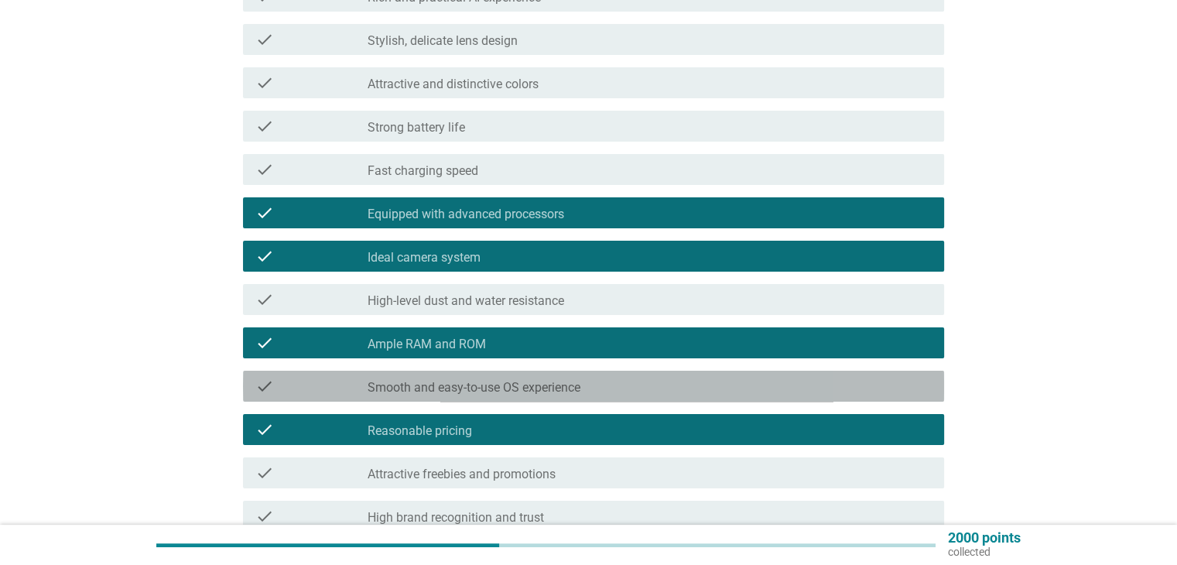
click at [606, 388] on div "check_box_outline_blank Smooth and easy-to-use OS experience" at bounding box center [648, 386] width 563 height 19
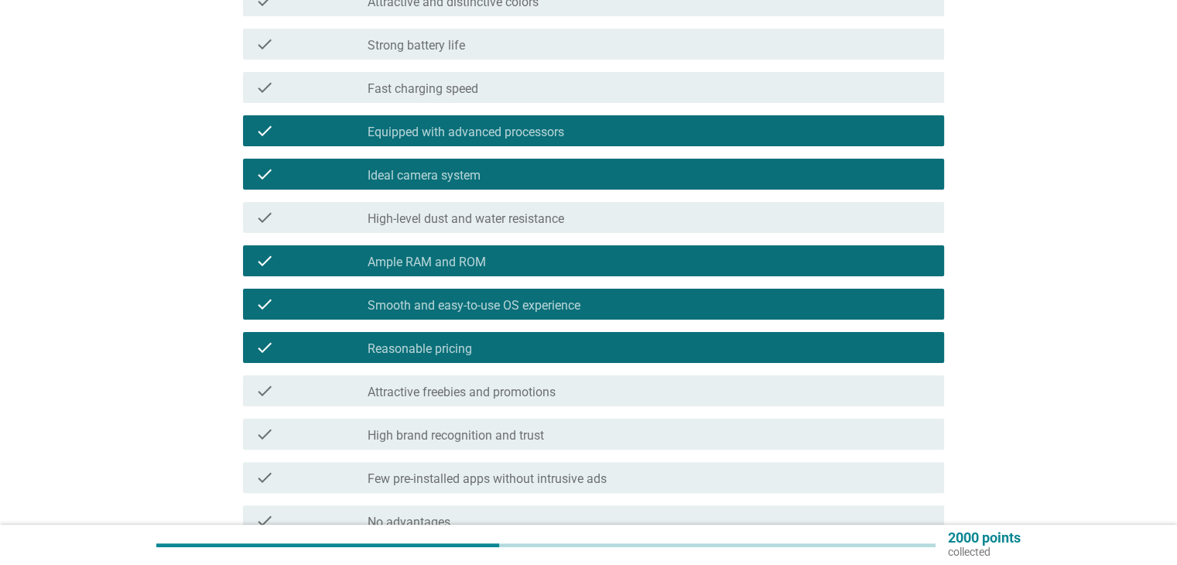
scroll to position [309, 0]
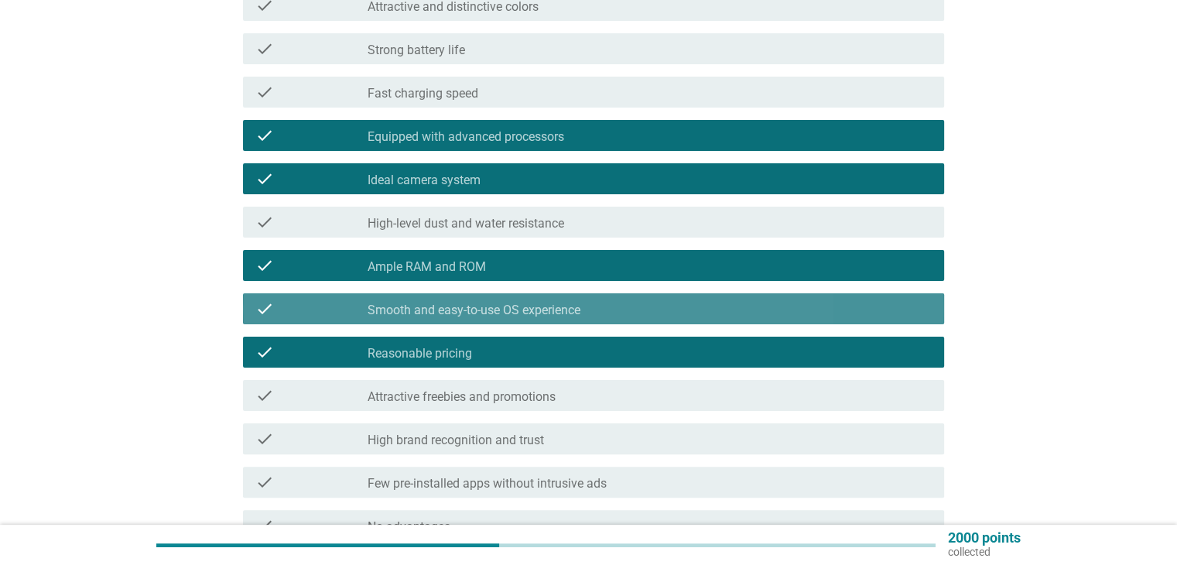
click at [597, 310] on div "check_box_outline_blank Smooth and easy-to-use OS experience" at bounding box center [648, 308] width 563 height 19
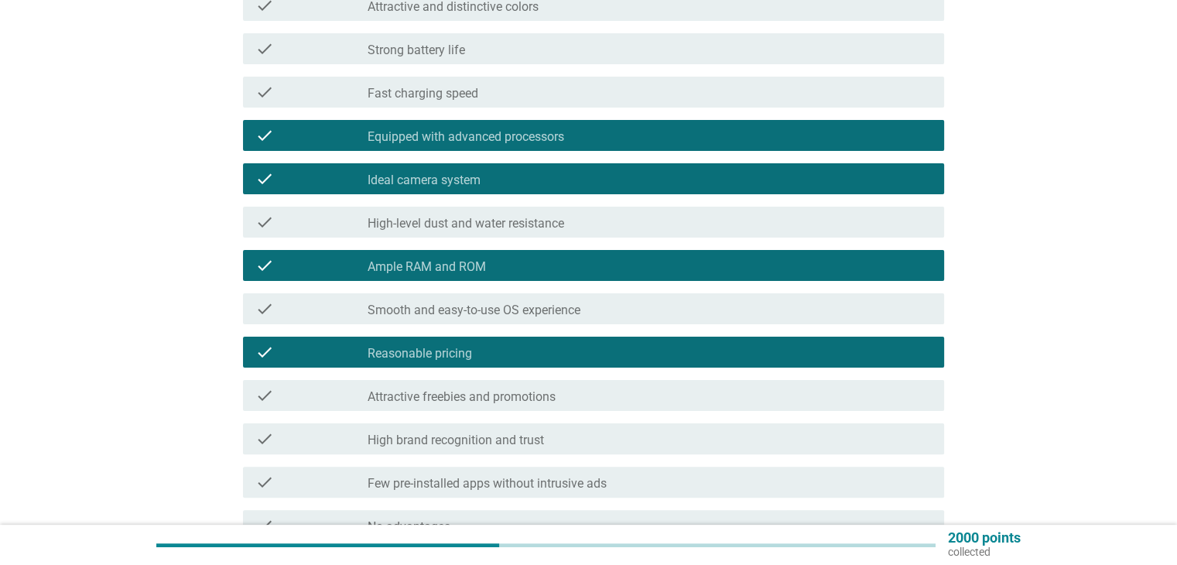
click at [568, 272] on div "check_box_outline_blank Ample RAM and ROM" at bounding box center [648, 265] width 563 height 19
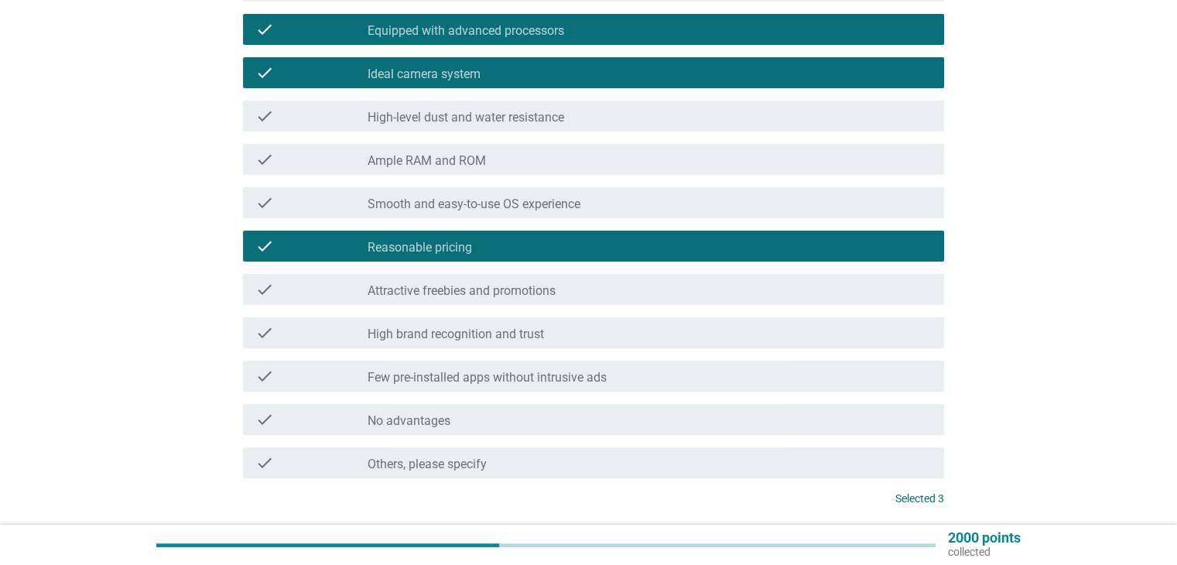
scroll to position [535, 0]
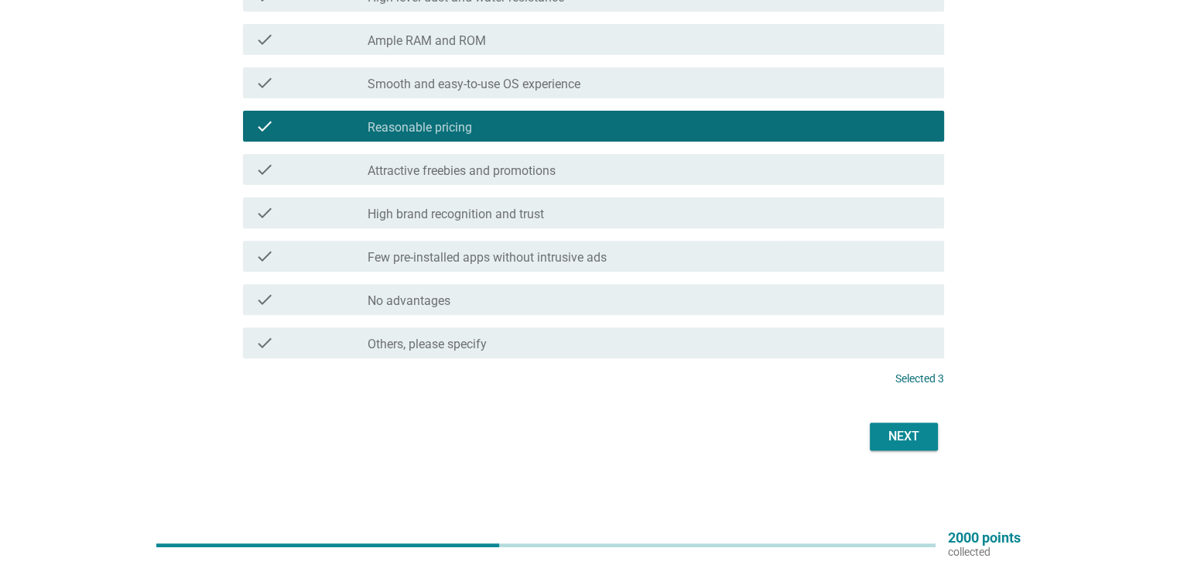
click at [907, 443] on div "Next" at bounding box center [903, 436] width 43 height 19
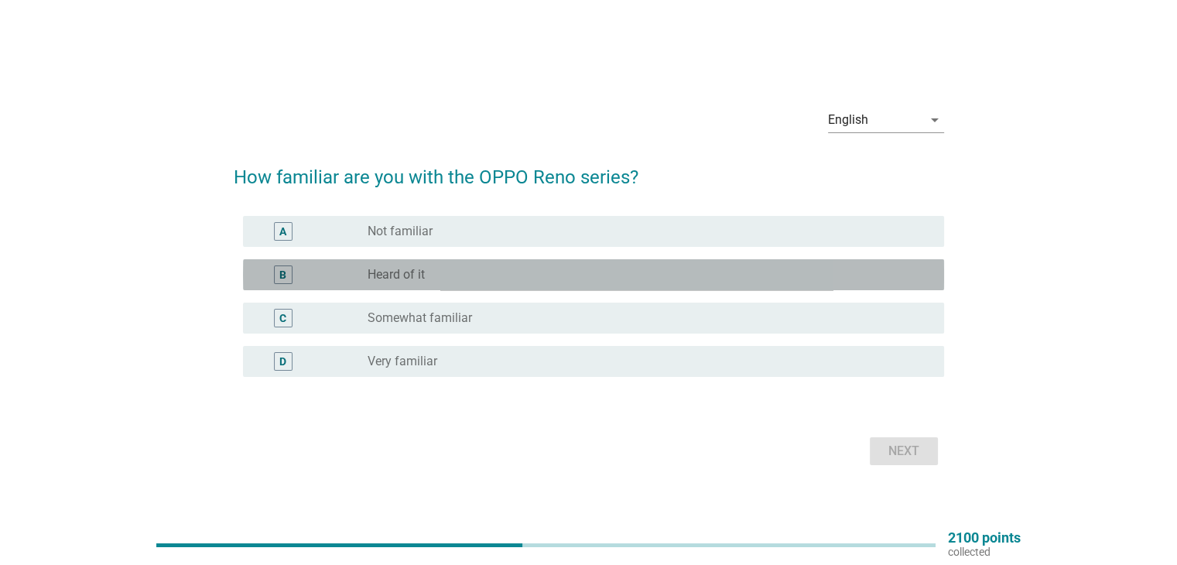
click at [598, 279] on div "radio_button_unchecked Heard of it" at bounding box center [642, 274] width 551 height 15
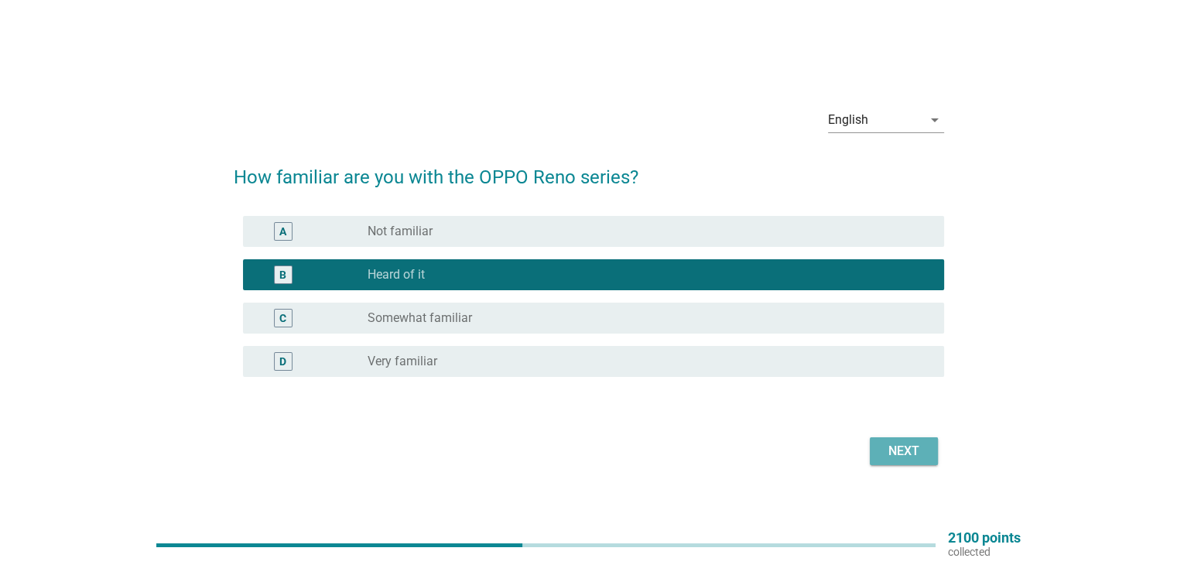
click at [922, 452] on div "Next" at bounding box center [903, 451] width 43 height 19
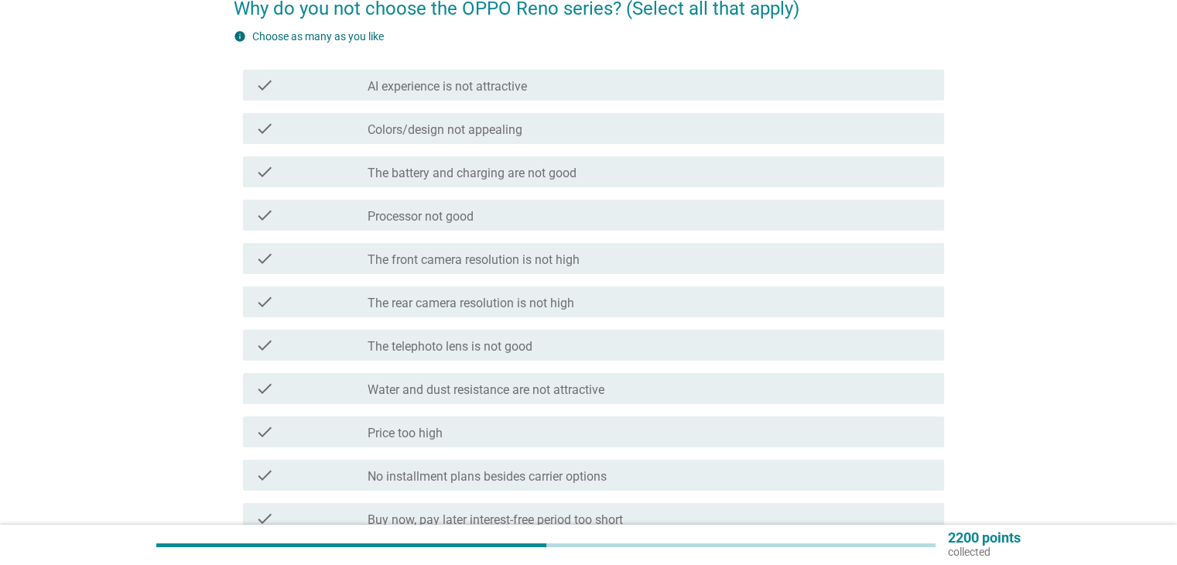
scroll to position [150, 0]
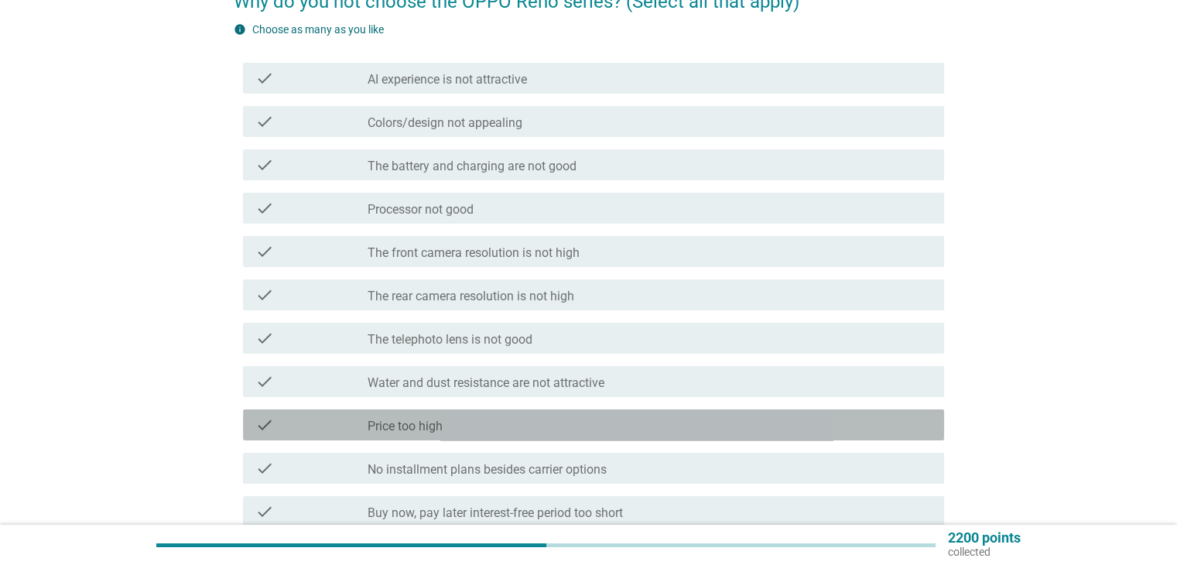
click at [572, 419] on div "check_box_outline_blank Price too high" at bounding box center [648, 424] width 563 height 19
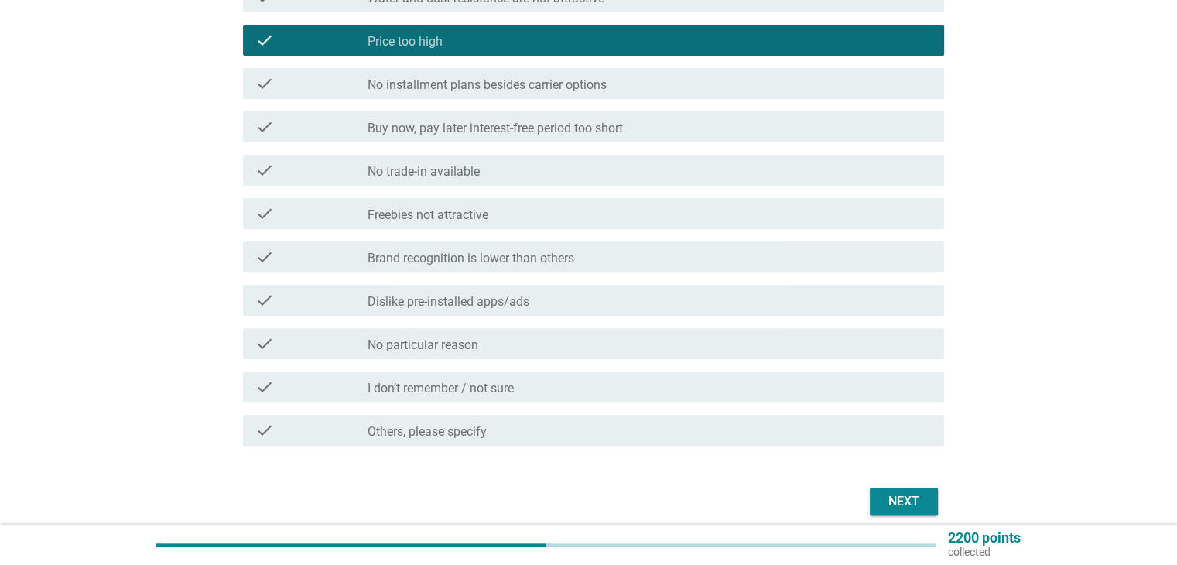
scroll to position [535, 0]
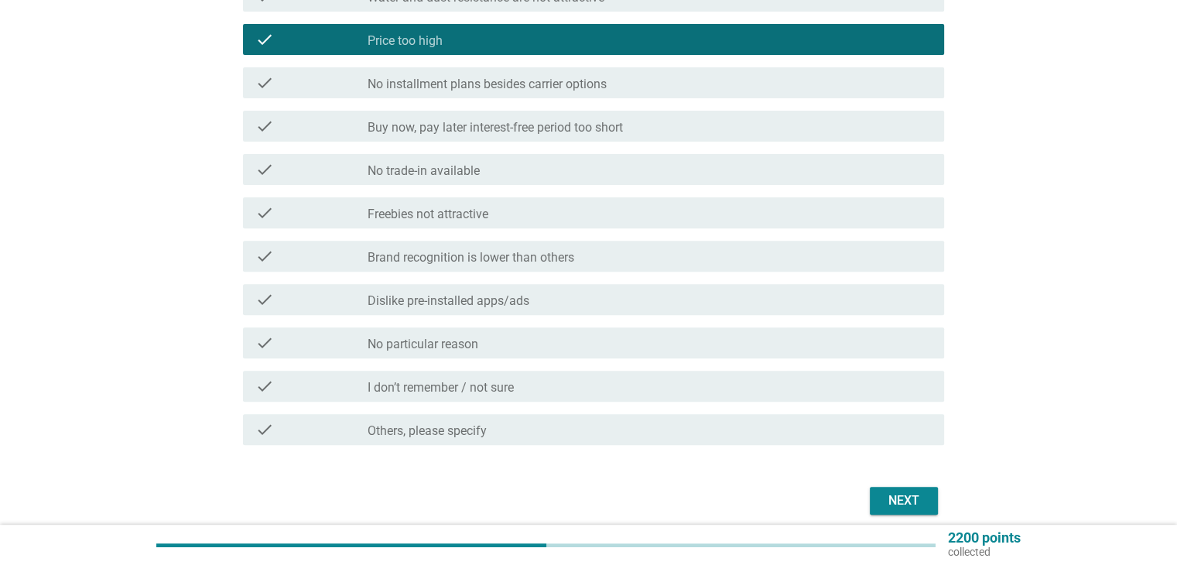
click at [582, 329] on div "check check_box_outline_blank No particular reason" at bounding box center [593, 342] width 701 height 31
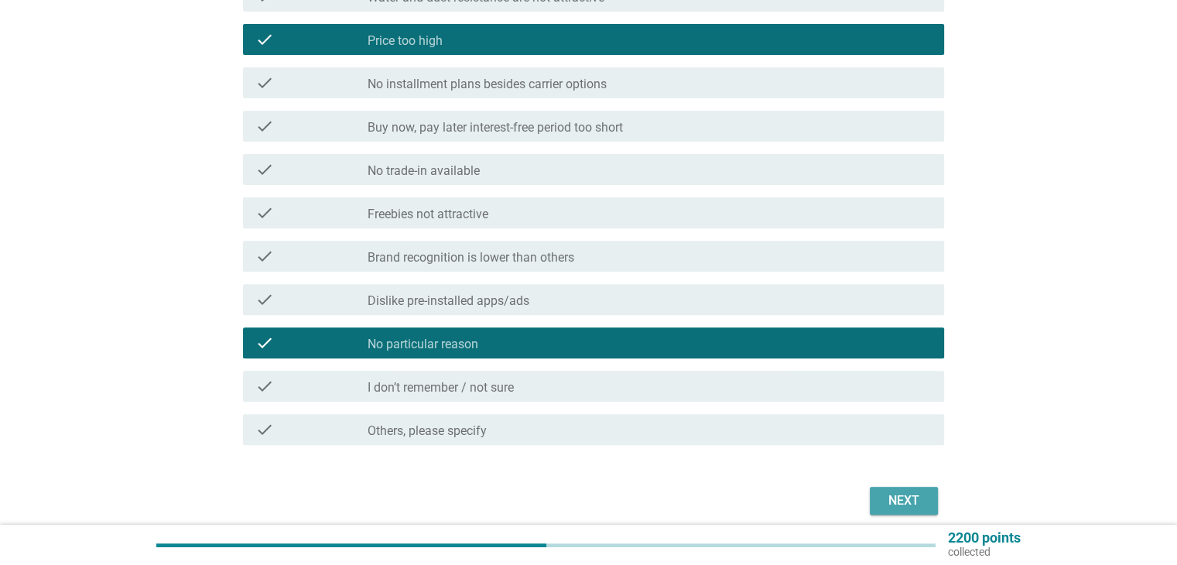
click at [907, 505] on div "Next" at bounding box center [903, 500] width 43 height 19
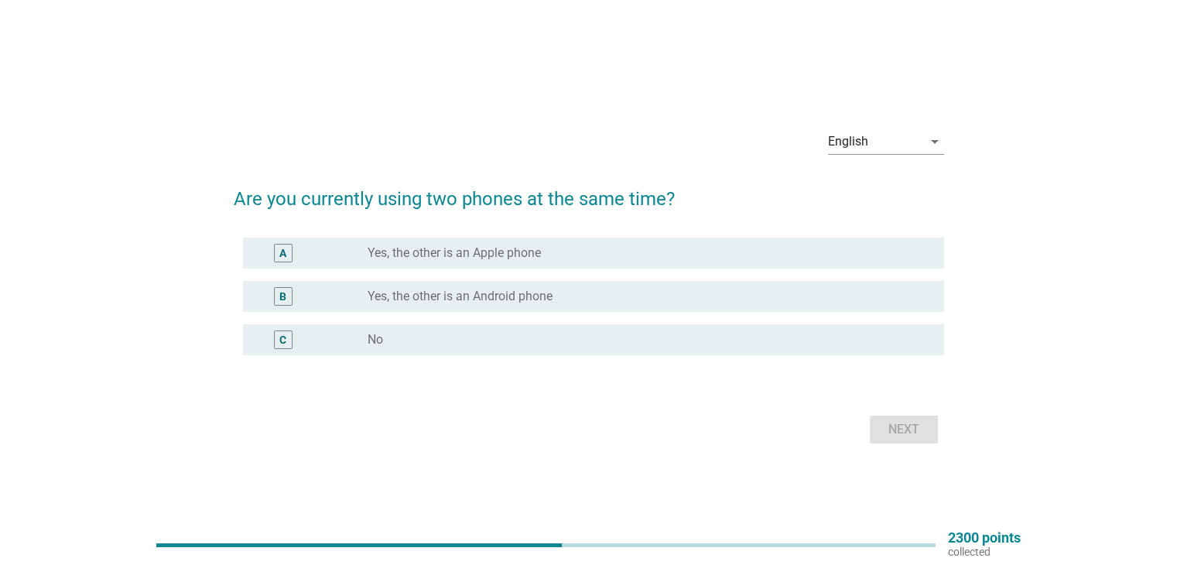
click at [489, 334] on div "radio_button_unchecked No" at bounding box center [642, 339] width 551 height 15
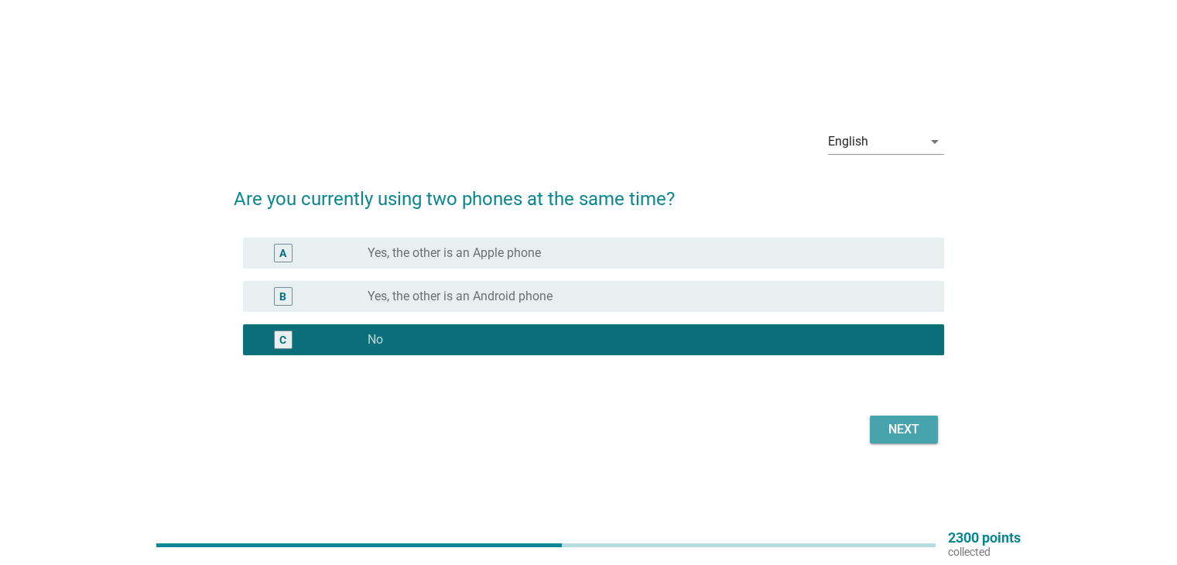
click at [897, 435] on div "Next" at bounding box center [903, 429] width 43 height 19
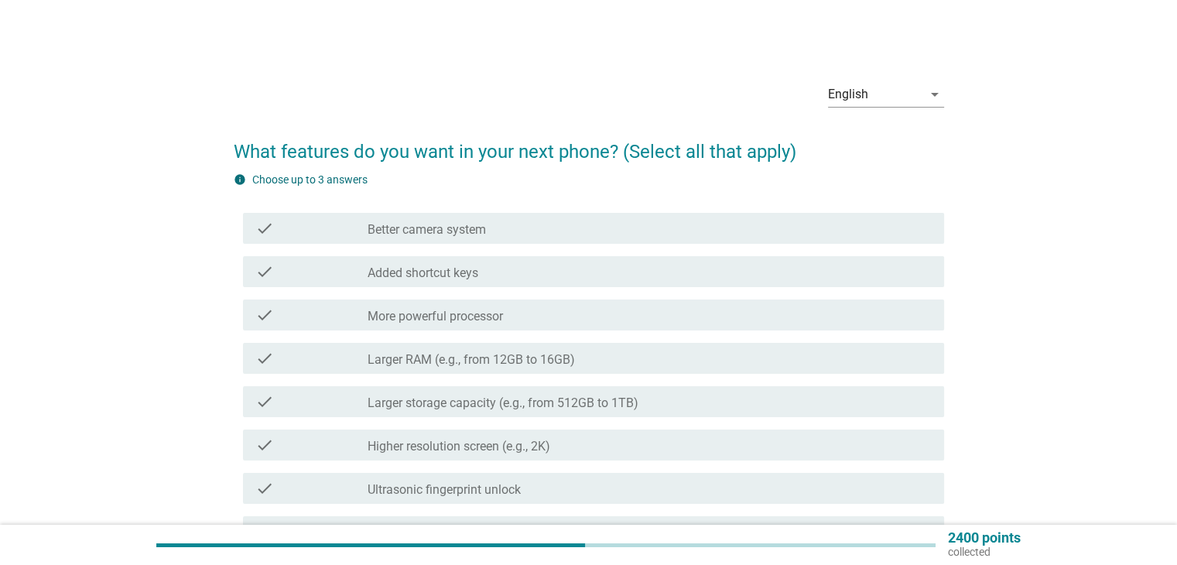
click at [541, 223] on div "check_box_outline_blank Better camera system" at bounding box center [648, 228] width 563 height 19
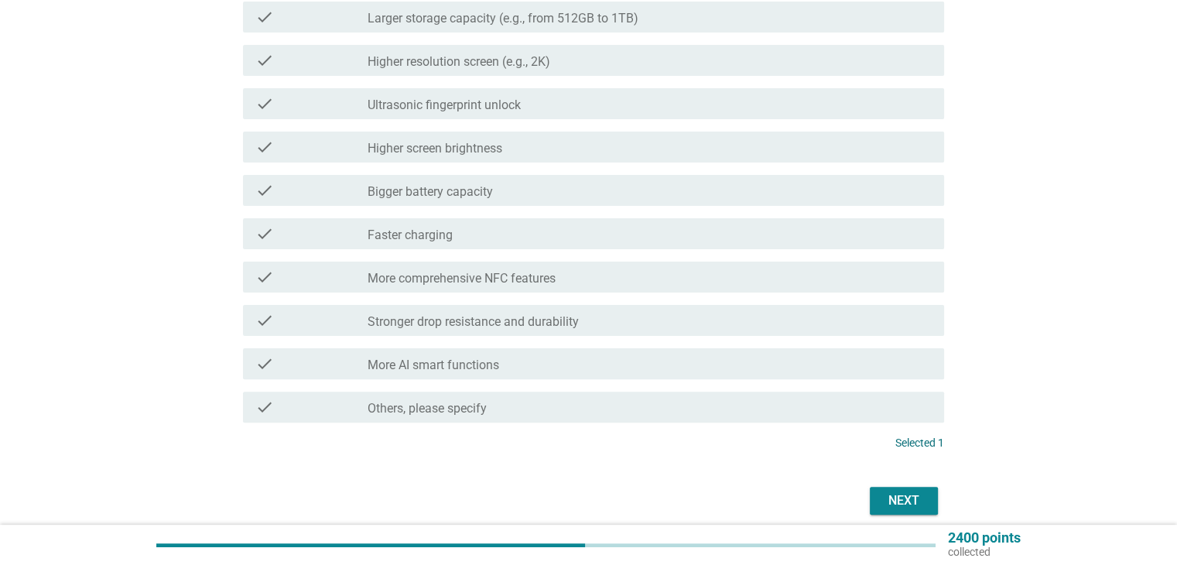
scroll to position [385, 0]
click at [576, 276] on div "check_box_outline_blank More comprehensive NFC features" at bounding box center [648, 276] width 563 height 19
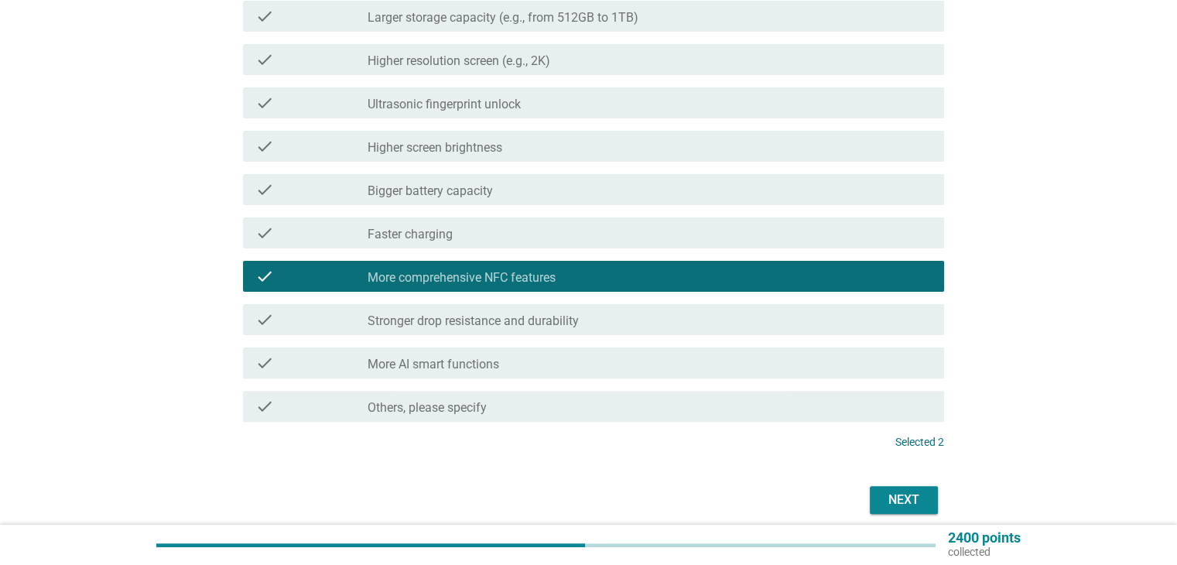
click at [560, 352] on div "check check_box_outline_blank More AI smart functions" at bounding box center [593, 362] width 701 height 31
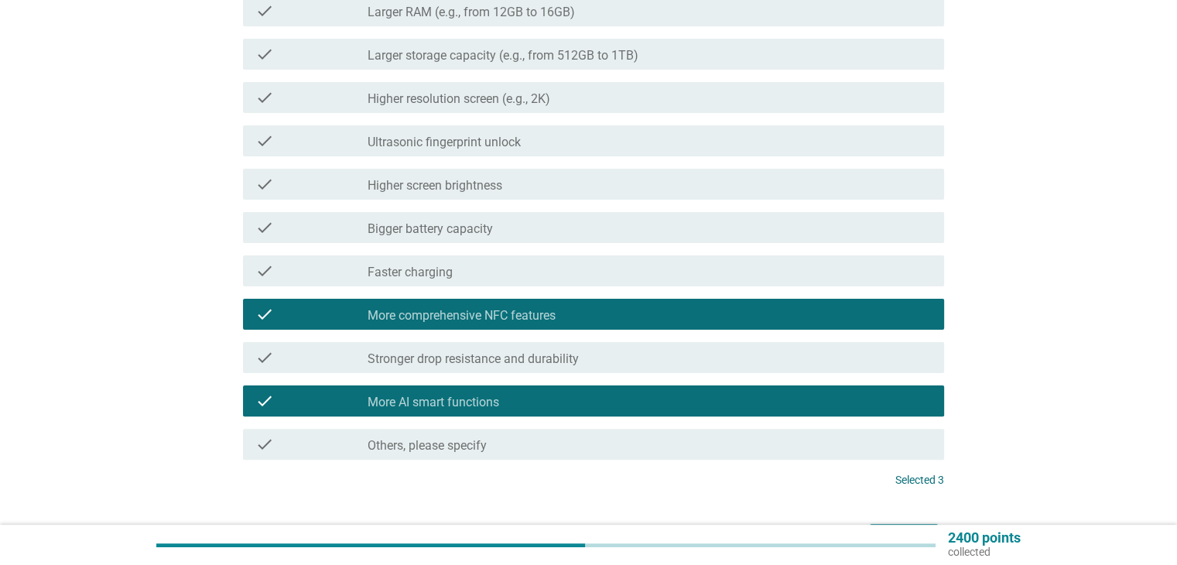
scroll to position [449, 0]
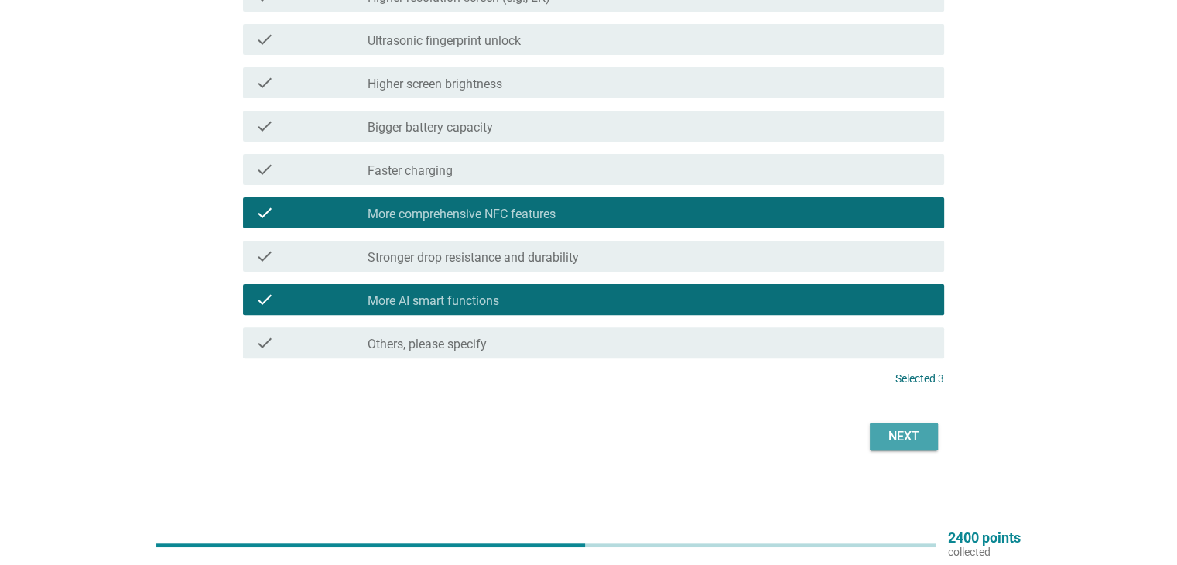
click at [876, 438] on button "Next" at bounding box center [903, 436] width 68 height 28
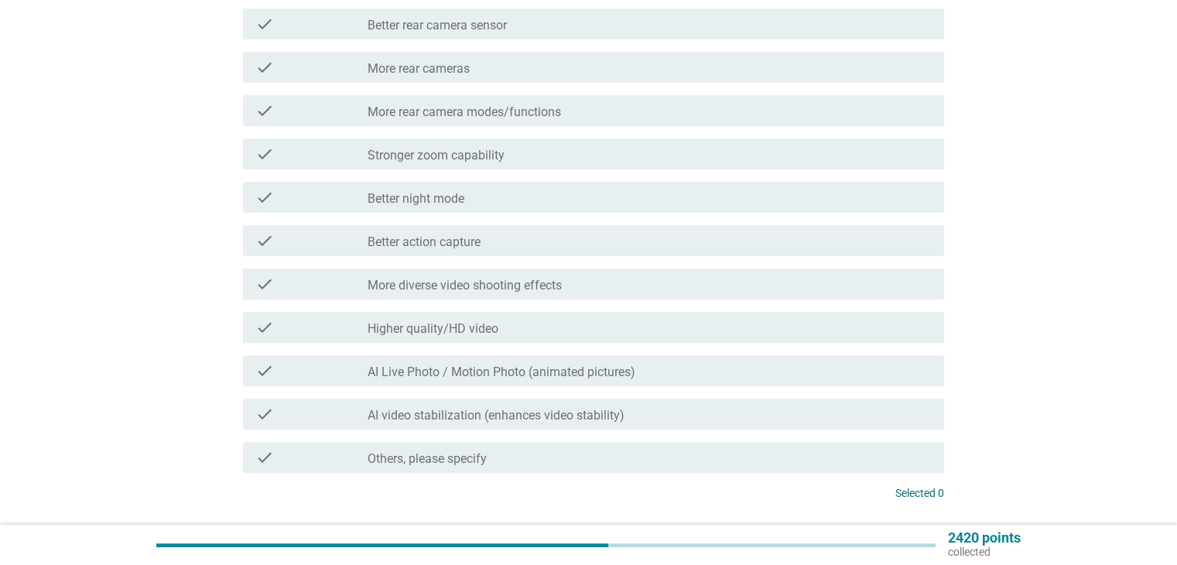
scroll to position [0, 0]
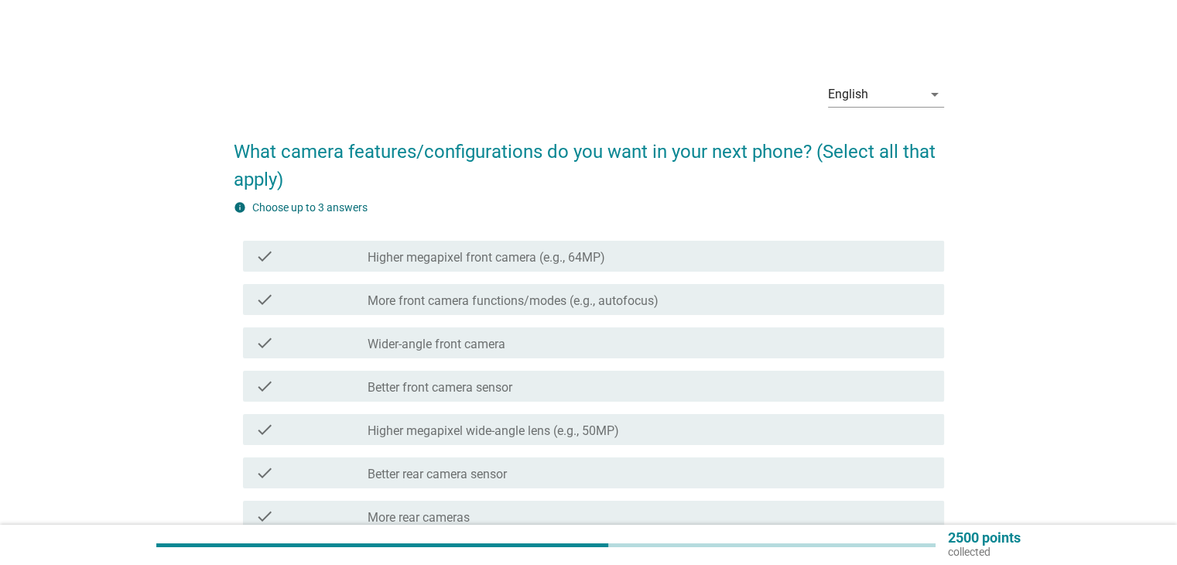
click at [587, 429] on label "Higher megapixel wide-angle lens (e.g., 50MP)" at bounding box center [492, 430] width 251 height 15
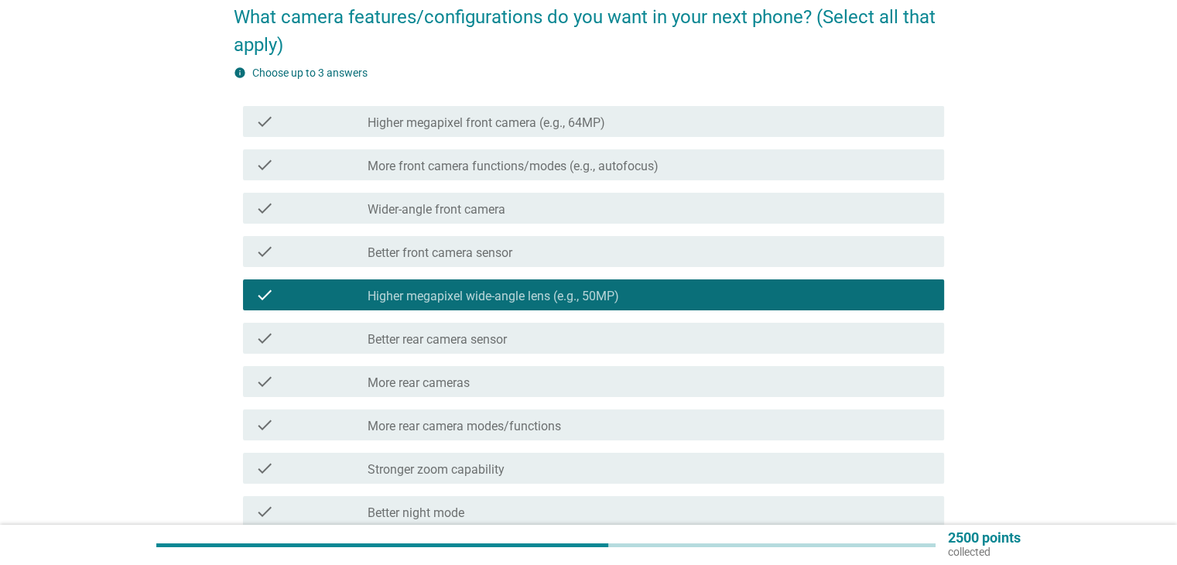
scroll to position [154, 0]
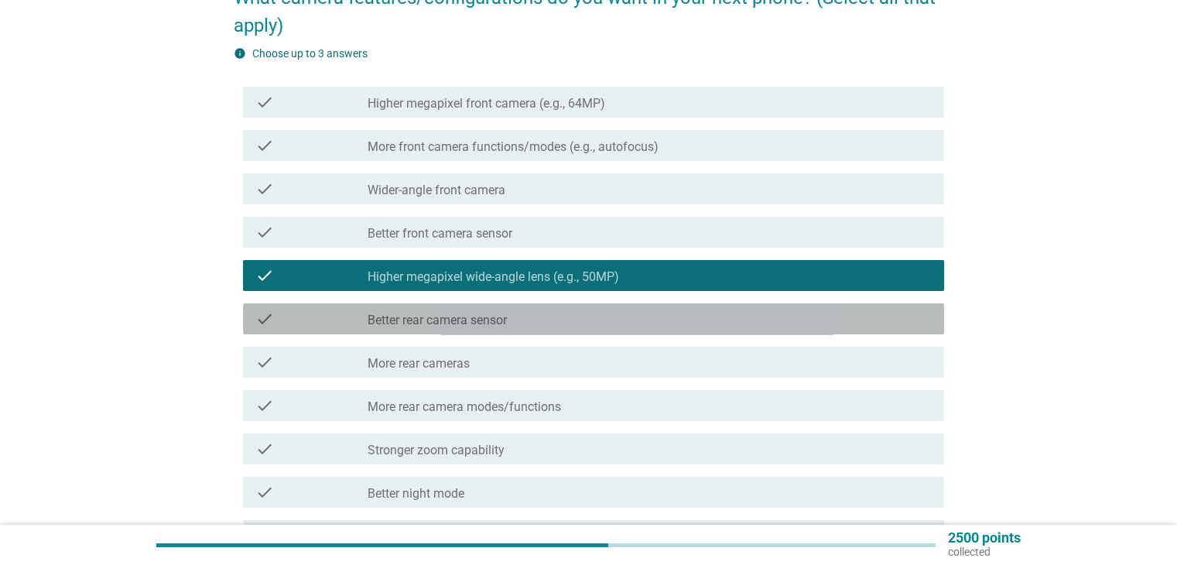
click at [559, 322] on div "check_box_outline_blank Better rear camera sensor" at bounding box center [648, 318] width 563 height 19
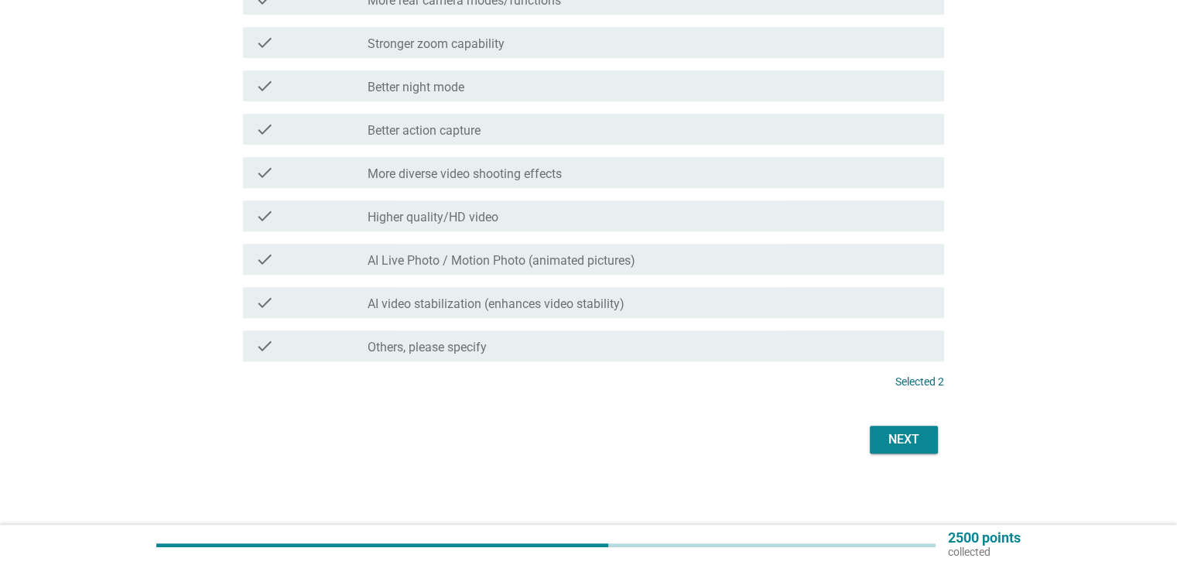
scroll to position [563, 0]
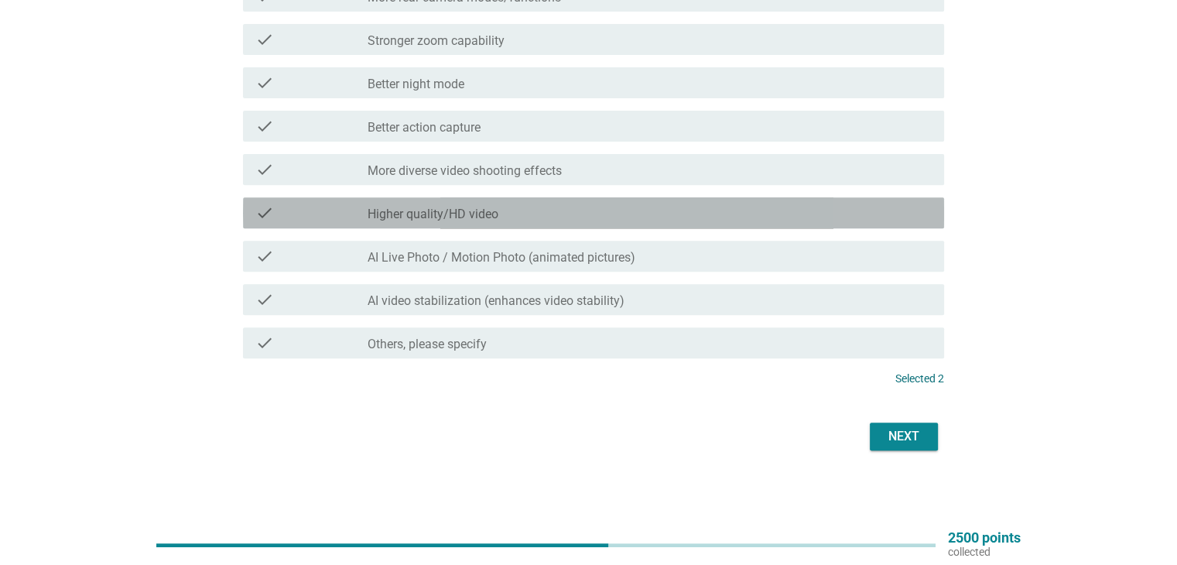
click at [526, 211] on div "check_box_outline_blank Higher quality/HD video" at bounding box center [648, 212] width 563 height 19
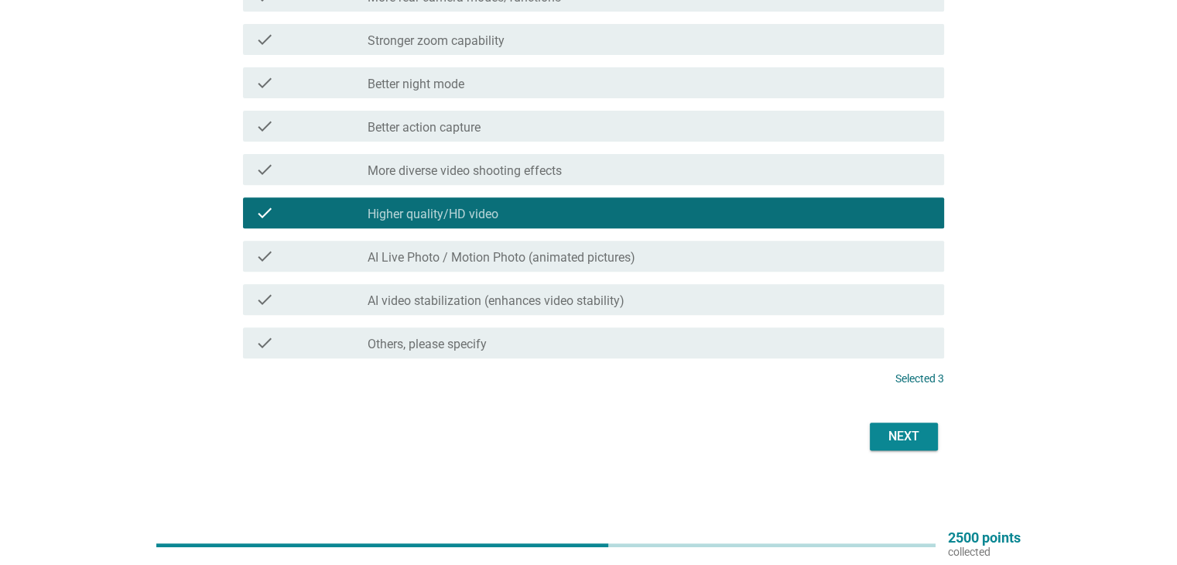
click at [885, 437] on div "Next" at bounding box center [903, 436] width 43 height 19
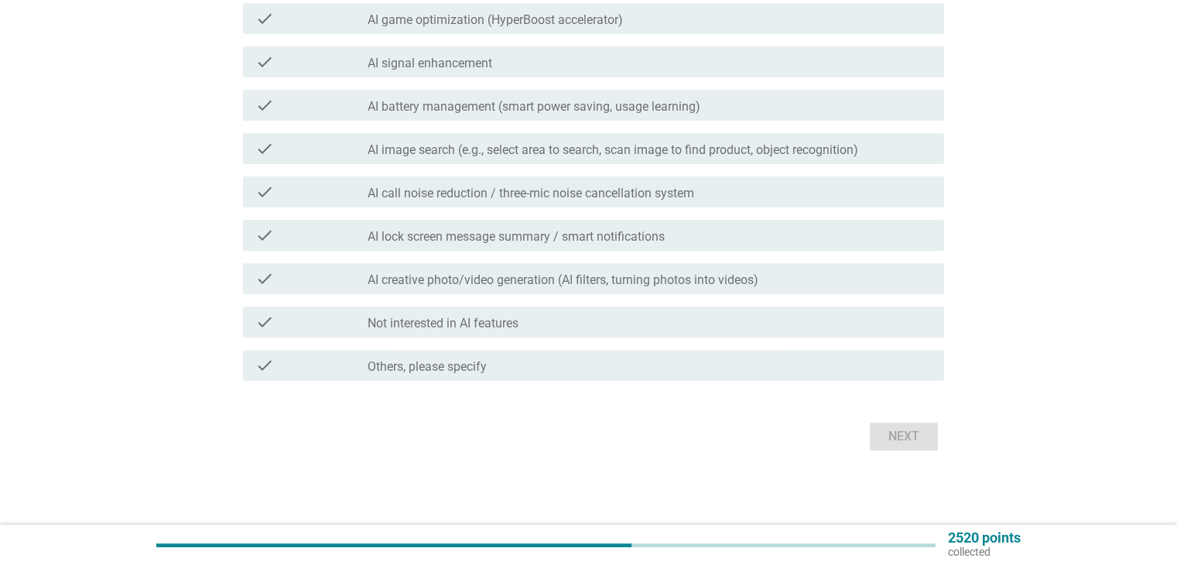
scroll to position [0, 0]
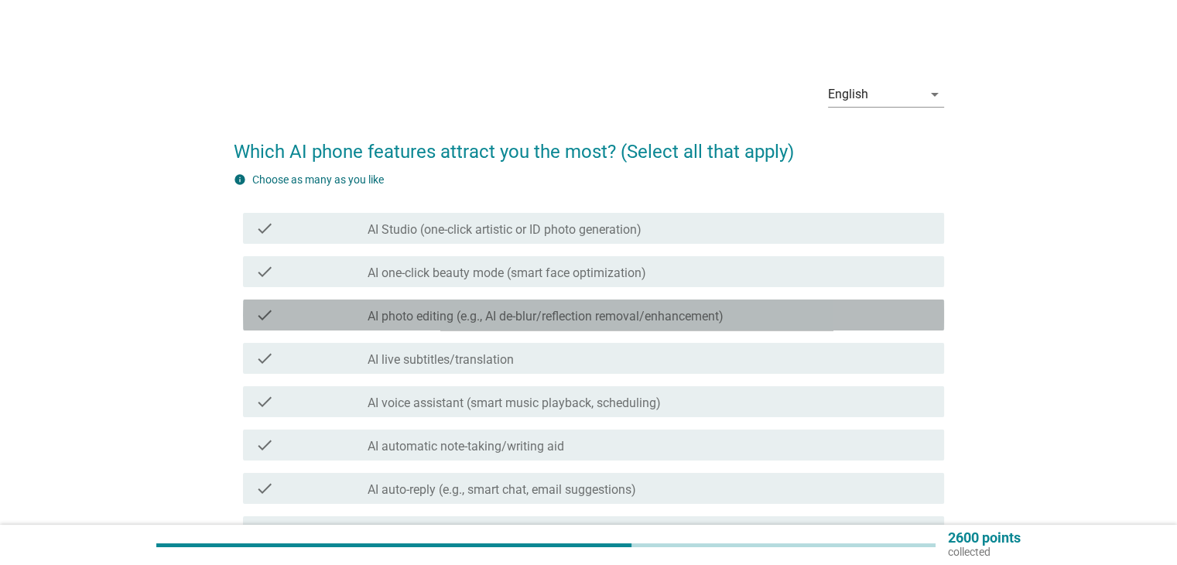
click at [733, 309] on div "check_box_outline_blank AI photo editing (e.g., AI de-blur/reflection removal/e…" at bounding box center [648, 315] width 563 height 19
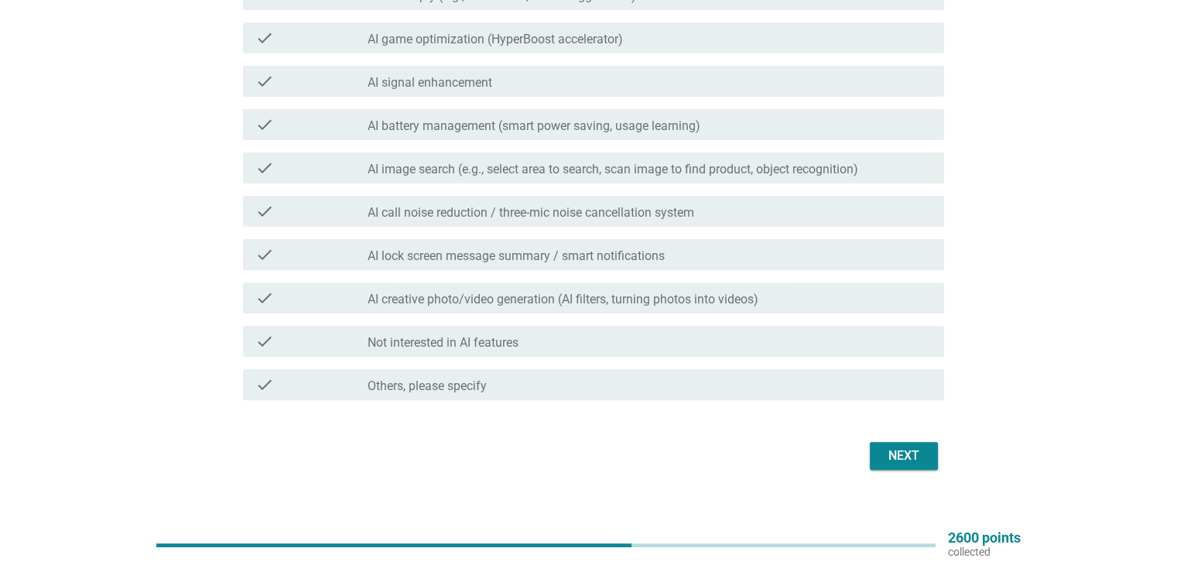
scroll to position [495, 0]
click at [518, 164] on label "AI image search (e.g., select area to search, scan image to find product, objec…" at bounding box center [612, 167] width 490 height 15
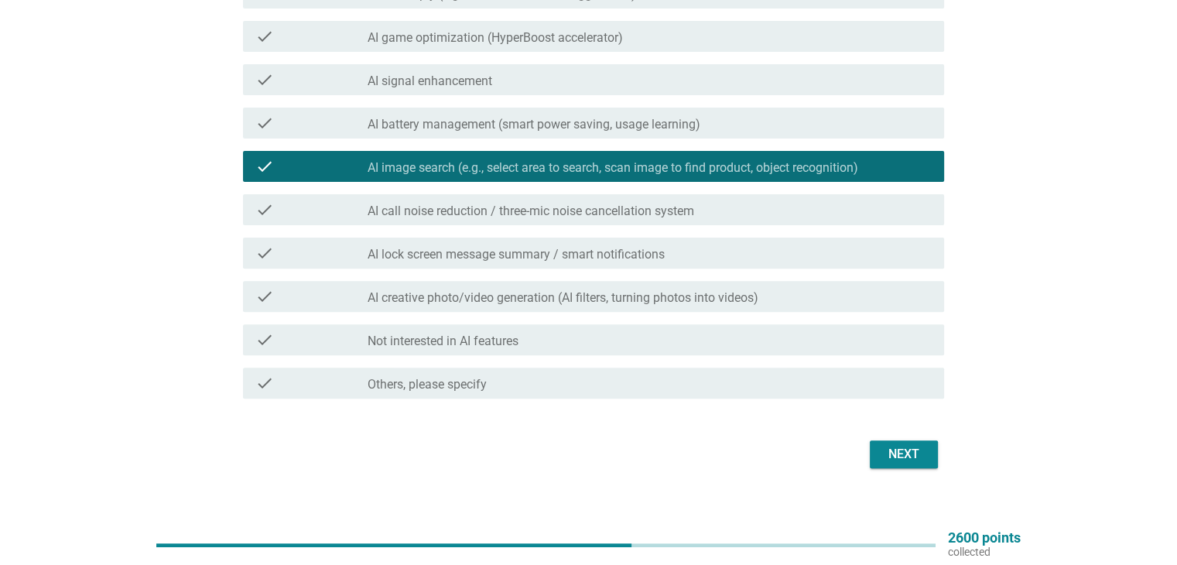
click at [520, 295] on label "AI creative photo/video generation (AI filters, turning photos into videos)" at bounding box center [562, 297] width 391 height 15
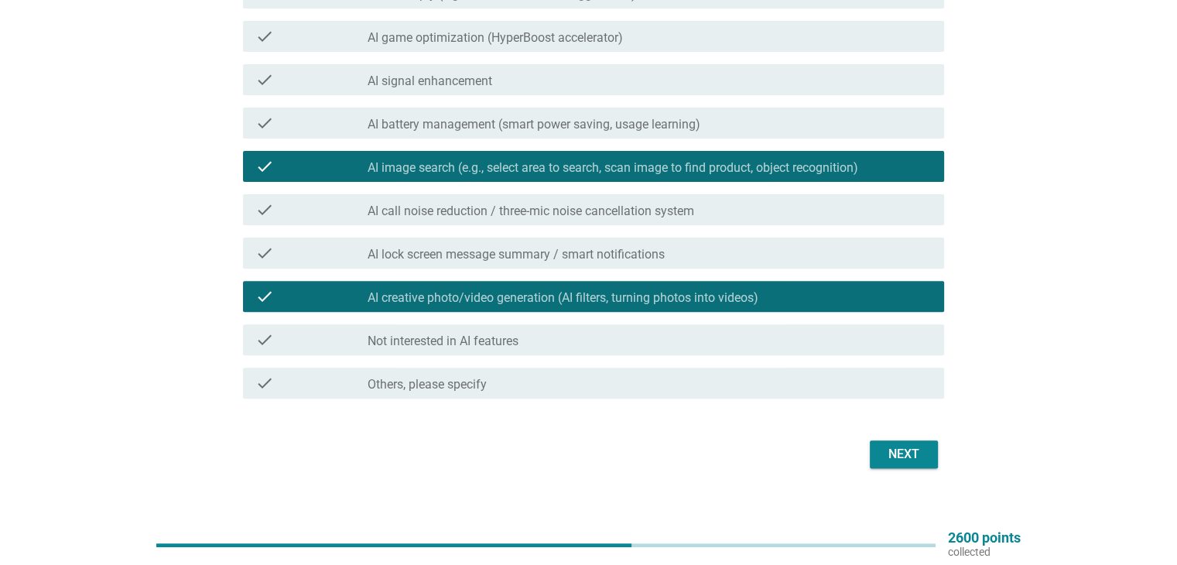
click at [887, 460] on div "Next" at bounding box center [903, 454] width 43 height 19
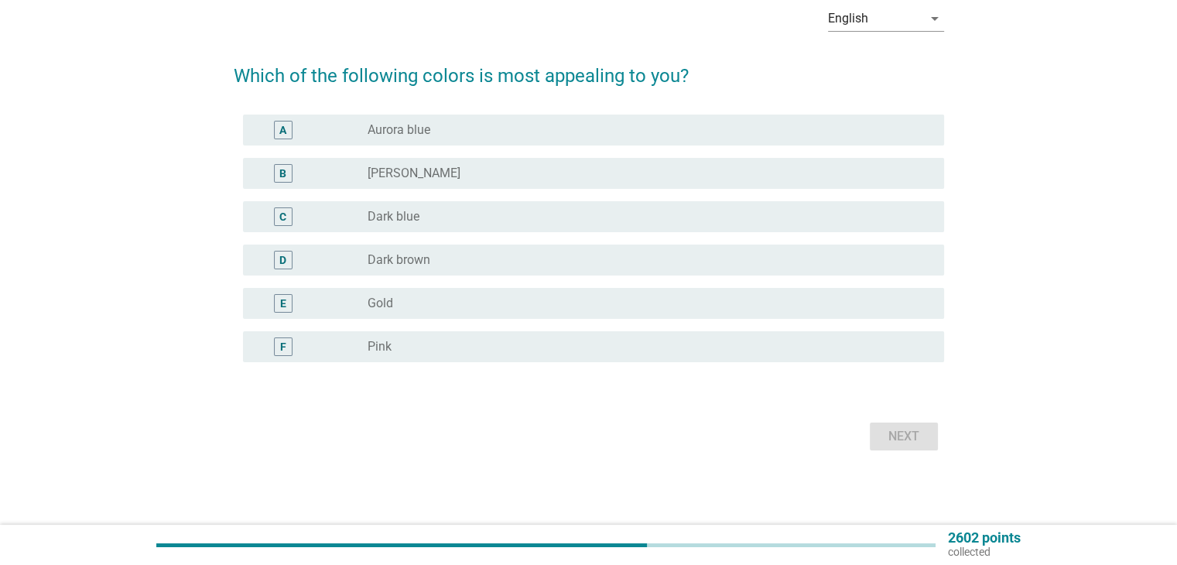
scroll to position [0, 0]
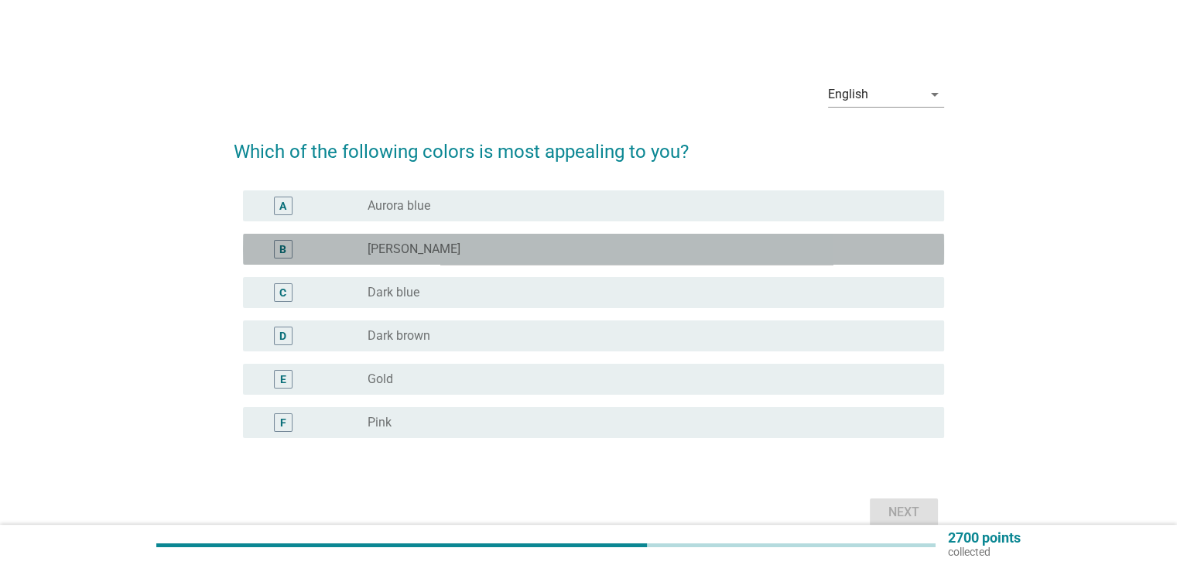
click at [498, 242] on div "radio_button_unchecked [PERSON_NAME]" at bounding box center [642, 248] width 551 height 15
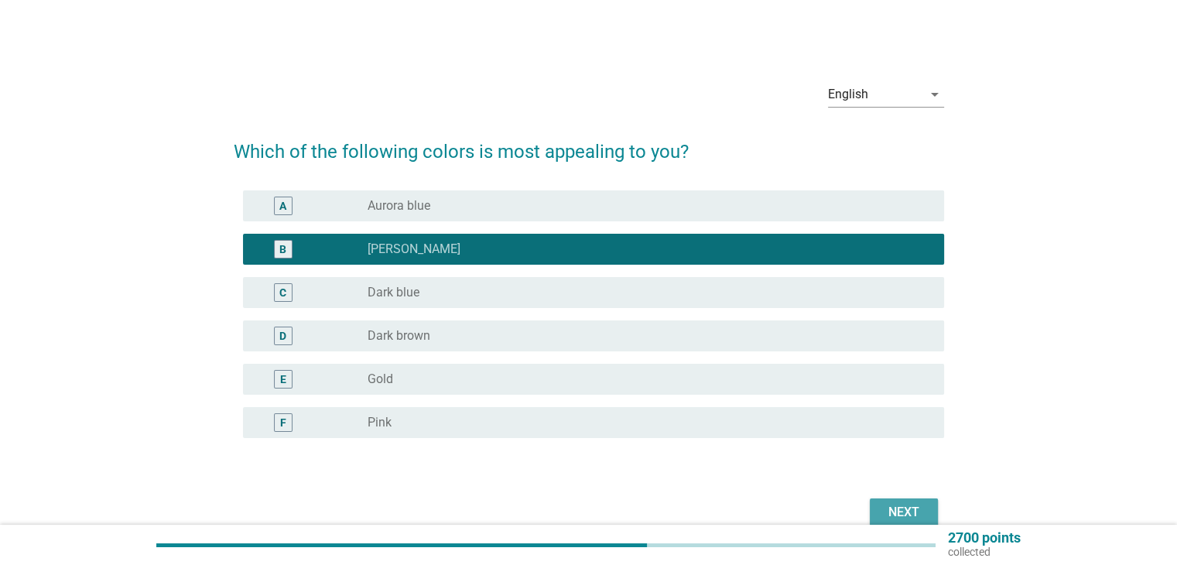
click at [883, 507] on div "Next" at bounding box center [903, 512] width 43 height 19
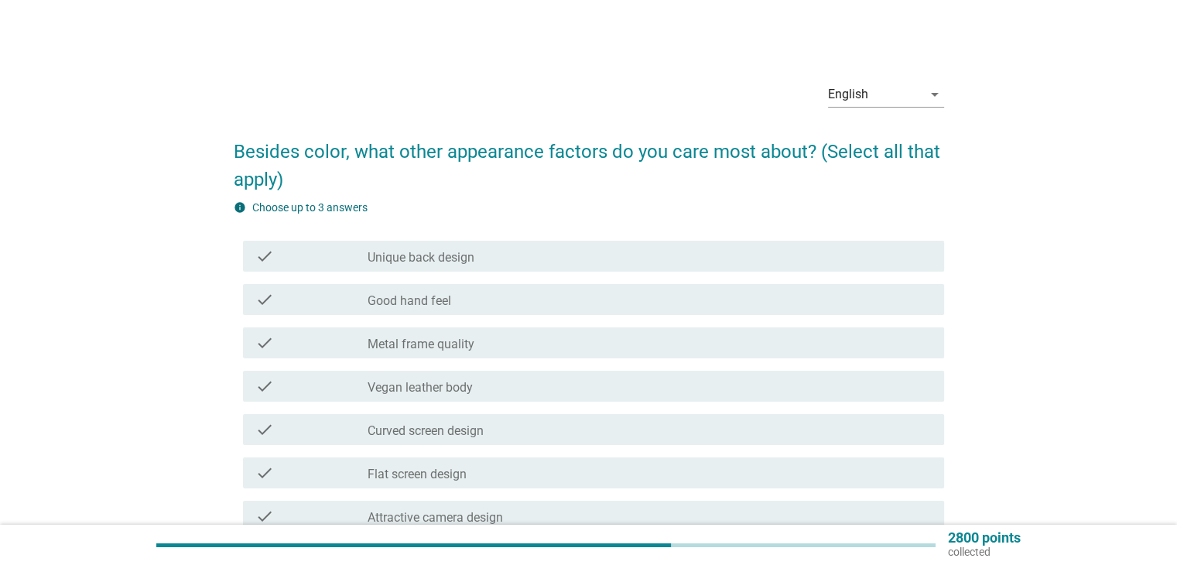
click at [523, 264] on div "check_box_outline_blank Unique back design" at bounding box center [648, 256] width 563 height 19
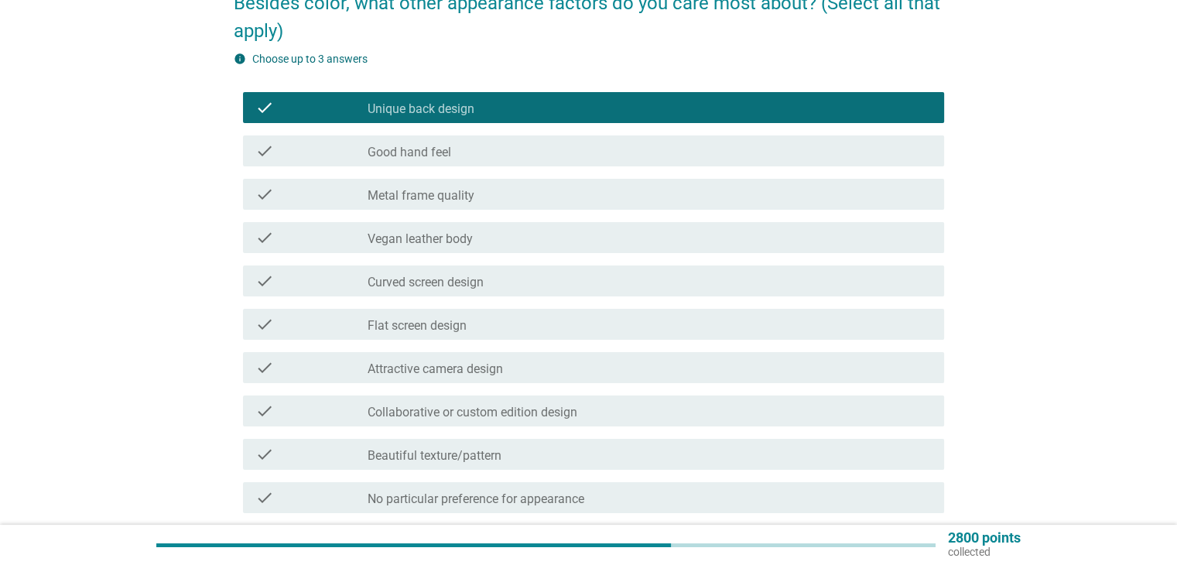
scroll to position [149, 0]
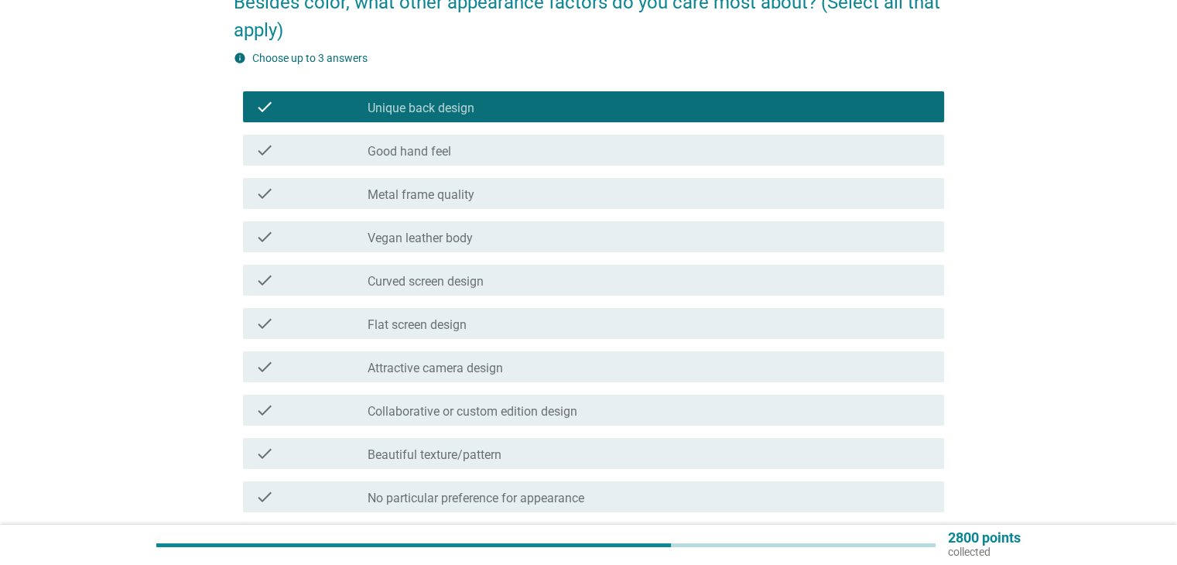
click at [537, 364] on div "check_box_outline_blank Attractive camera design" at bounding box center [648, 366] width 563 height 19
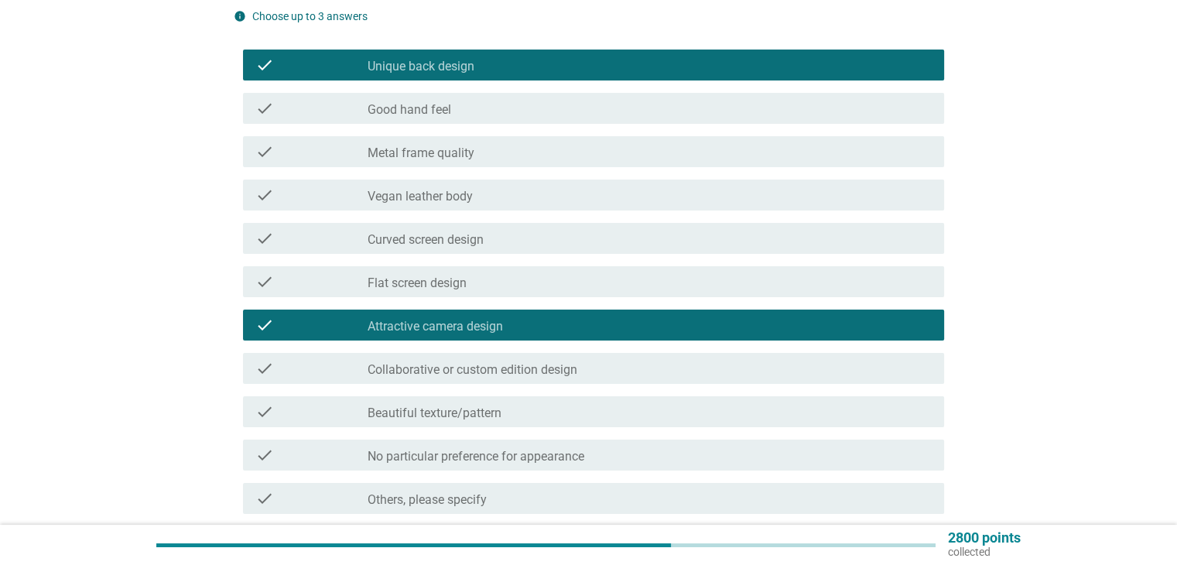
scroll to position [294, 0]
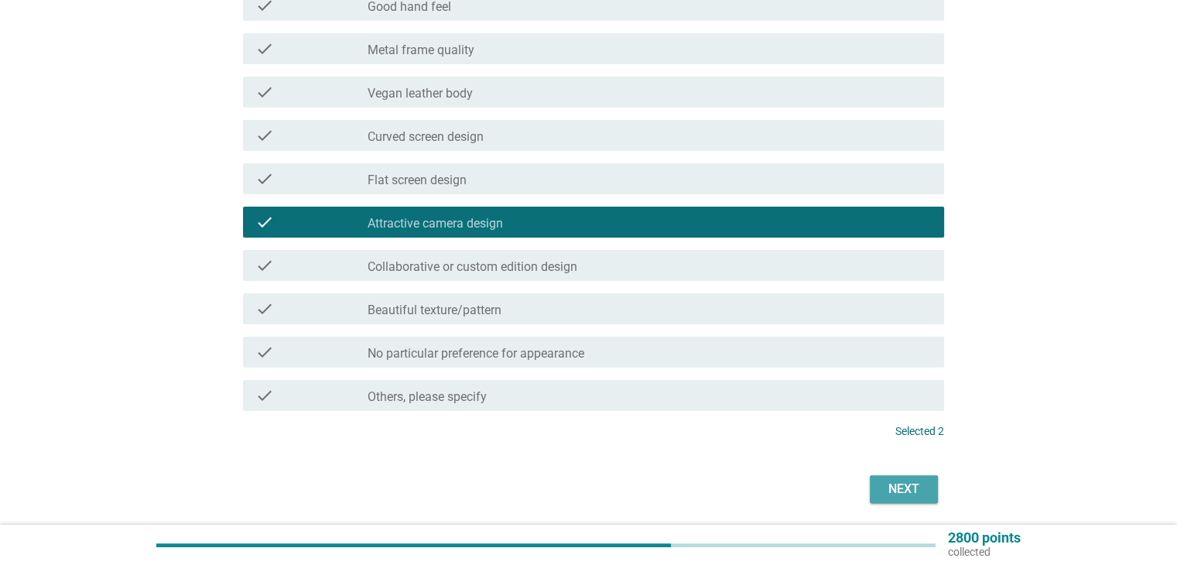
click at [902, 487] on div "Next" at bounding box center [903, 489] width 43 height 19
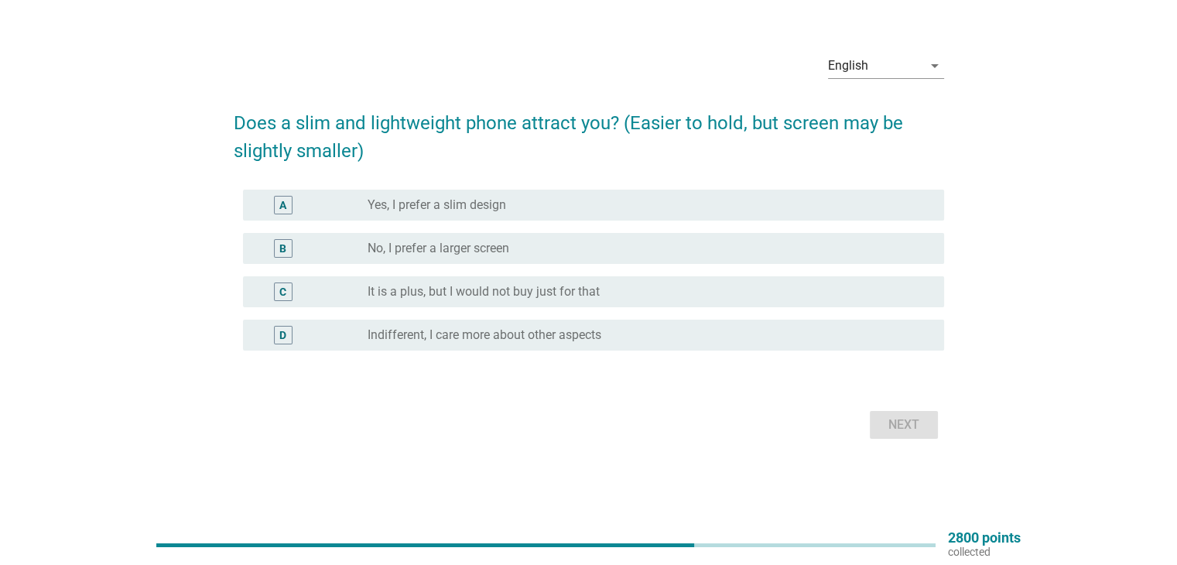
scroll to position [0, 0]
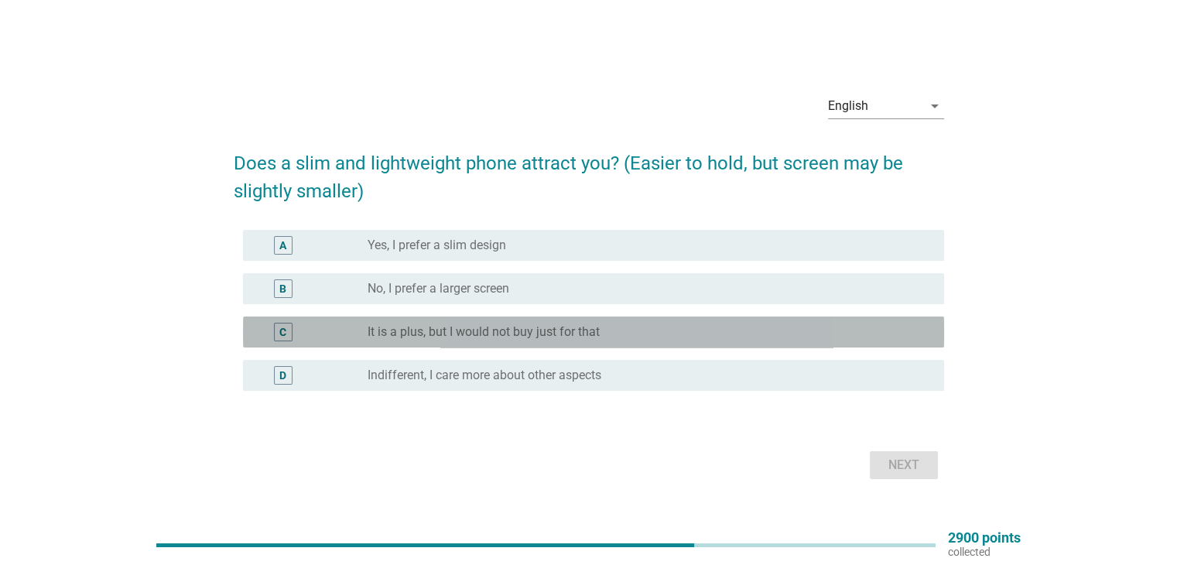
click at [582, 342] on div "C radio_button_unchecked It is a plus, but I would not buy just for that" at bounding box center [593, 331] width 701 height 31
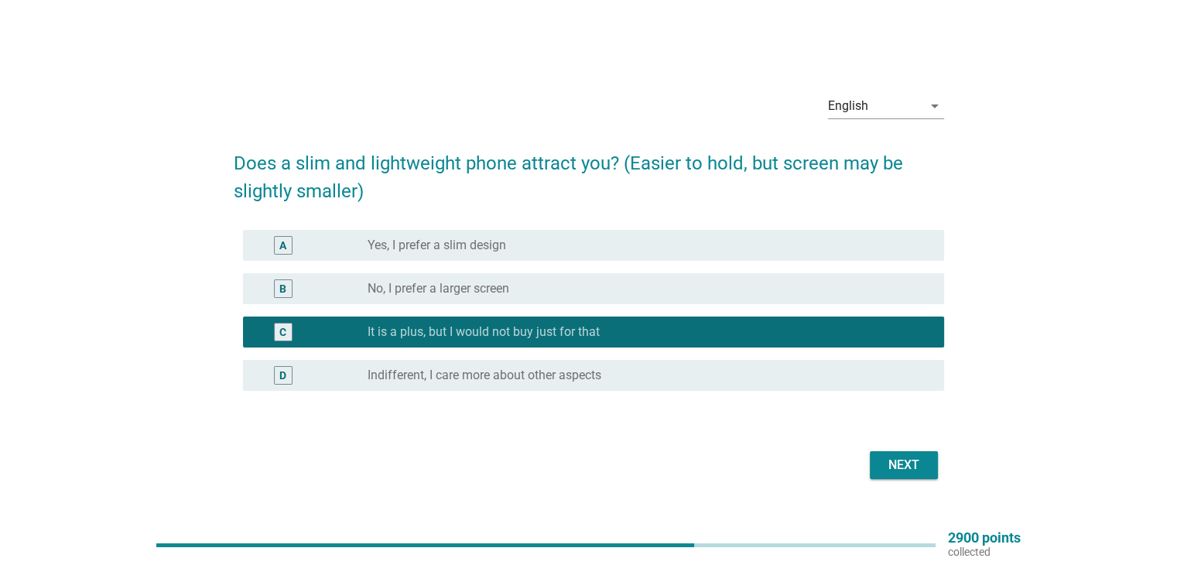
click at [893, 480] on div "Next" at bounding box center [589, 464] width 710 height 37
click at [892, 473] on div "Next" at bounding box center [903, 465] width 43 height 19
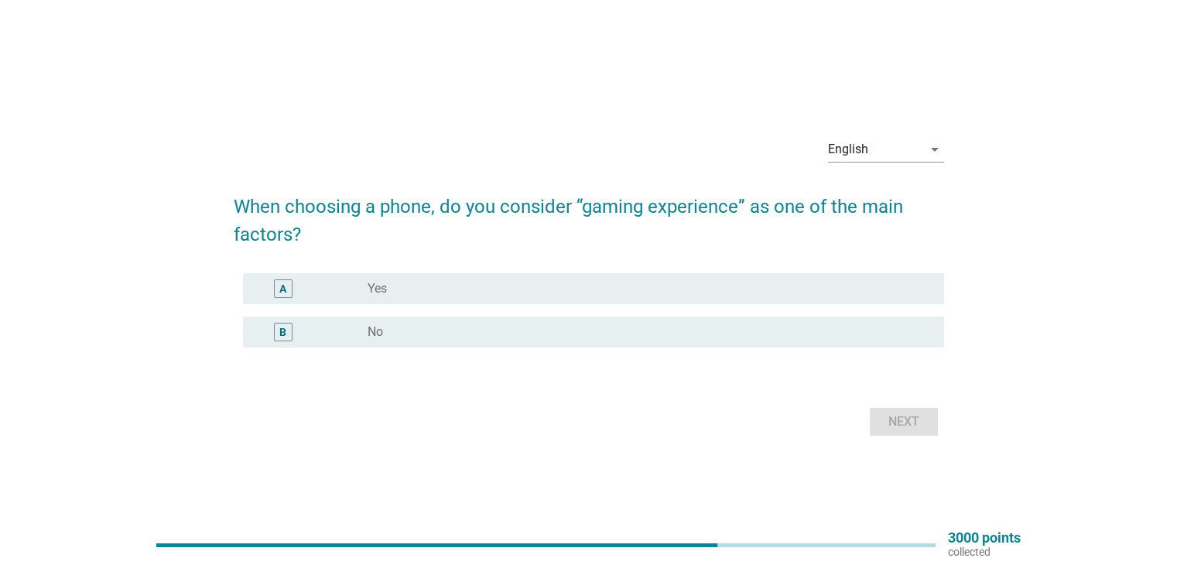
click at [554, 328] on div "radio_button_unchecked No" at bounding box center [642, 331] width 551 height 15
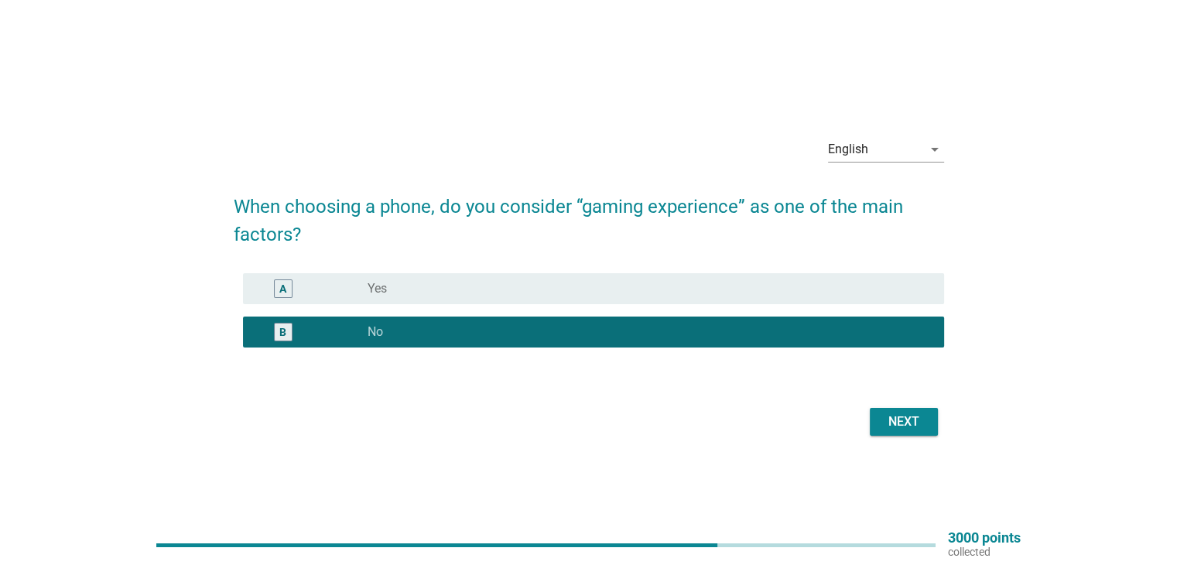
click at [891, 421] on div "Next" at bounding box center [903, 421] width 43 height 19
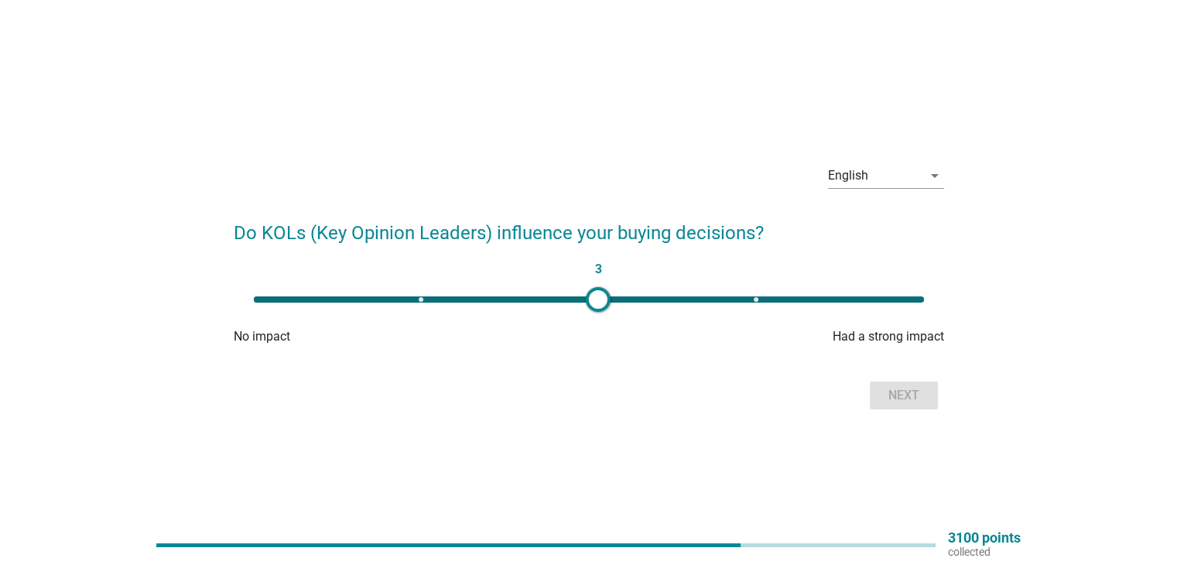
type input "4"
drag, startPoint x: 282, startPoint y: 298, endPoint x: 746, endPoint y: 323, distance: 464.1
click at [746, 323] on div "4 No impact Had a strong impact" at bounding box center [589, 315] width 710 height 62
click at [900, 398] on div "Next" at bounding box center [903, 395] width 43 height 19
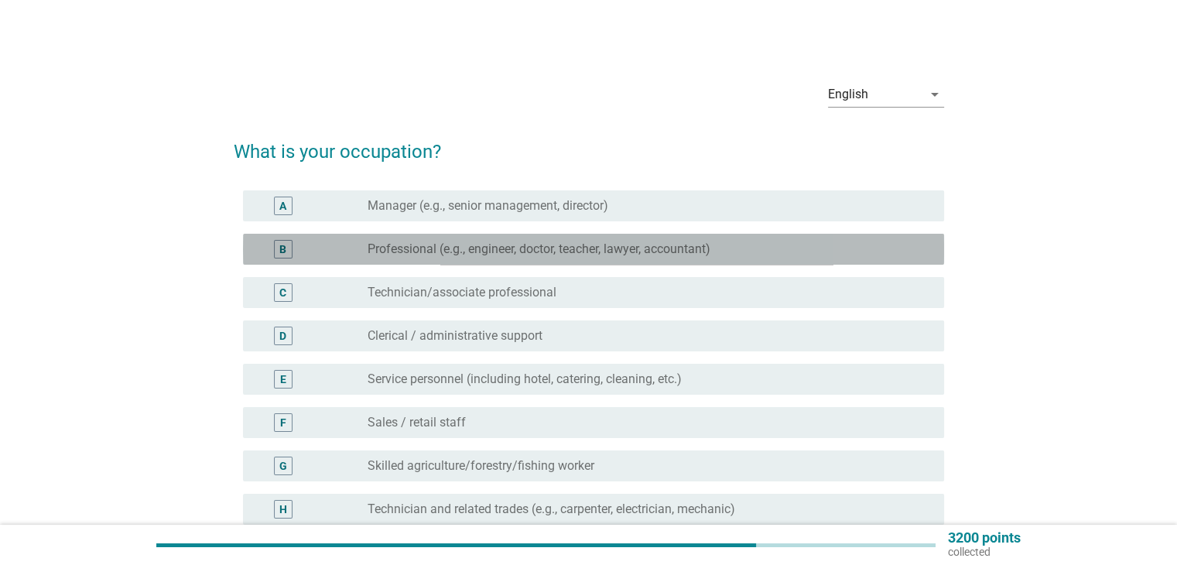
click at [537, 252] on label "Professional (e.g., engineer, doctor, teacher, lawyer, accountant)" at bounding box center [538, 248] width 343 height 15
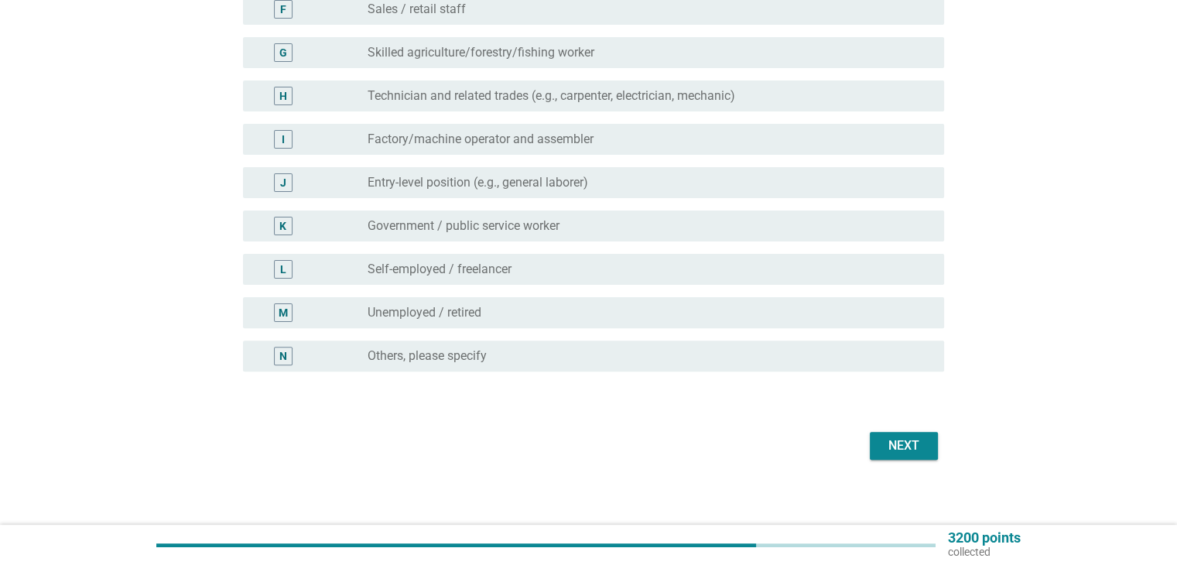
scroll to position [422, 0]
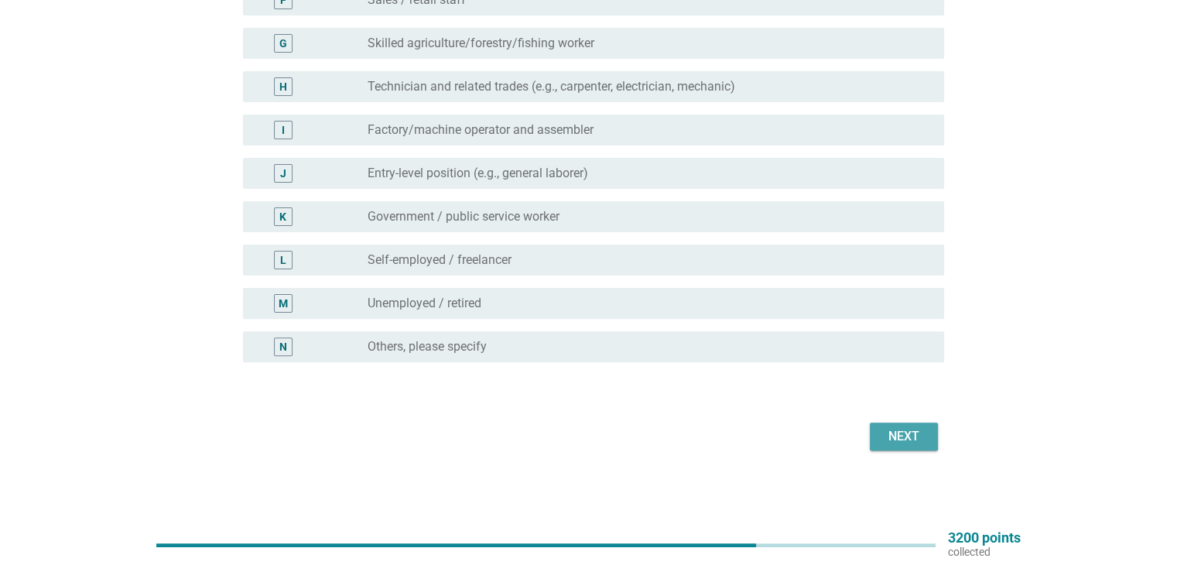
click at [890, 436] on div "Next" at bounding box center [903, 436] width 43 height 19
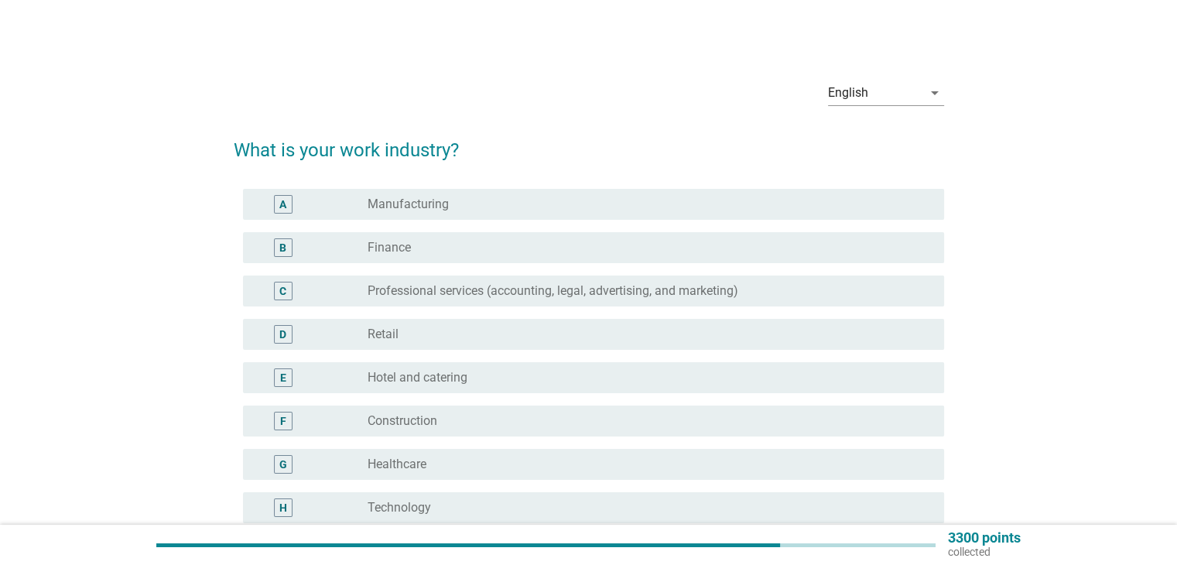
scroll to position [0, 0]
click at [466, 214] on div "radio_button_unchecked Manufacturing" at bounding box center [648, 205] width 563 height 19
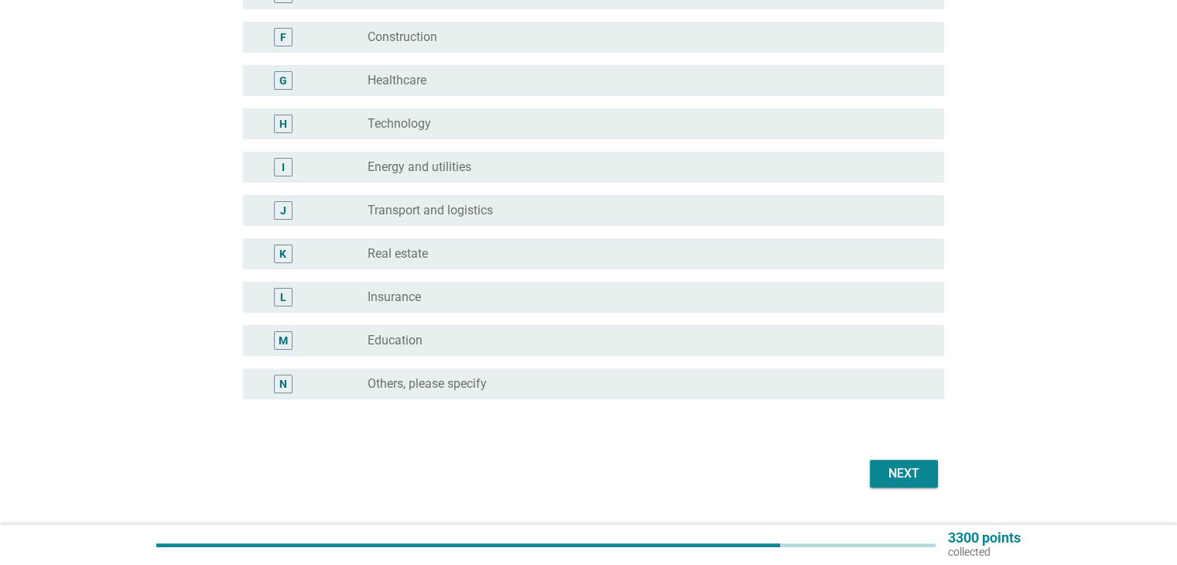
scroll to position [386, 0]
click at [885, 473] on div "Next" at bounding box center [903, 472] width 43 height 19
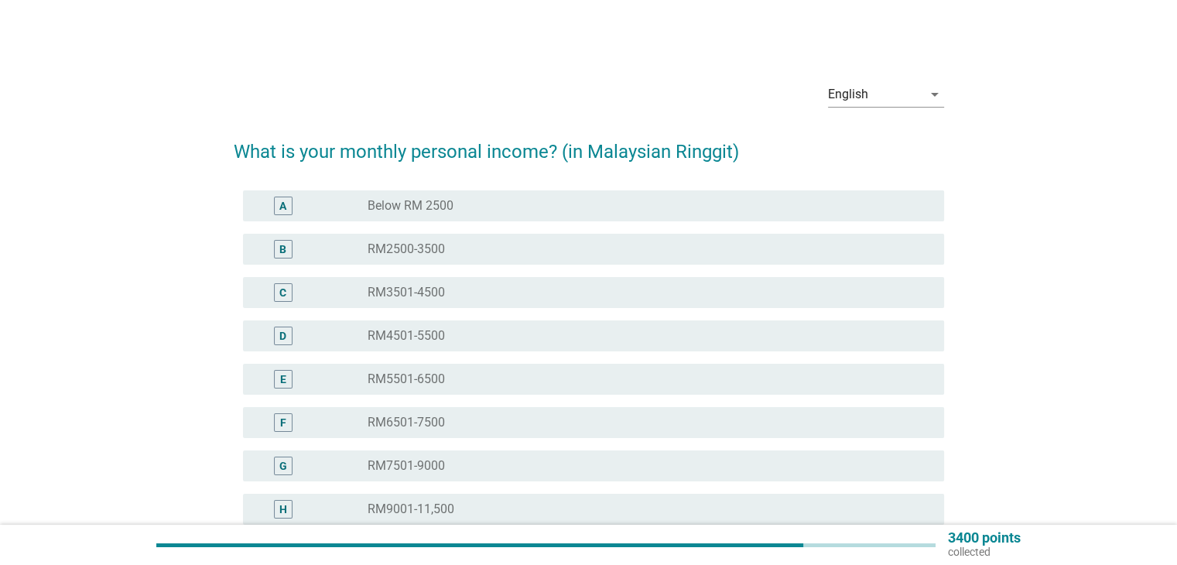
click at [511, 330] on div "radio_button_unchecked RM4501-5500" at bounding box center [642, 335] width 551 height 15
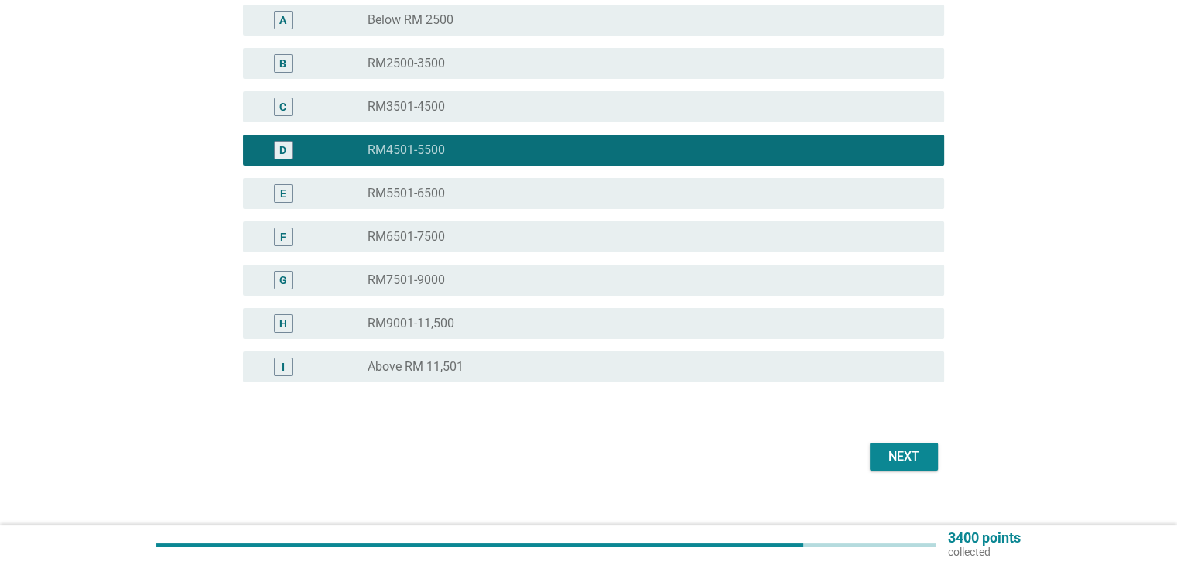
scroll to position [206, 0]
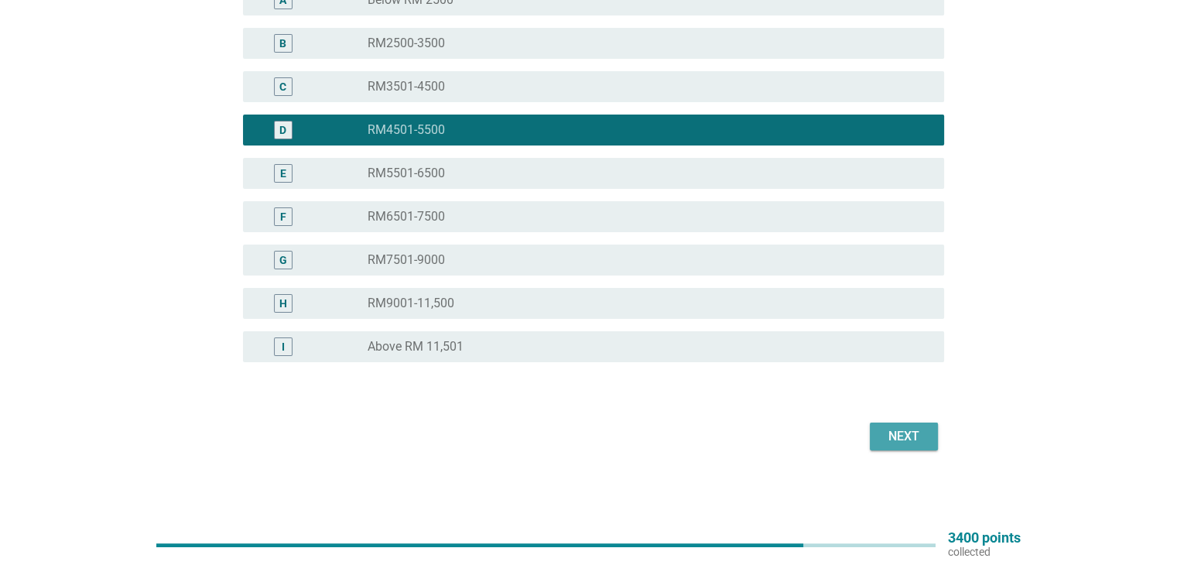
click at [919, 436] on div "Next" at bounding box center [903, 436] width 43 height 19
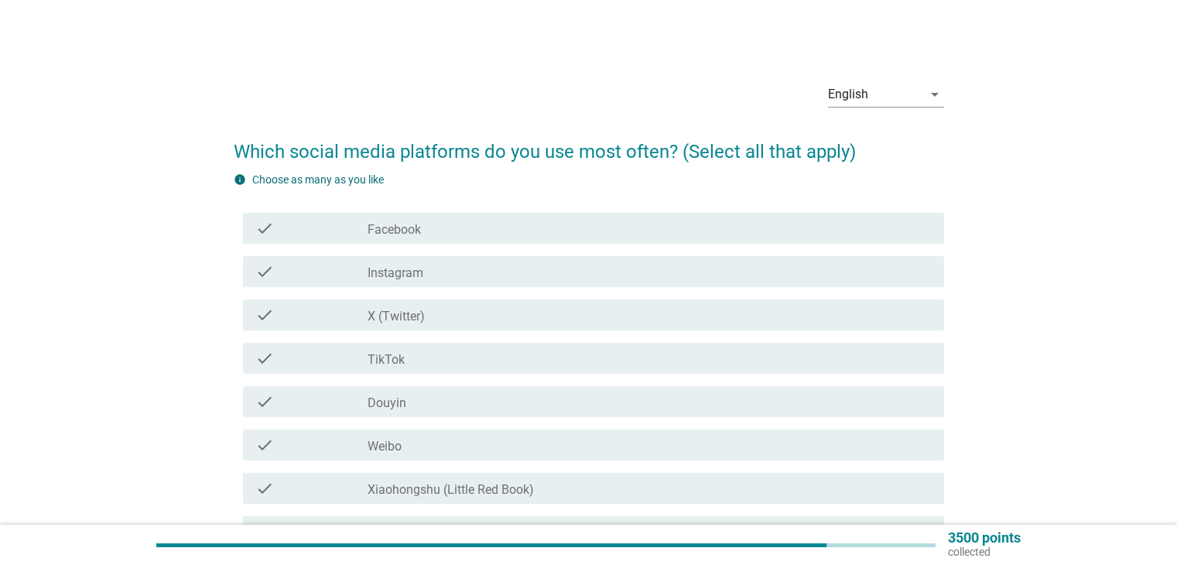
click at [480, 359] on div "check_box_outline_blank TikTok" at bounding box center [648, 358] width 563 height 19
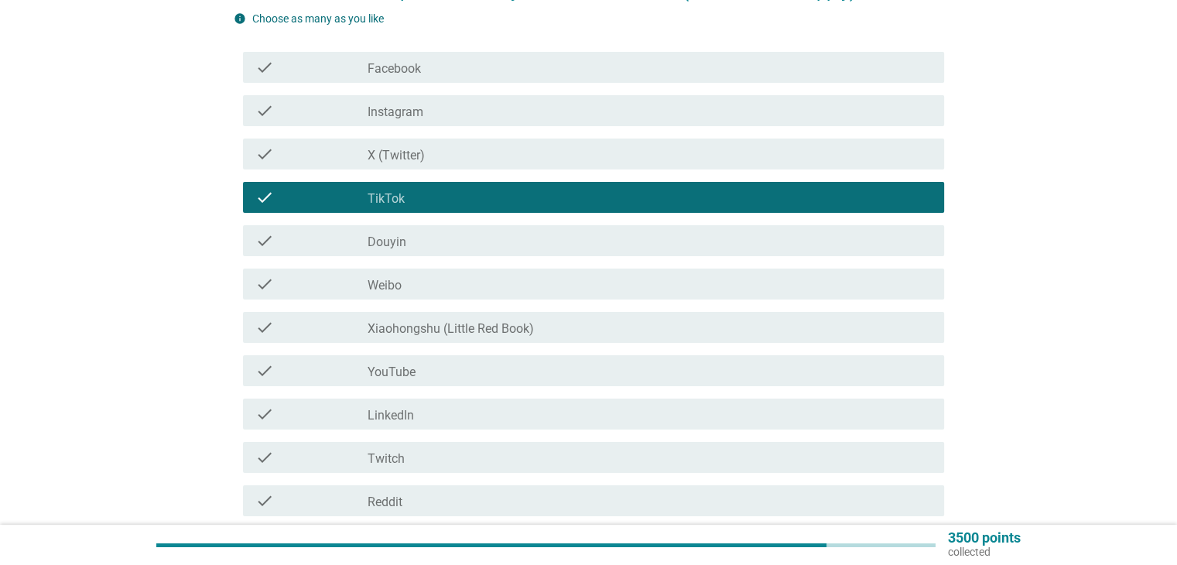
scroll to position [155, 0]
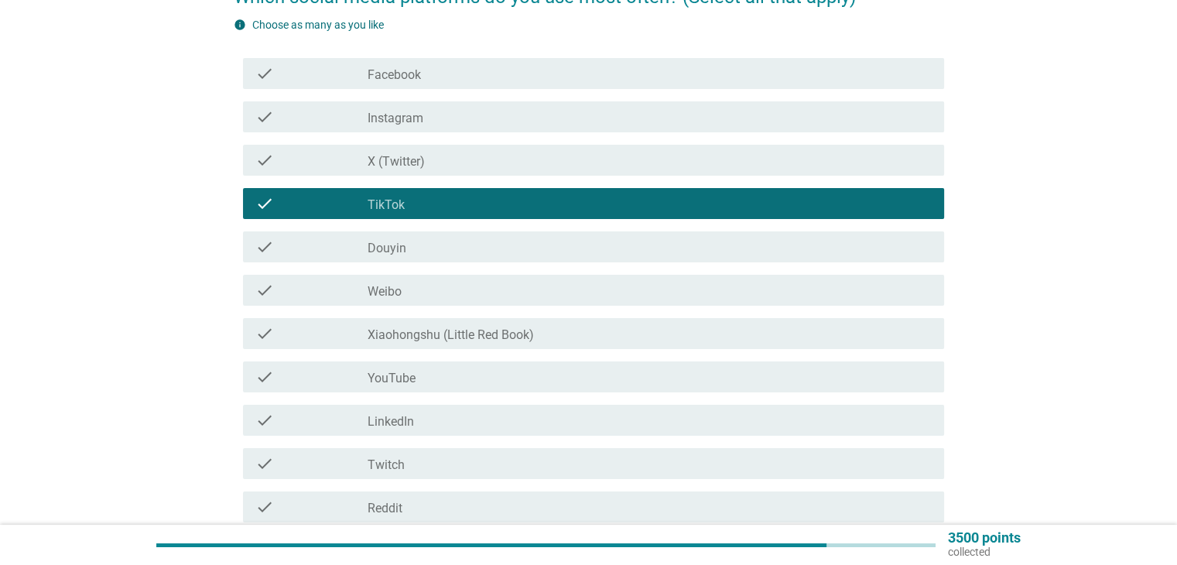
click at [456, 118] on div "check_box_outline_blank Instagram" at bounding box center [648, 117] width 563 height 19
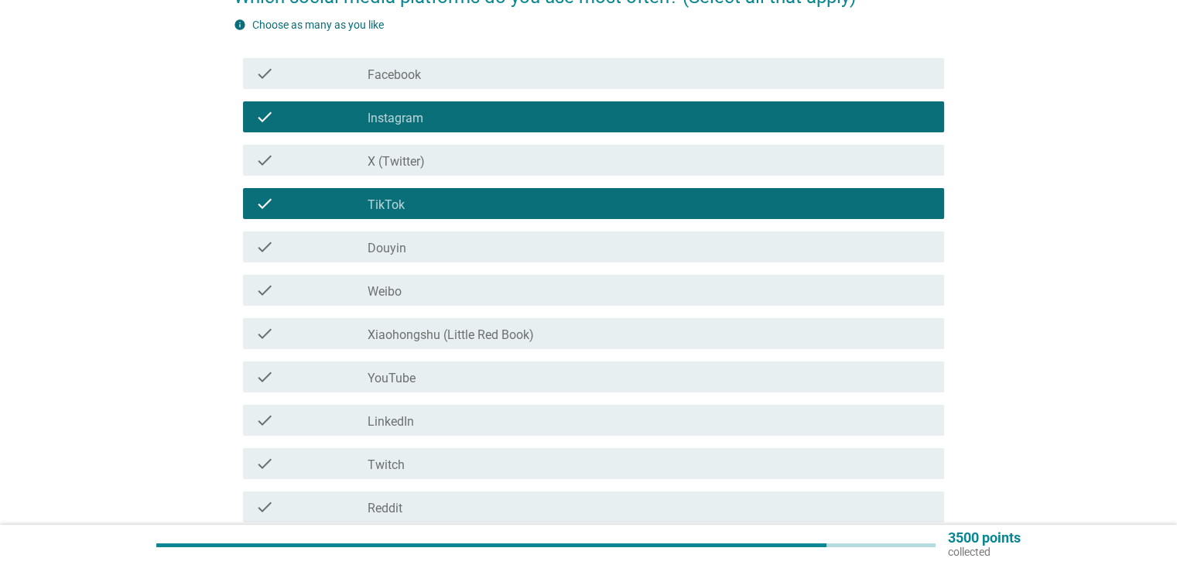
click at [489, 70] on div "check_box_outline_blank Facebook" at bounding box center [648, 73] width 563 height 19
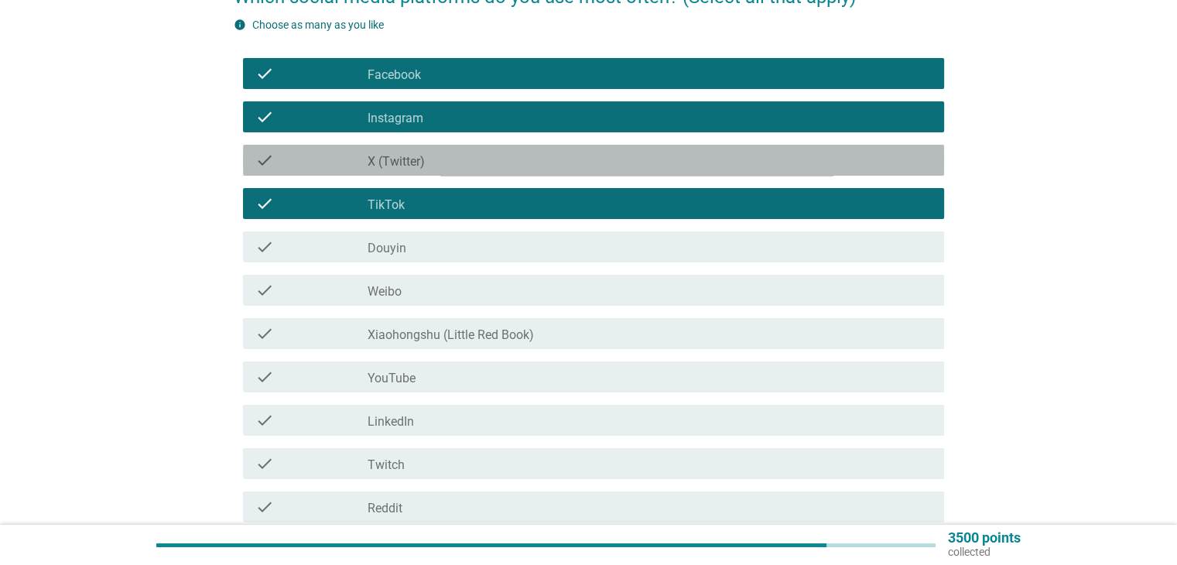
click at [488, 171] on div "check check_box_outline_blank X (Twitter)" at bounding box center [593, 160] width 701 height 31
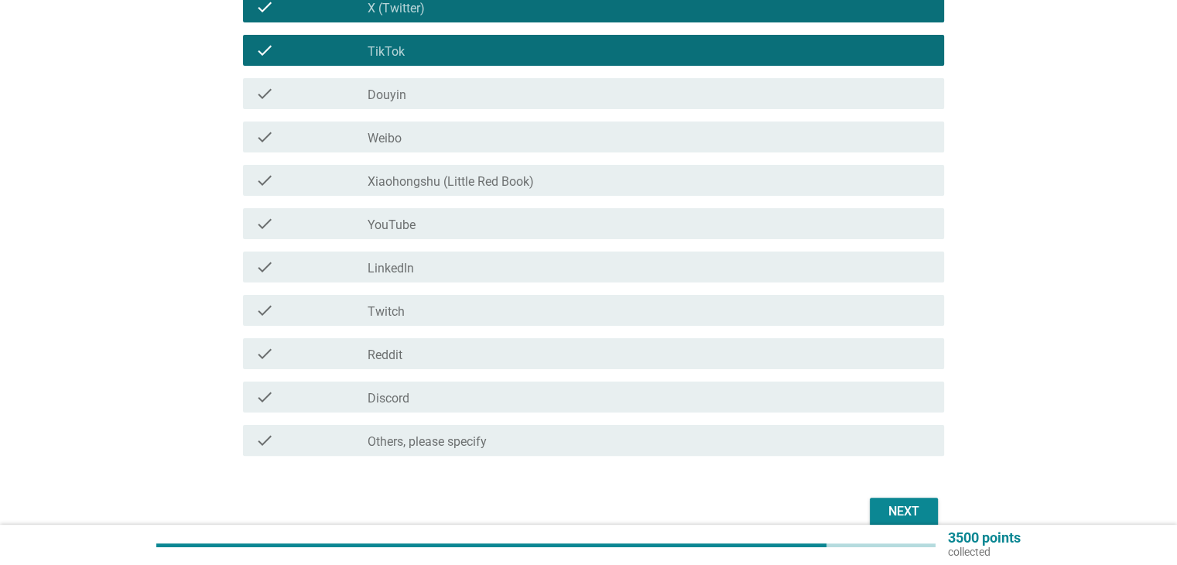
scroll to position [309, 0]
click at [570, 271] on div "check_box_outline_blank LinkedIn" at bounding box center [648, 266] width 563 height 19
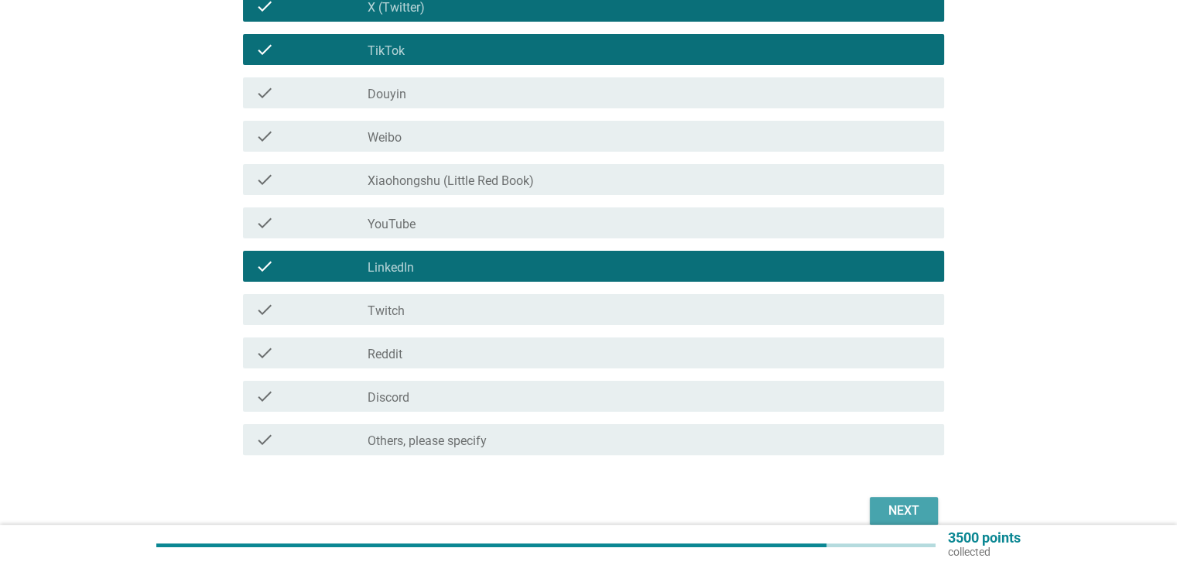
click at [876, 504] on button "Next" at bounding box center [903, 511] width 68 height 28
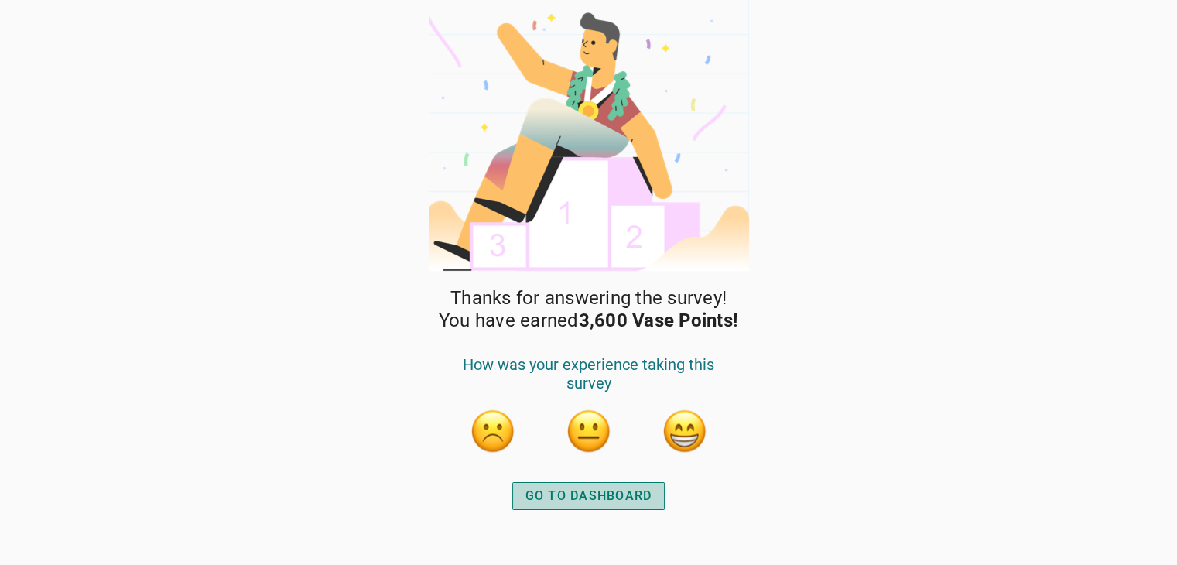
click at [658, 494] on button "GO TO DASHBOARD" at bounding box center [588, 496] width 153 height 28
